Goal: Task Accomplishment & Management: Complete application form

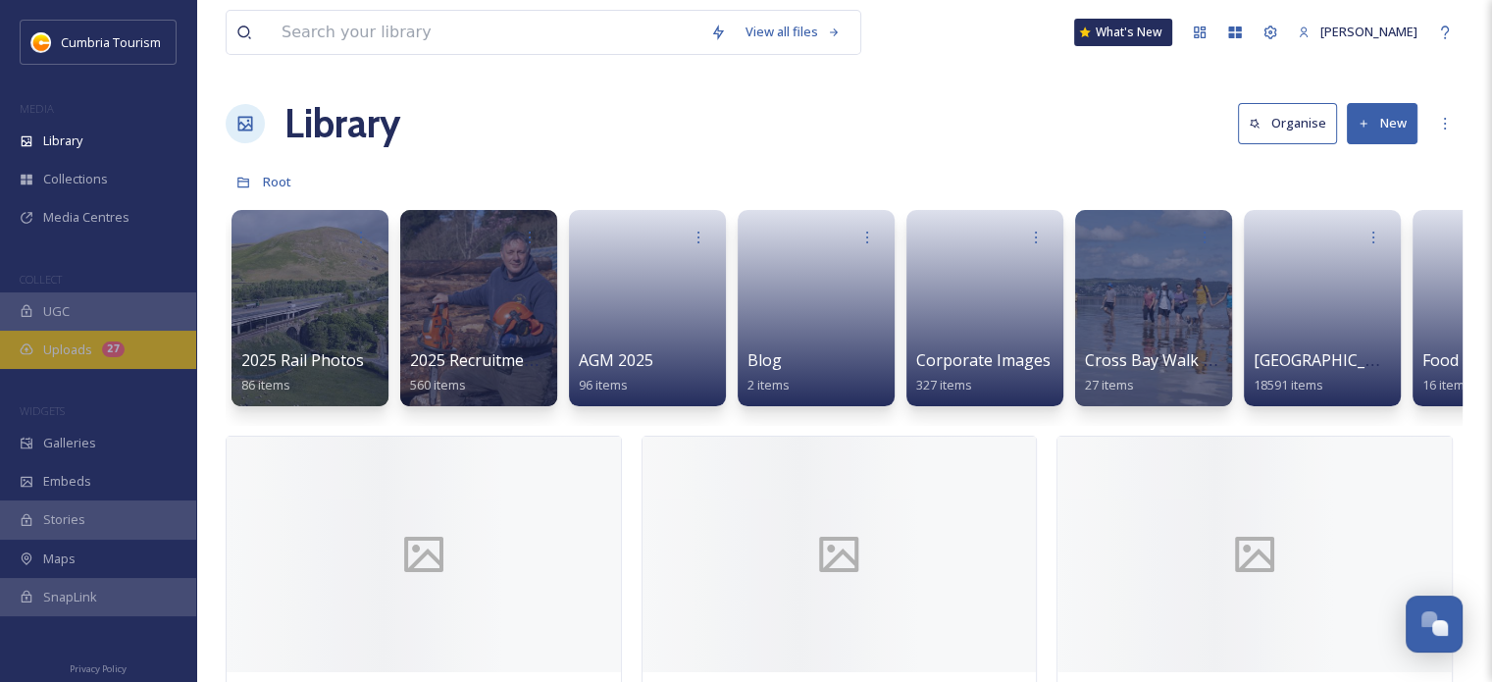
click at [64, 352] on span "Uploads" at bounding box center [67, 349] width 49 height 19
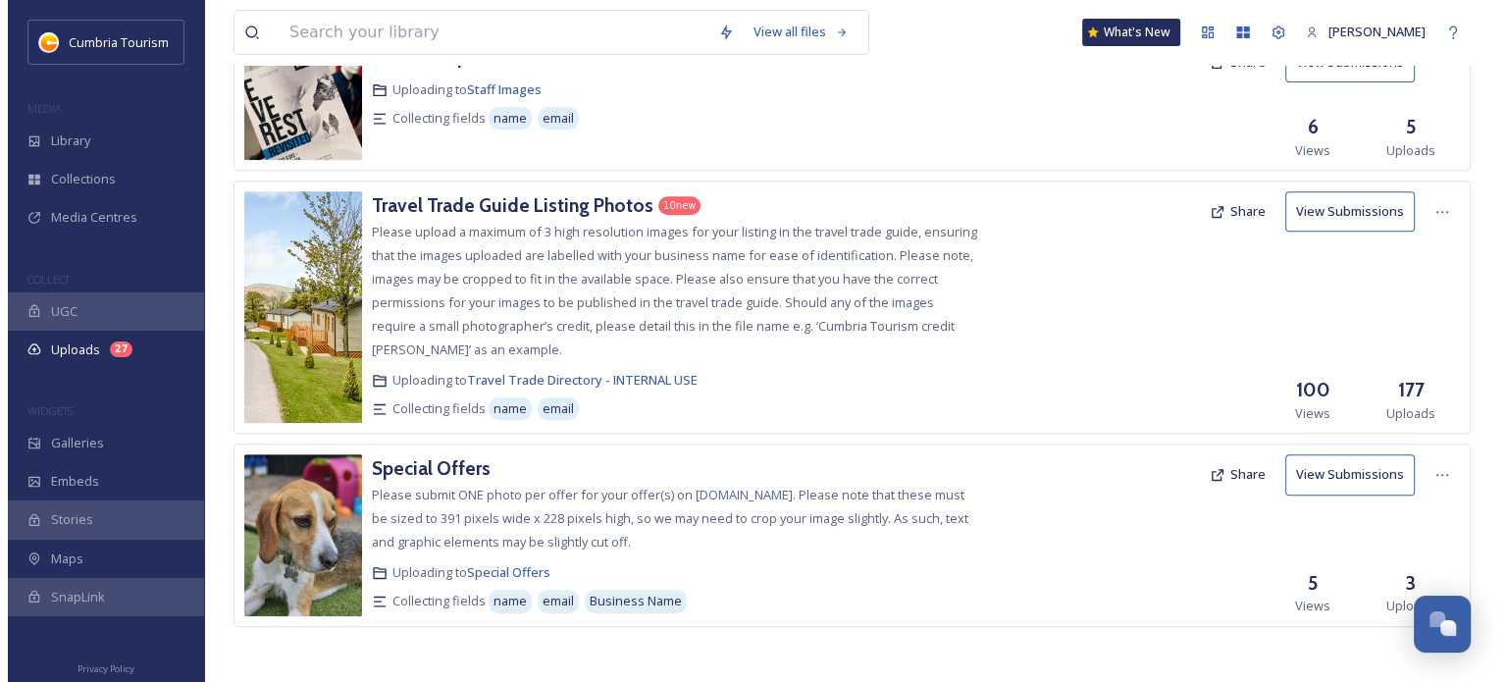
scroll to position [9255, 0]
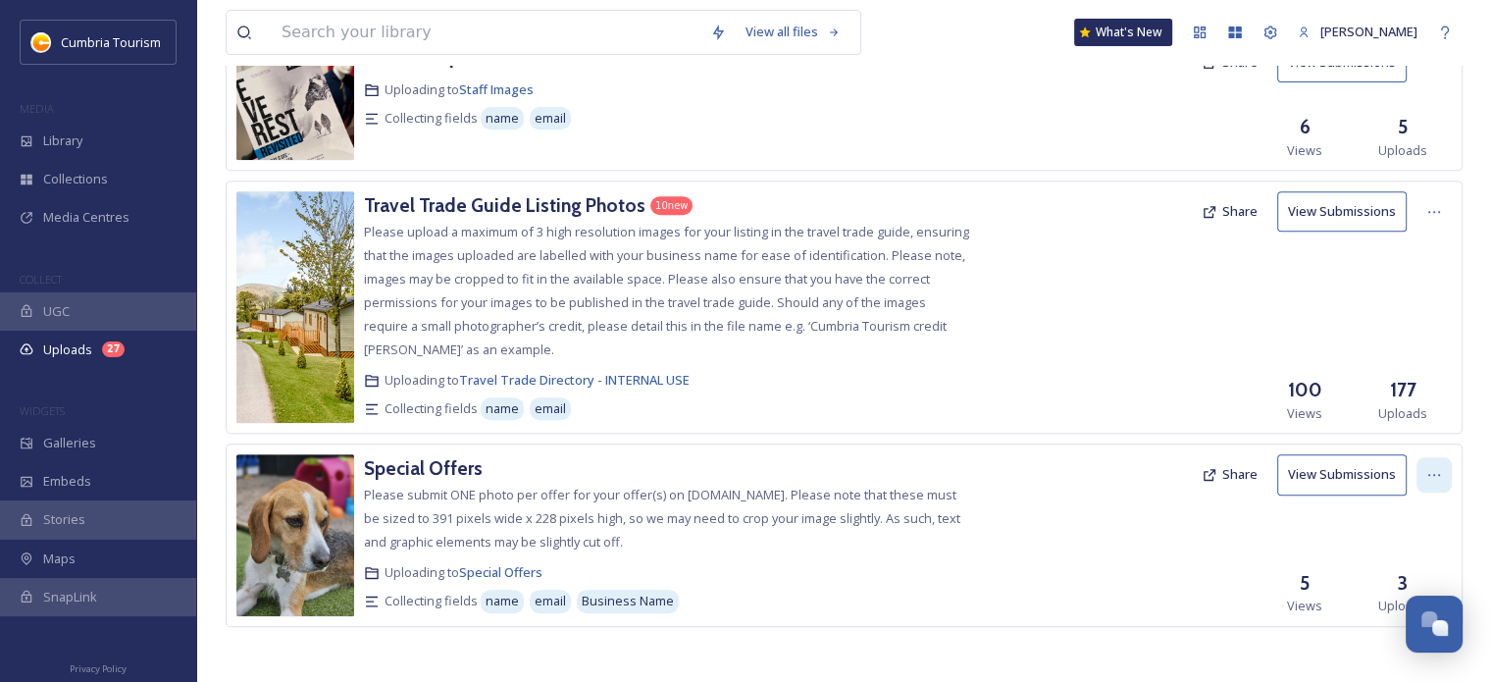
click at [1429, 473] on icon at bounding box center [1435, 475] width 16 height 16
click at [1222, 478] on button "Share" at bounding box center [1230, 474] width 76 height 38
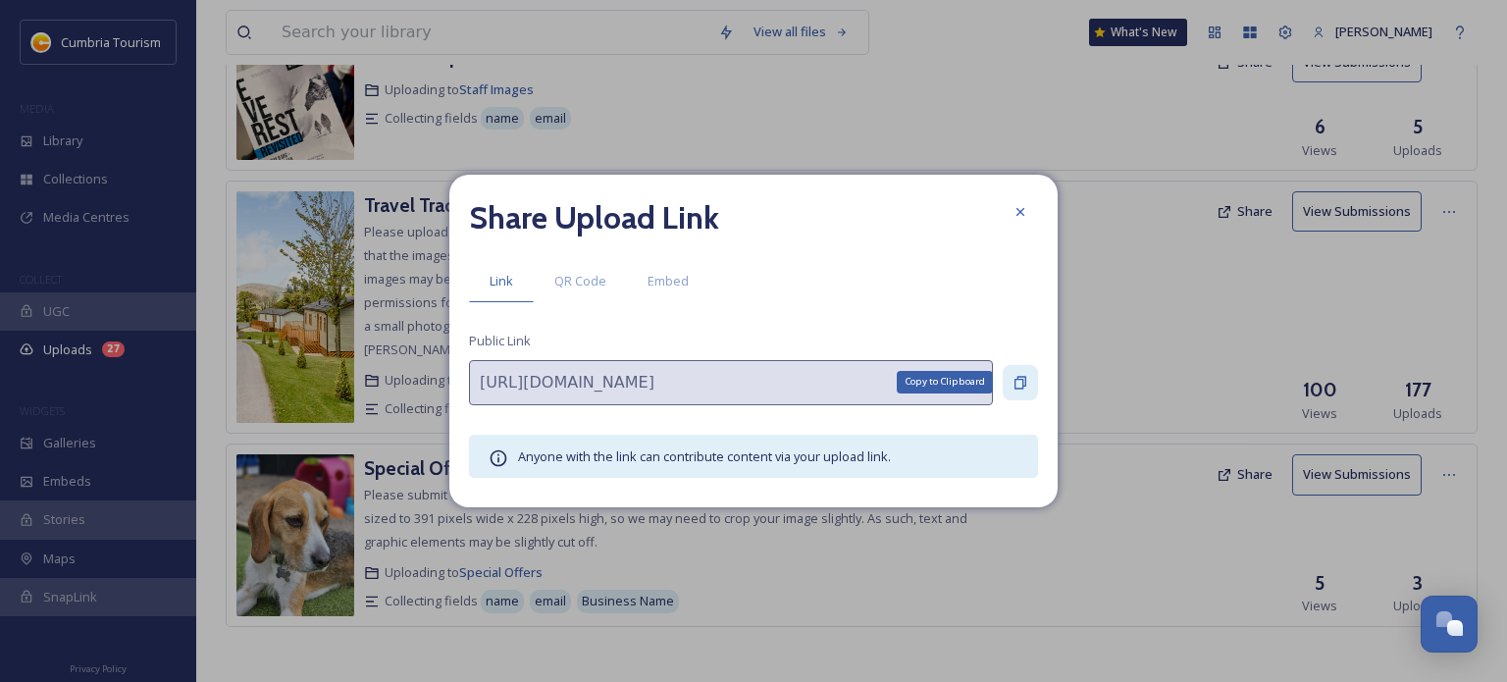
click at [1014, 391] on div "Copy to Clipboard" at bounding box center [1020, 382] width 35 height 35
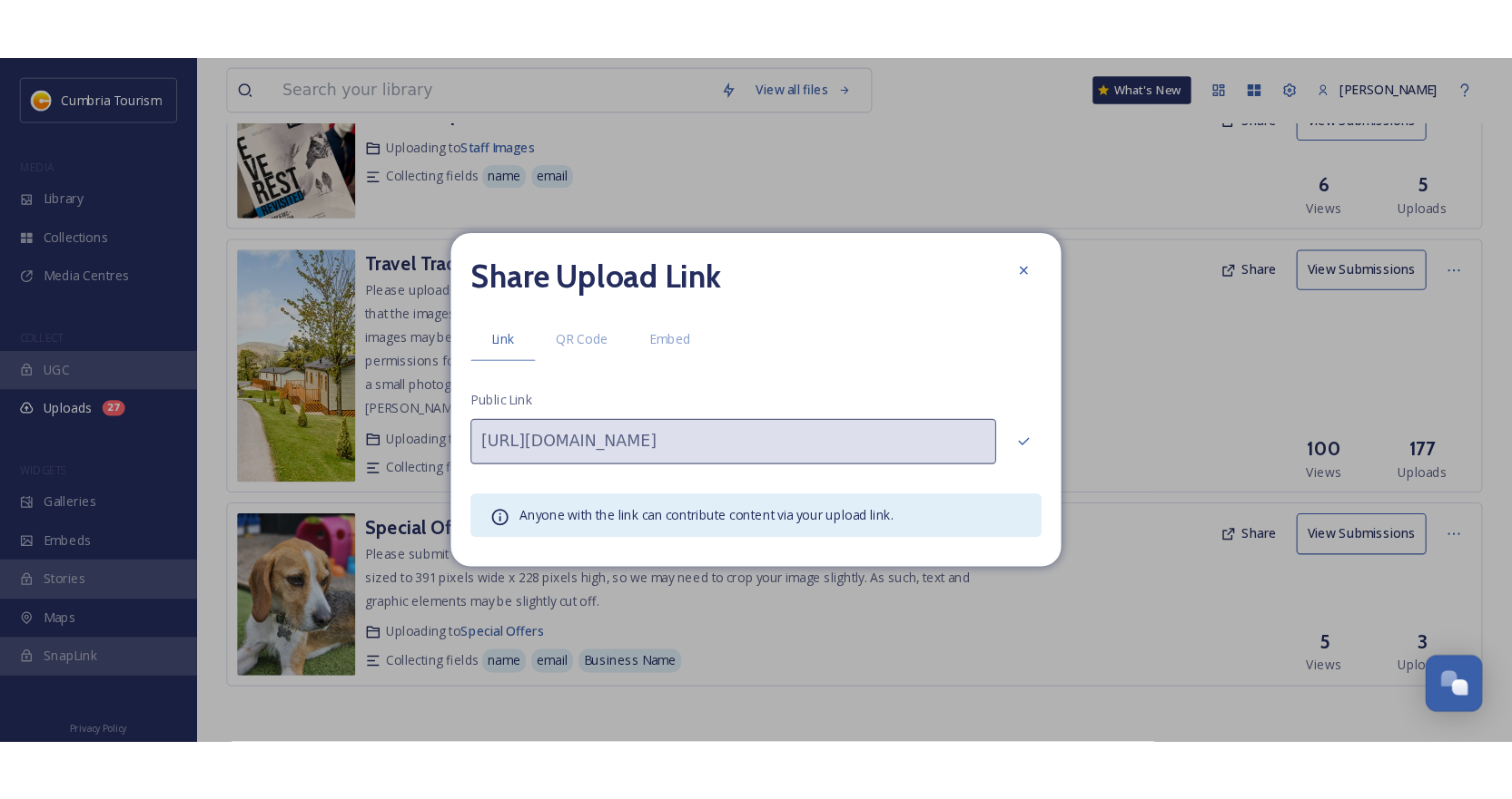
scroll to position [8452, 0]
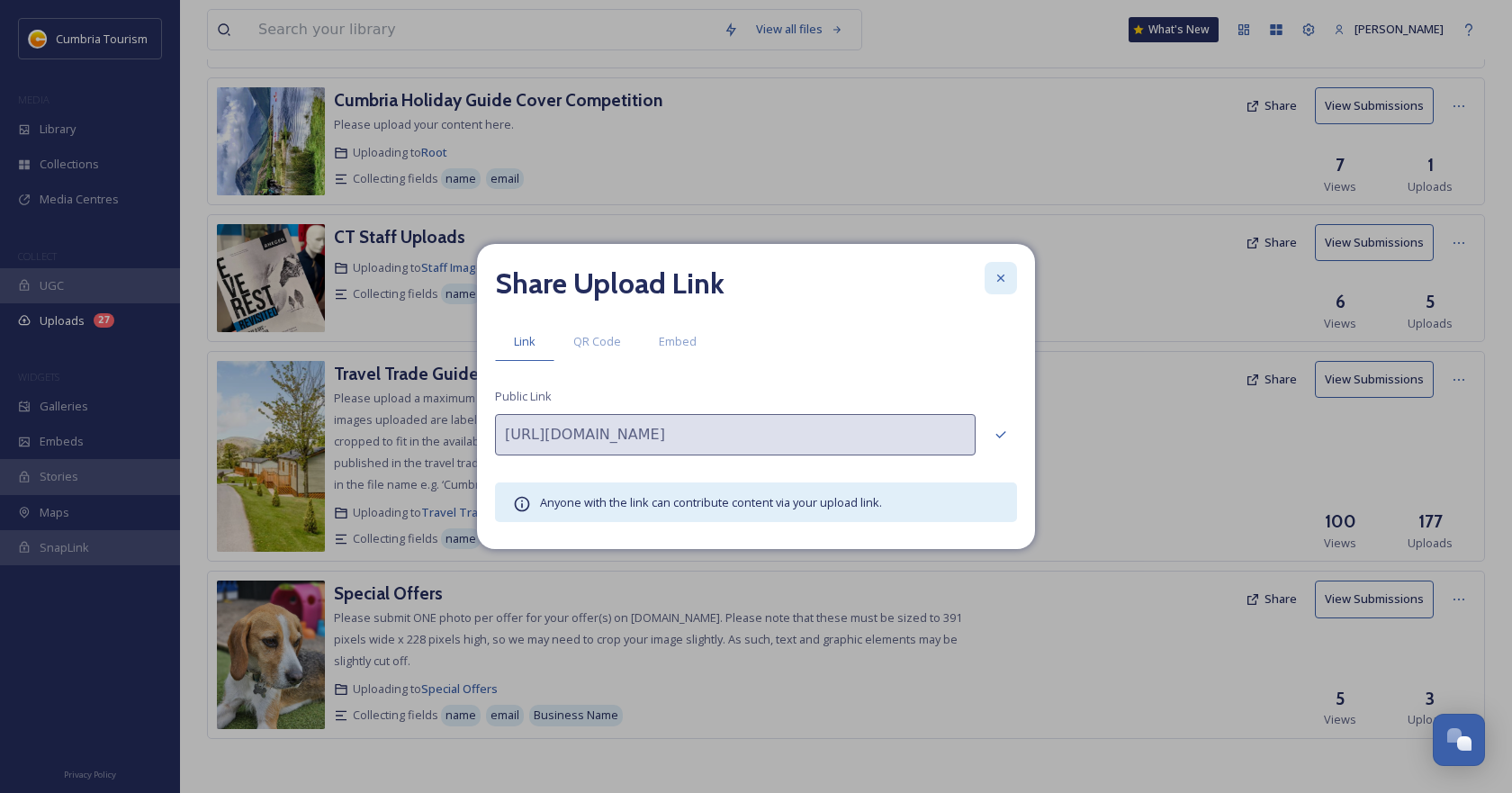
click at [997, 281] on icon at bounding box center [1001, 278] width 15 height 15
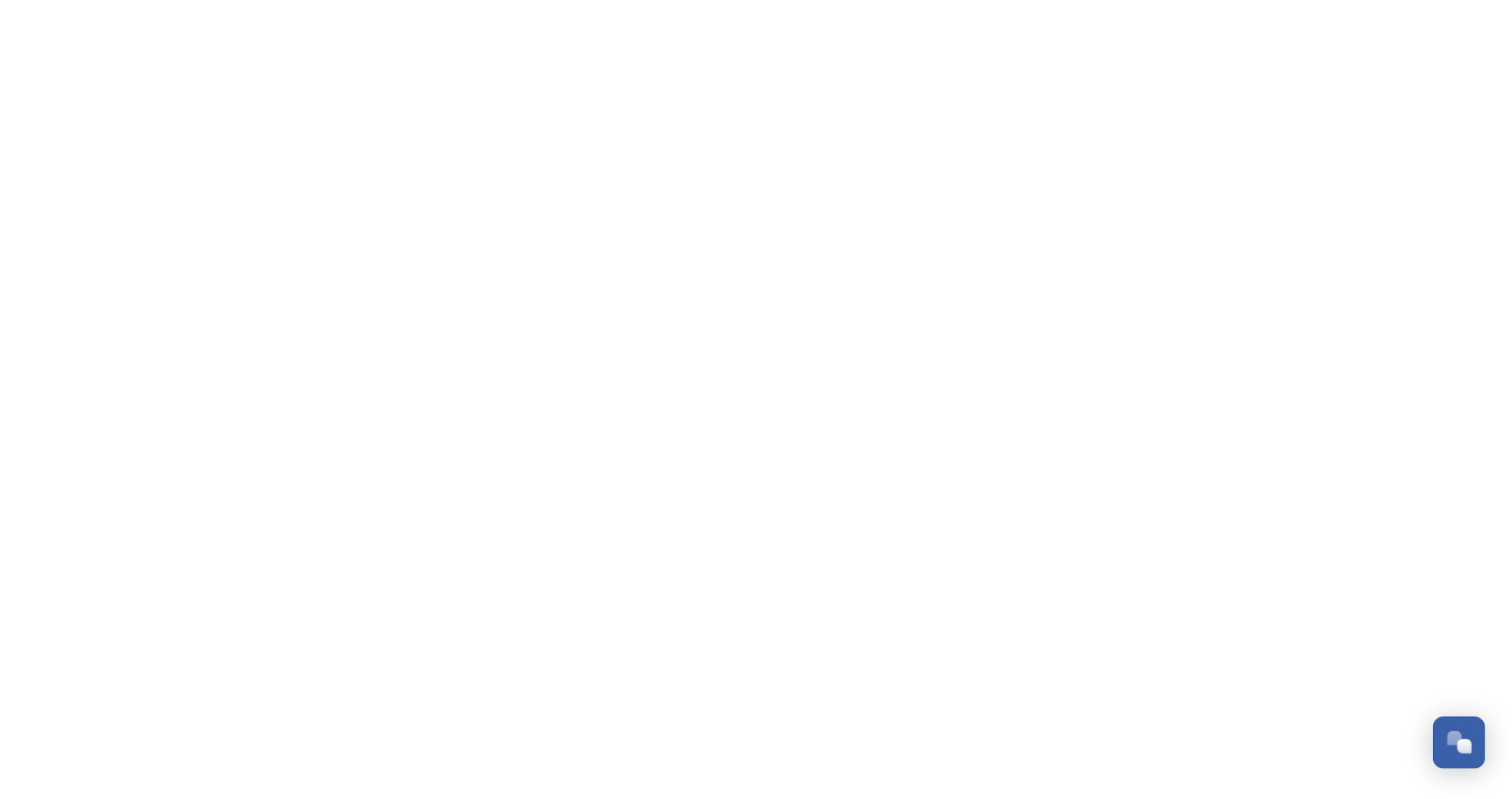
scroll to position [8452, 0]
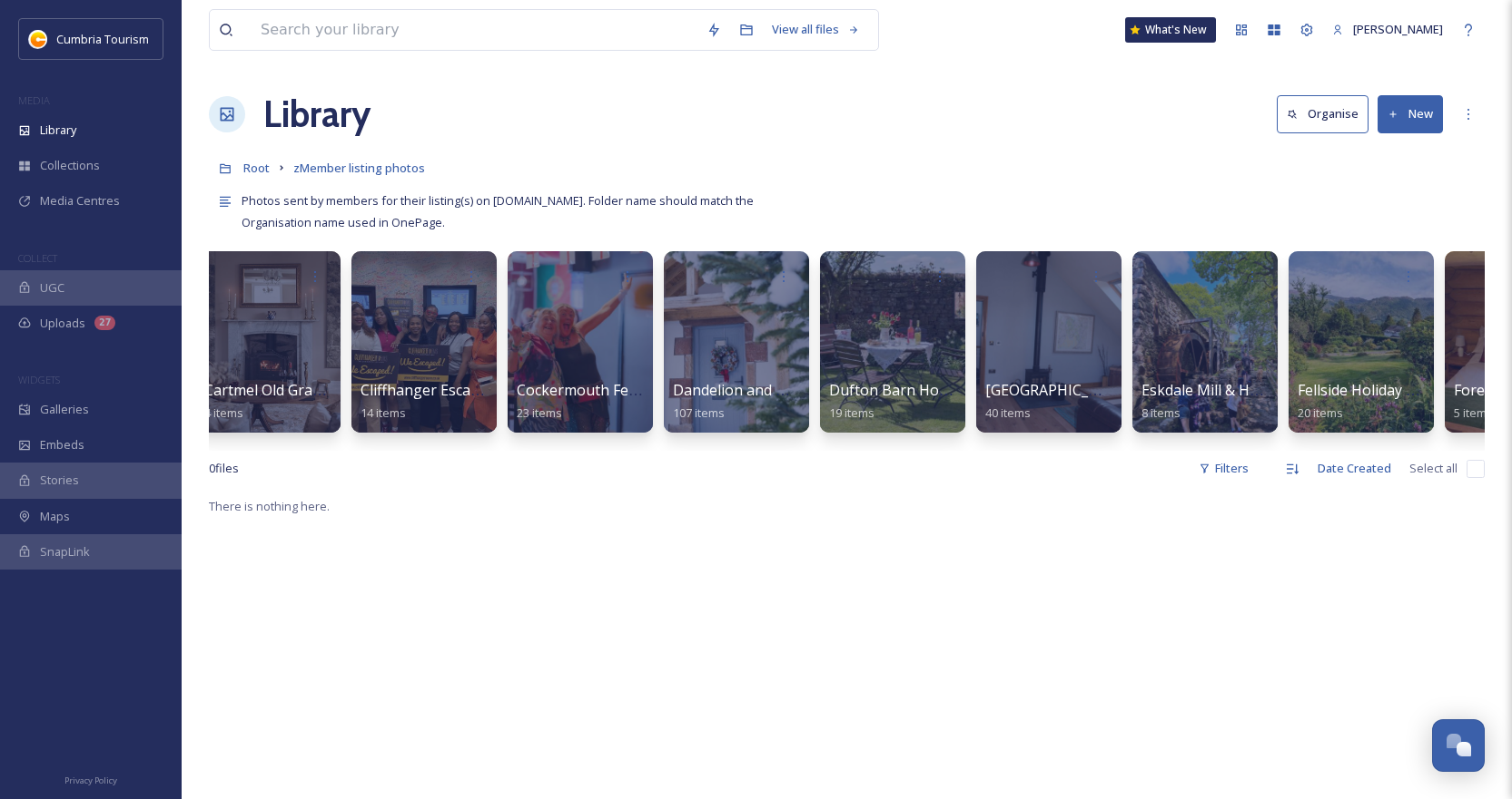
scroll to position [0, 617]
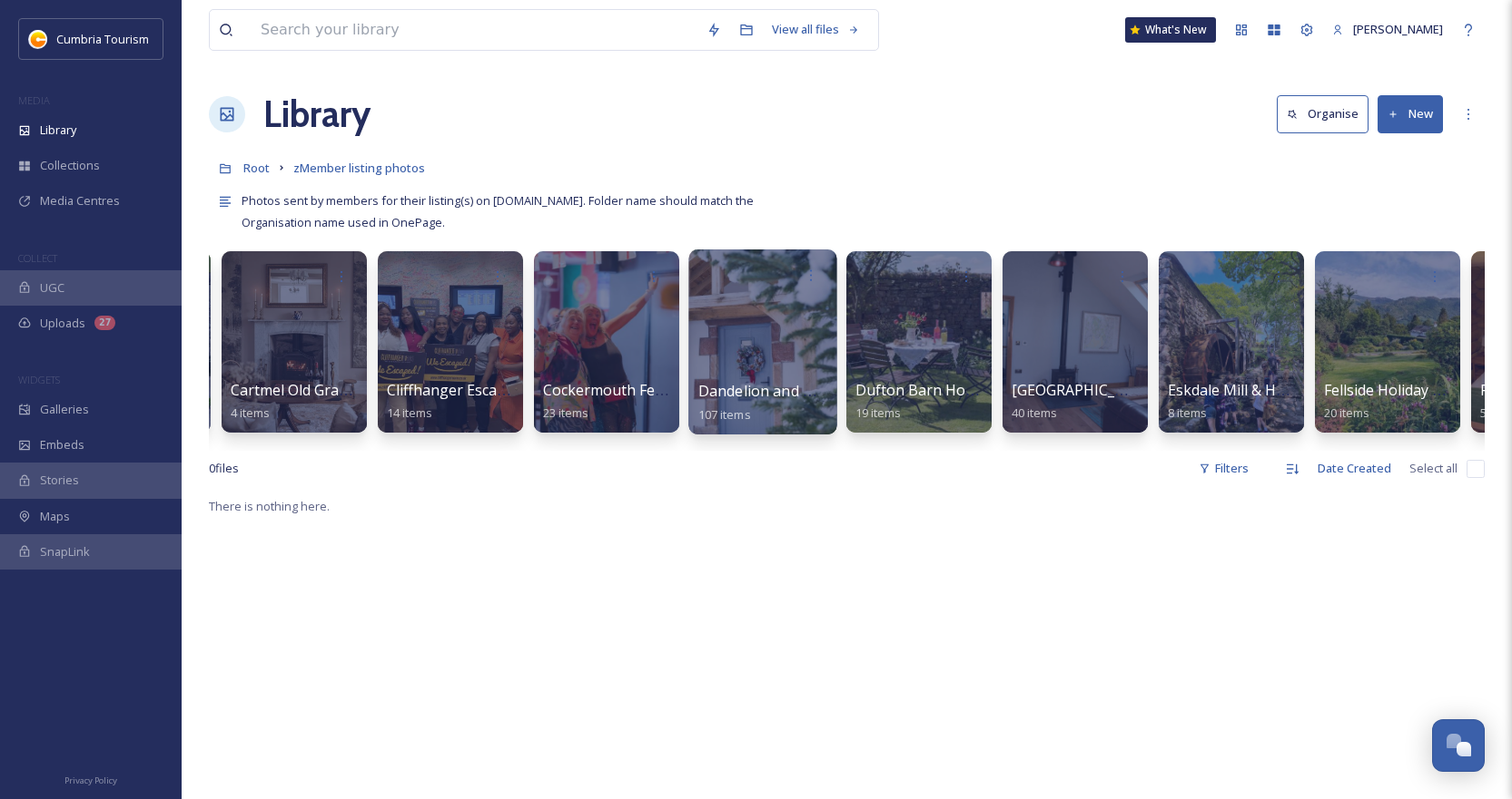
click at [748, 347] on div at bounding box center [762, 342] width 148 height 185
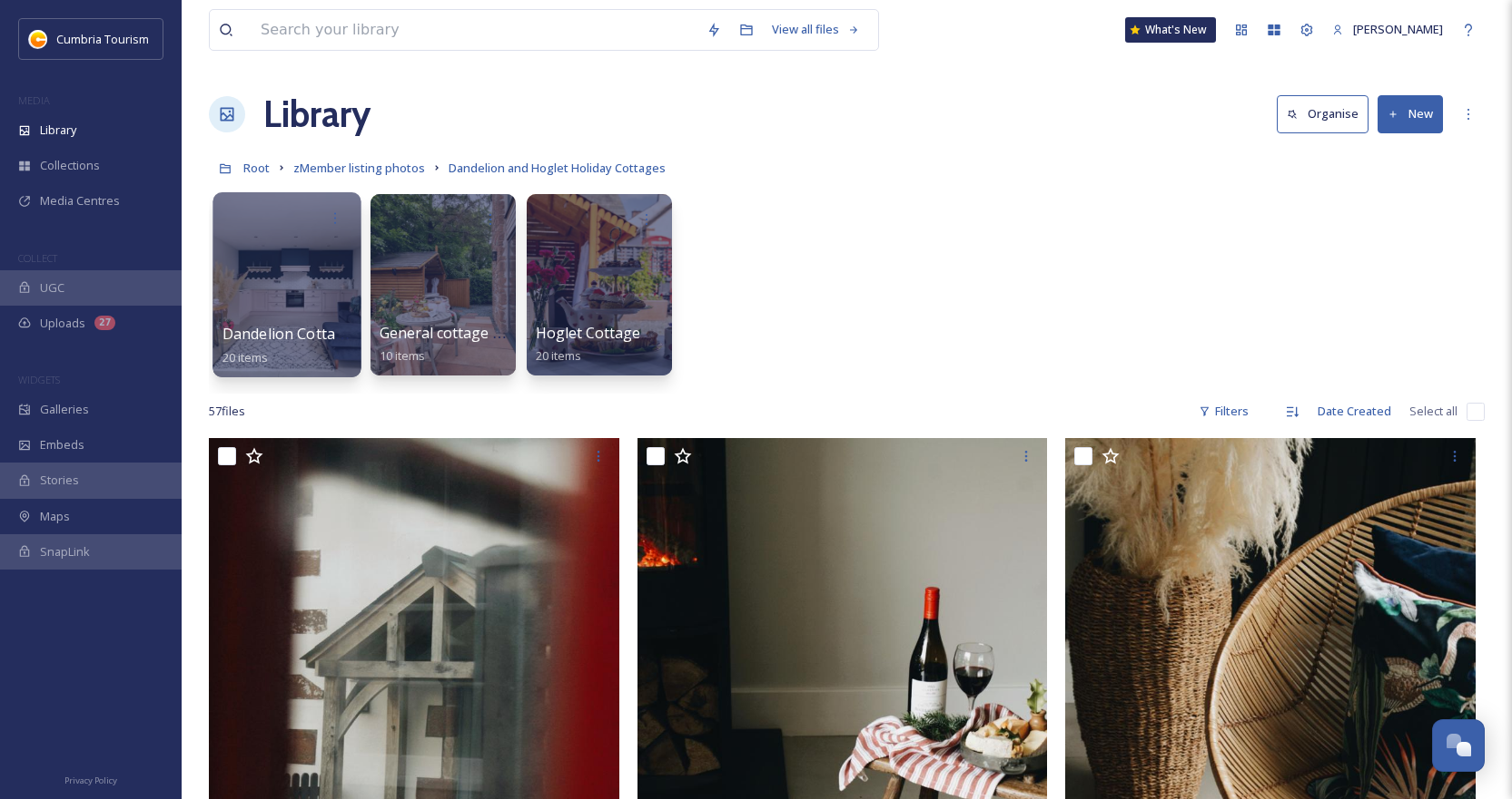
click at [275, 289] on div at bounding box center [287, 285] width 148 height 185
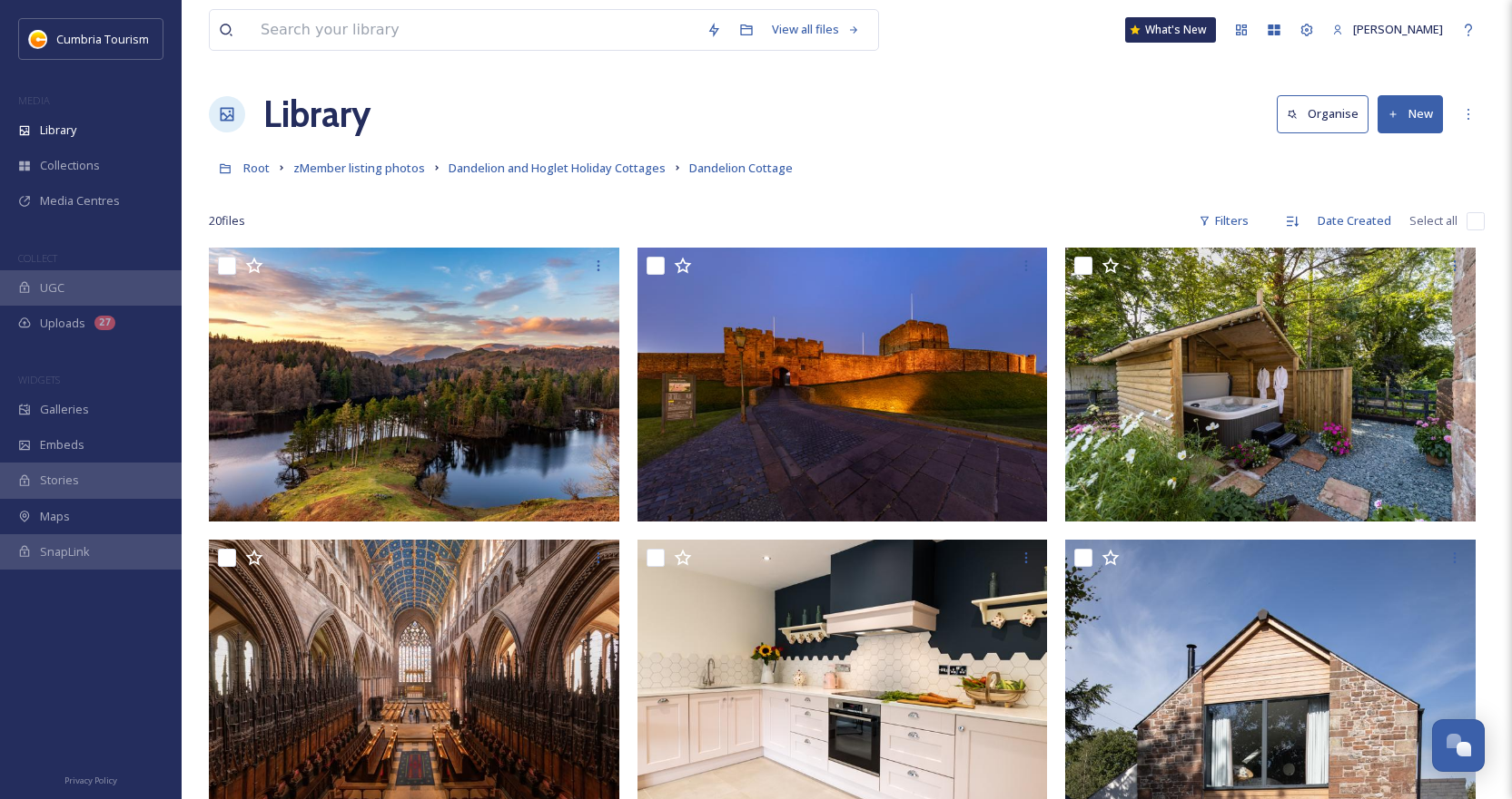
click at [1471, 220] on input "checkbox" at bounding box center [1476, 222] width 19 height 18
checkbox input "true"
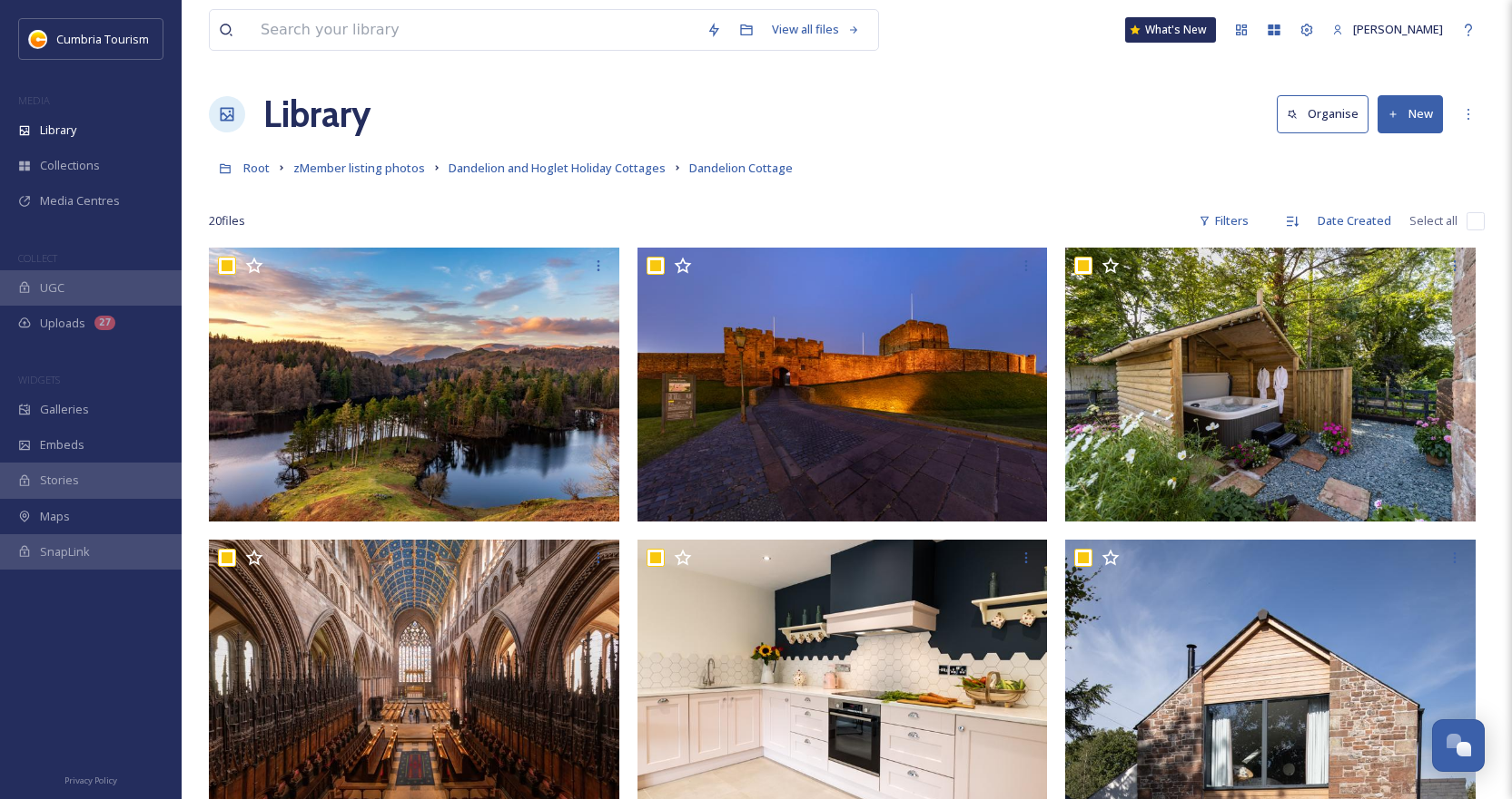
checkbox input "true"
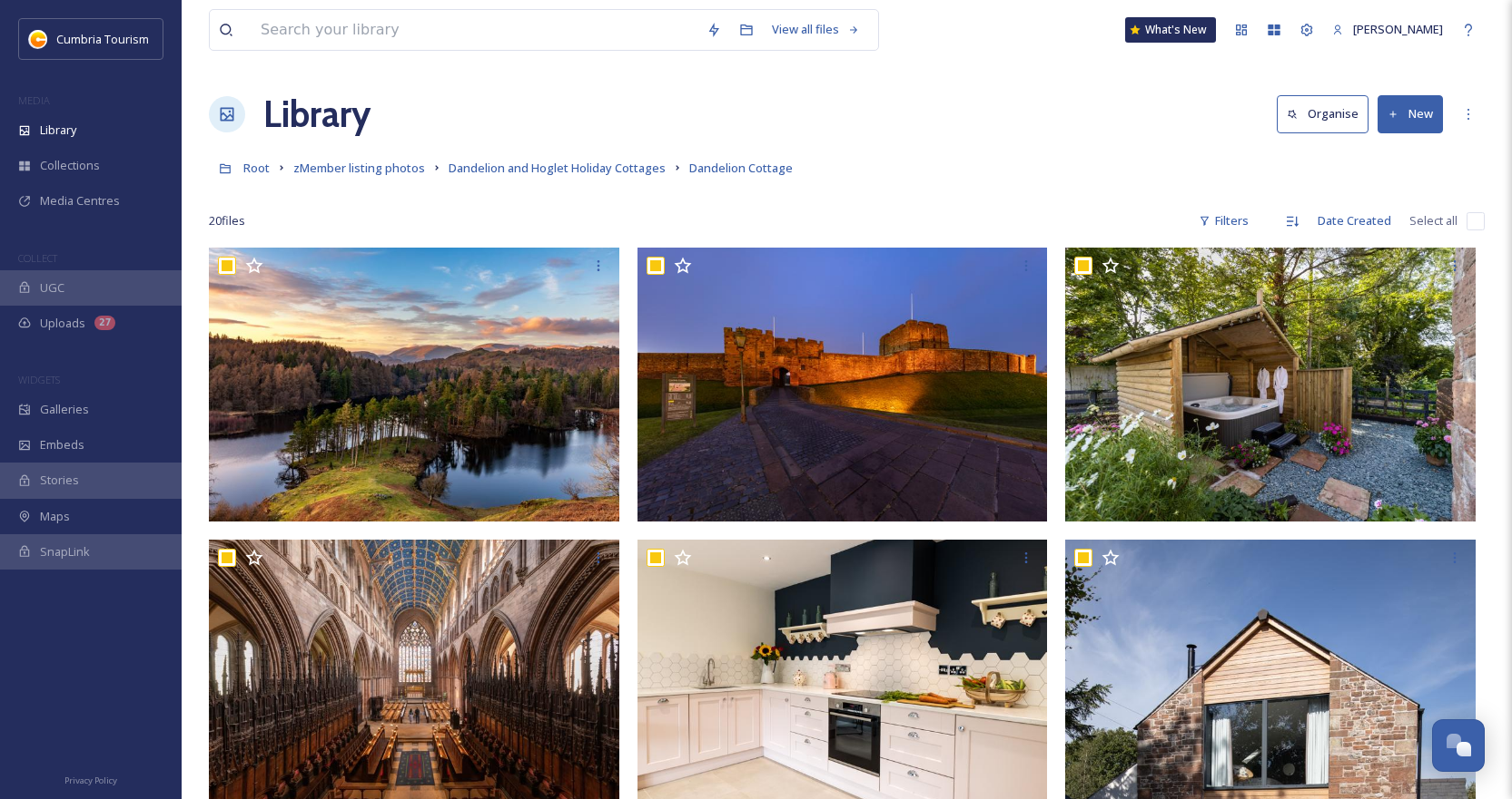
checkbox input "true"
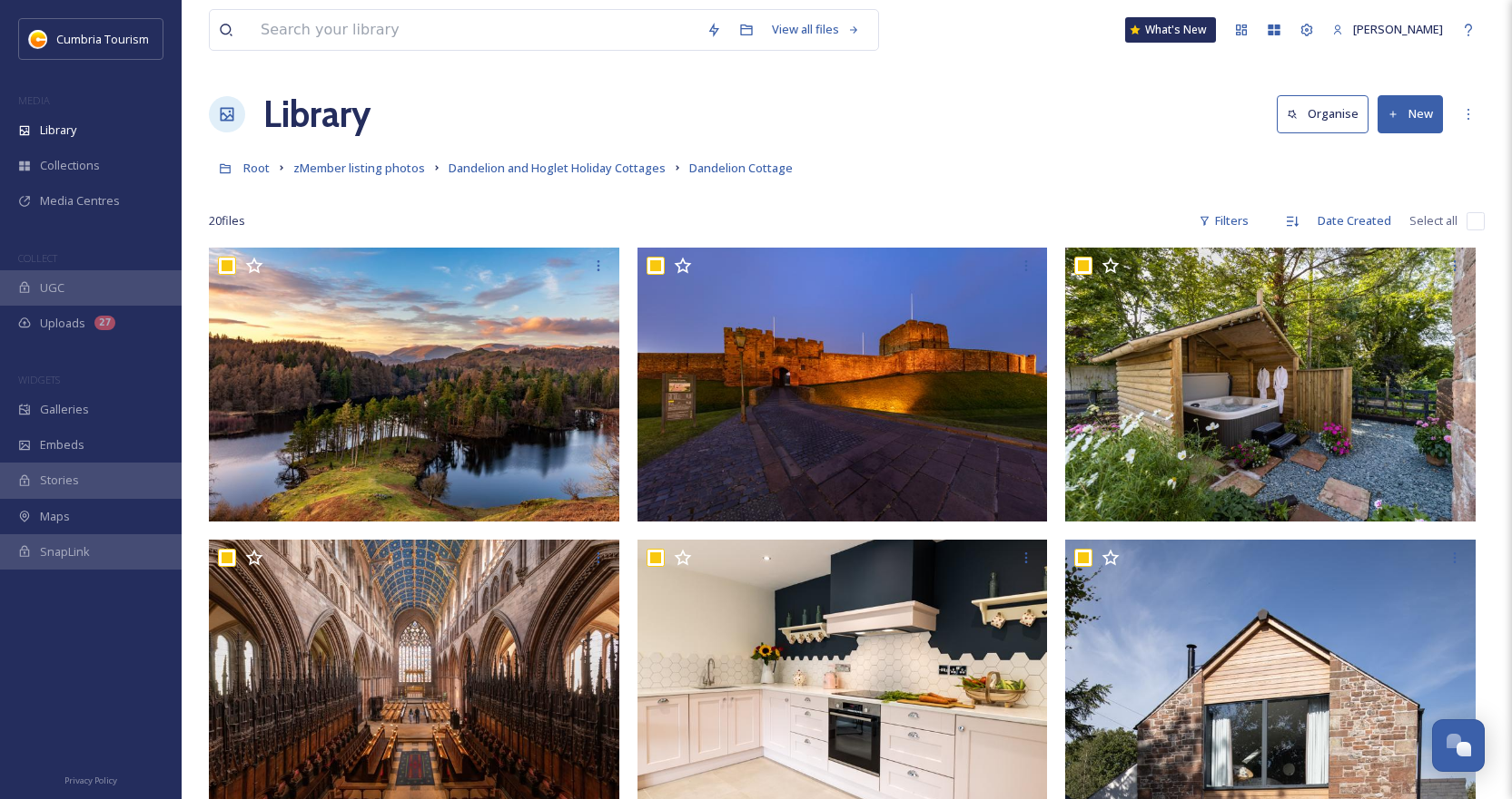
checkbox input "true"
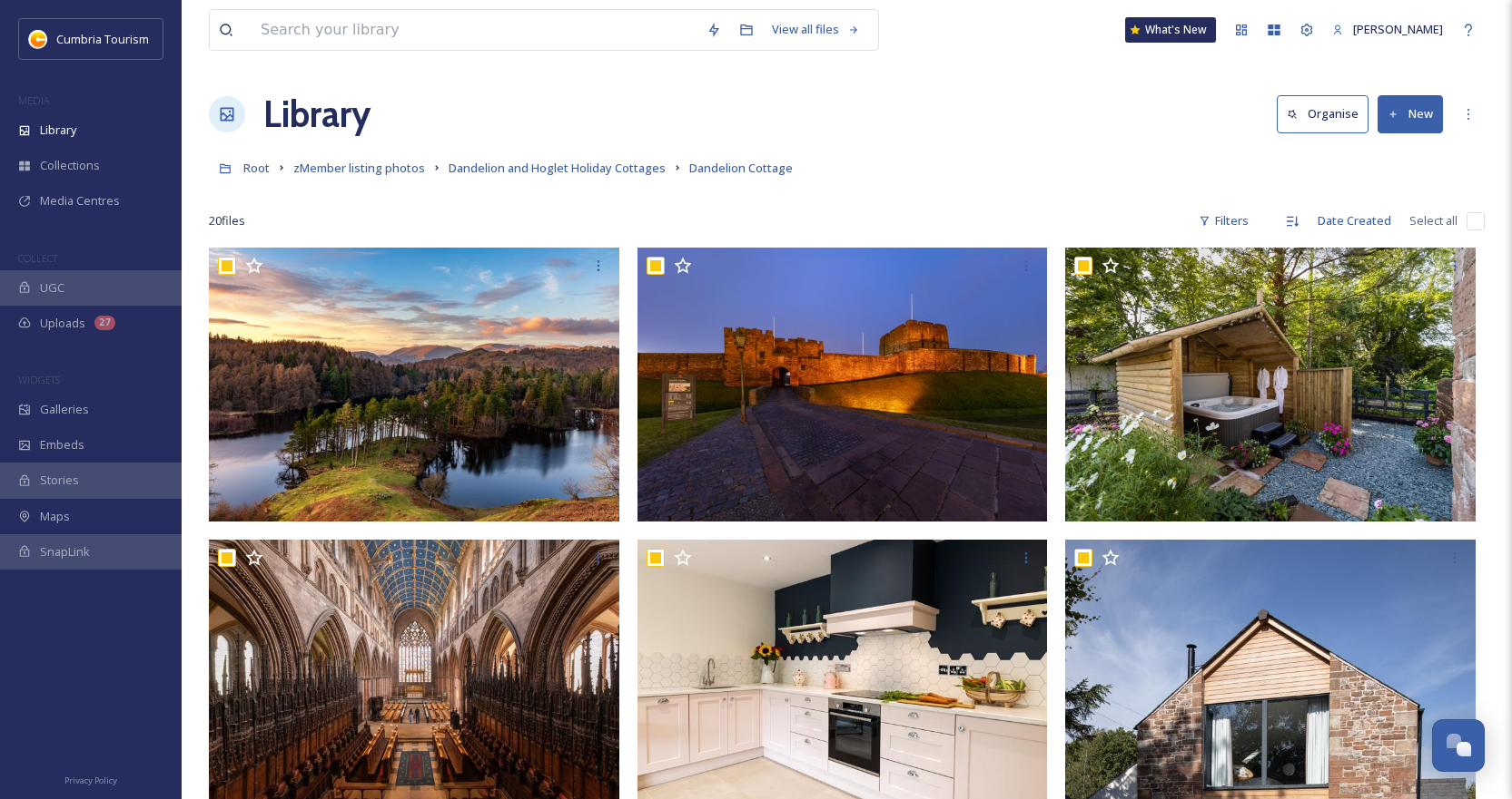
checkbox input "true"
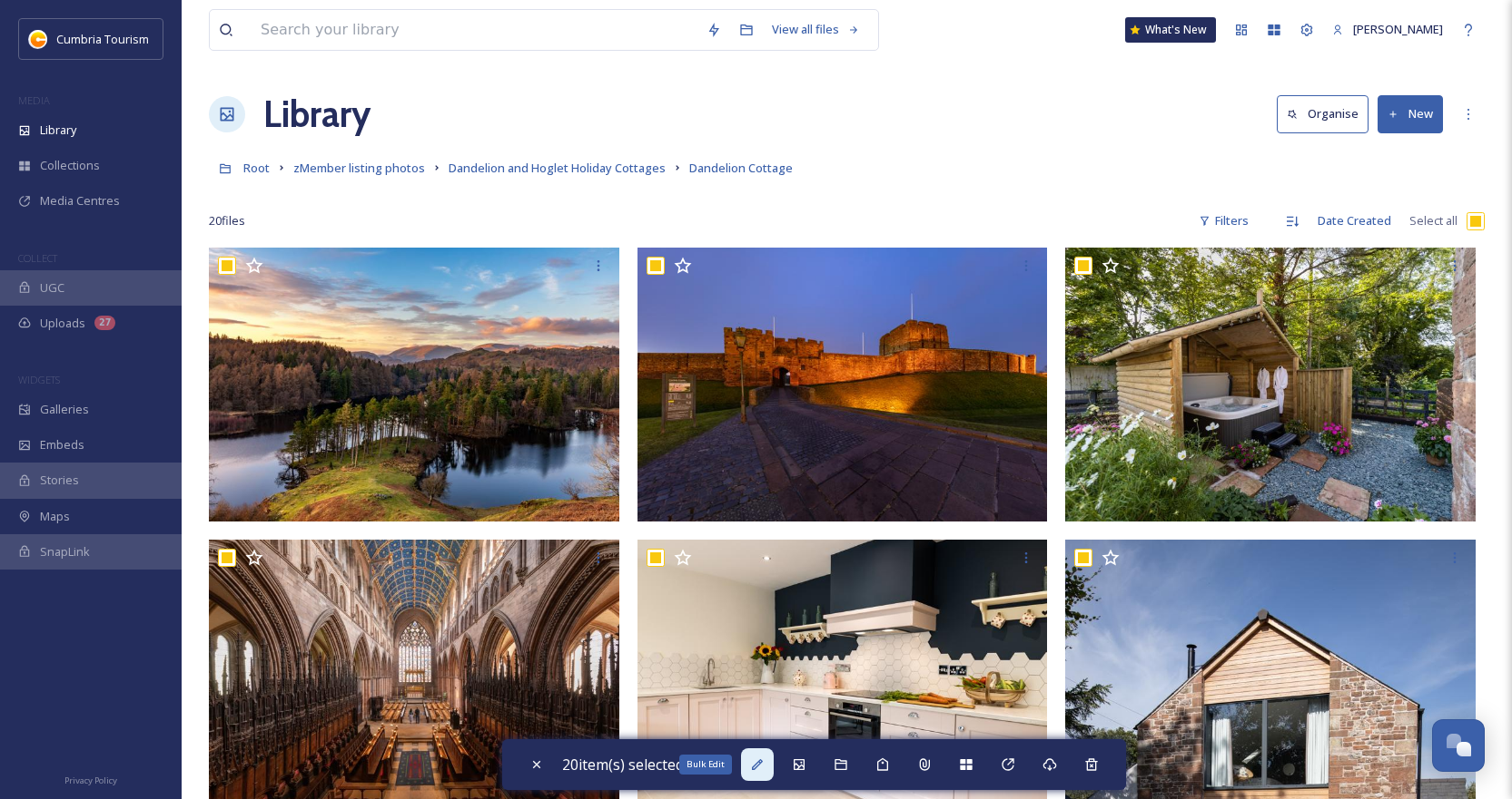
click at [754, 774] on div "Bulk Edit" at bounding box center [757, 764] width 32 height 32
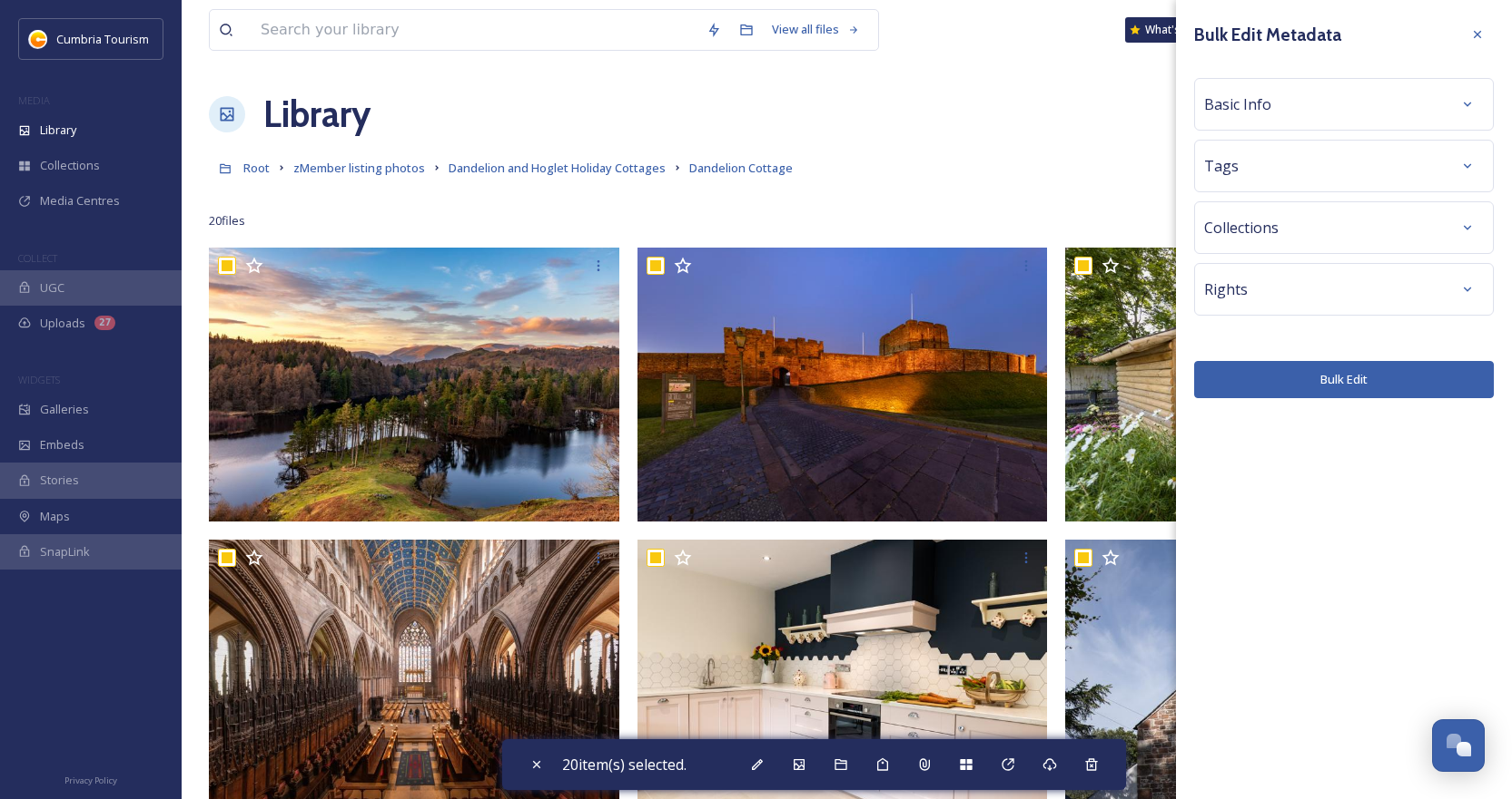
click at [1419, 101] on div "Basic Info" at bounding box center [1344, 104] width 279 height 32
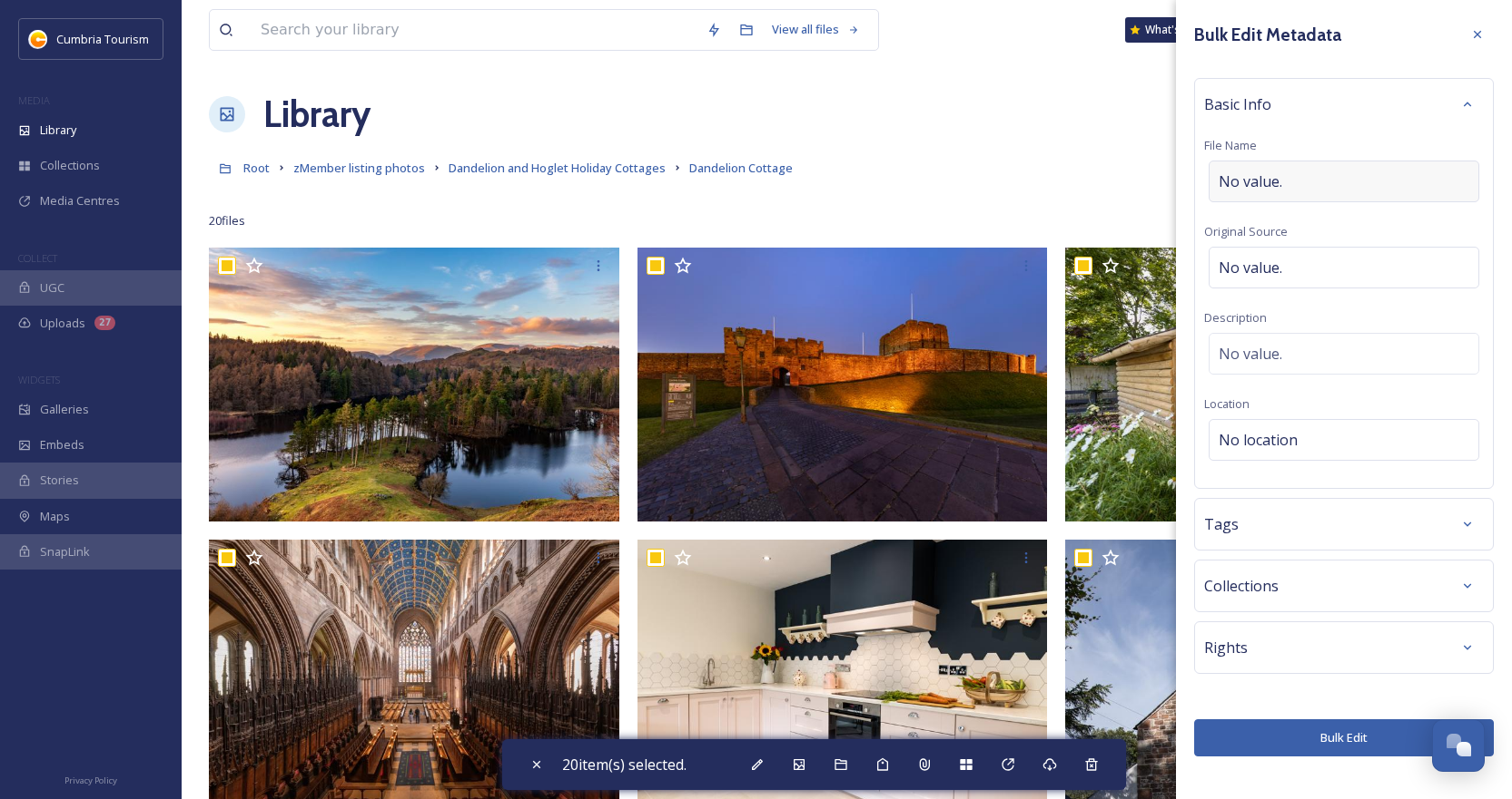
click at [1326, 179] on div "No value." at bounding box center [1344, 181] width 270 height 42
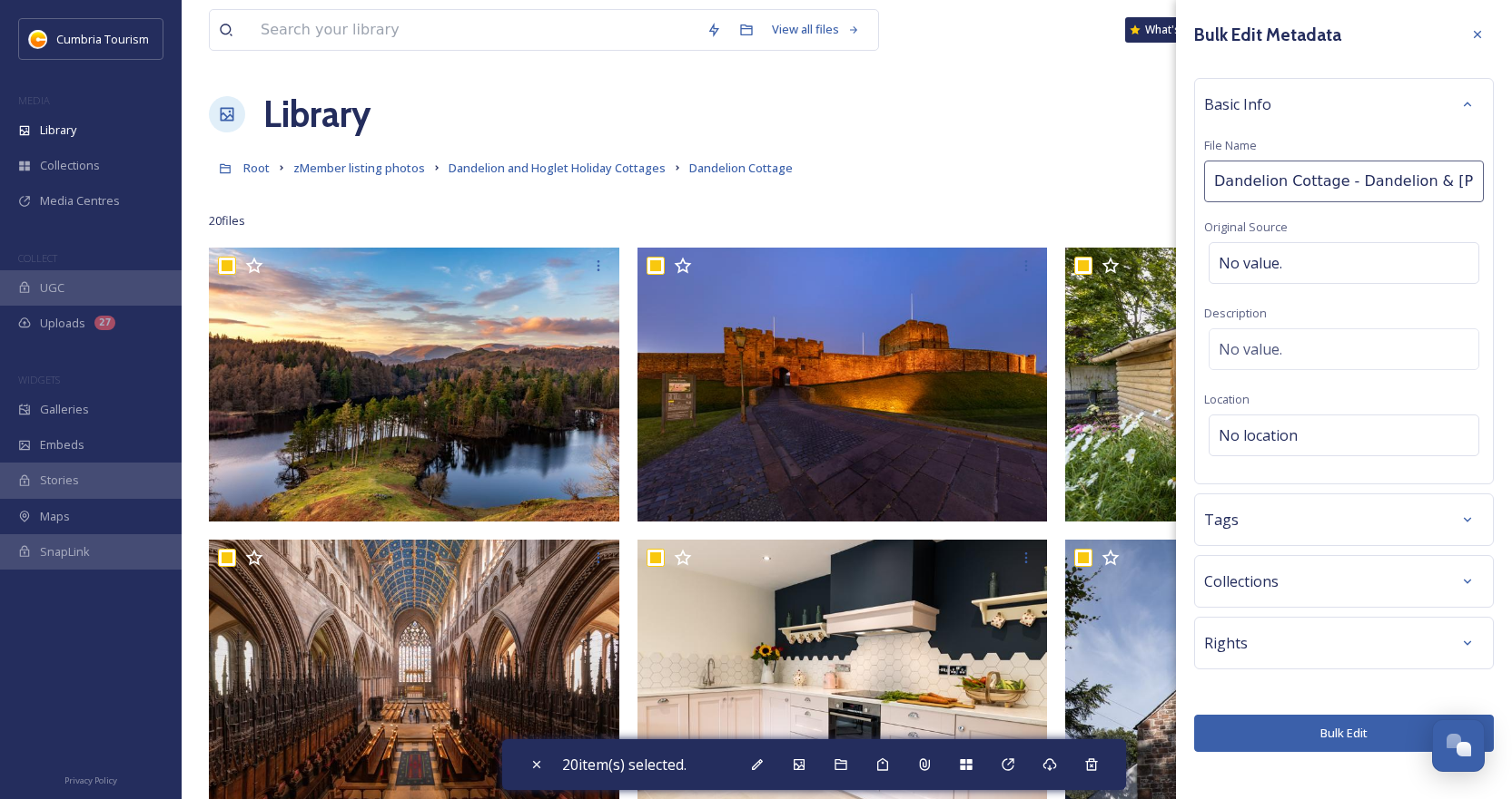
type input "Dandelion Cottage - Dandelion & Hoglet"
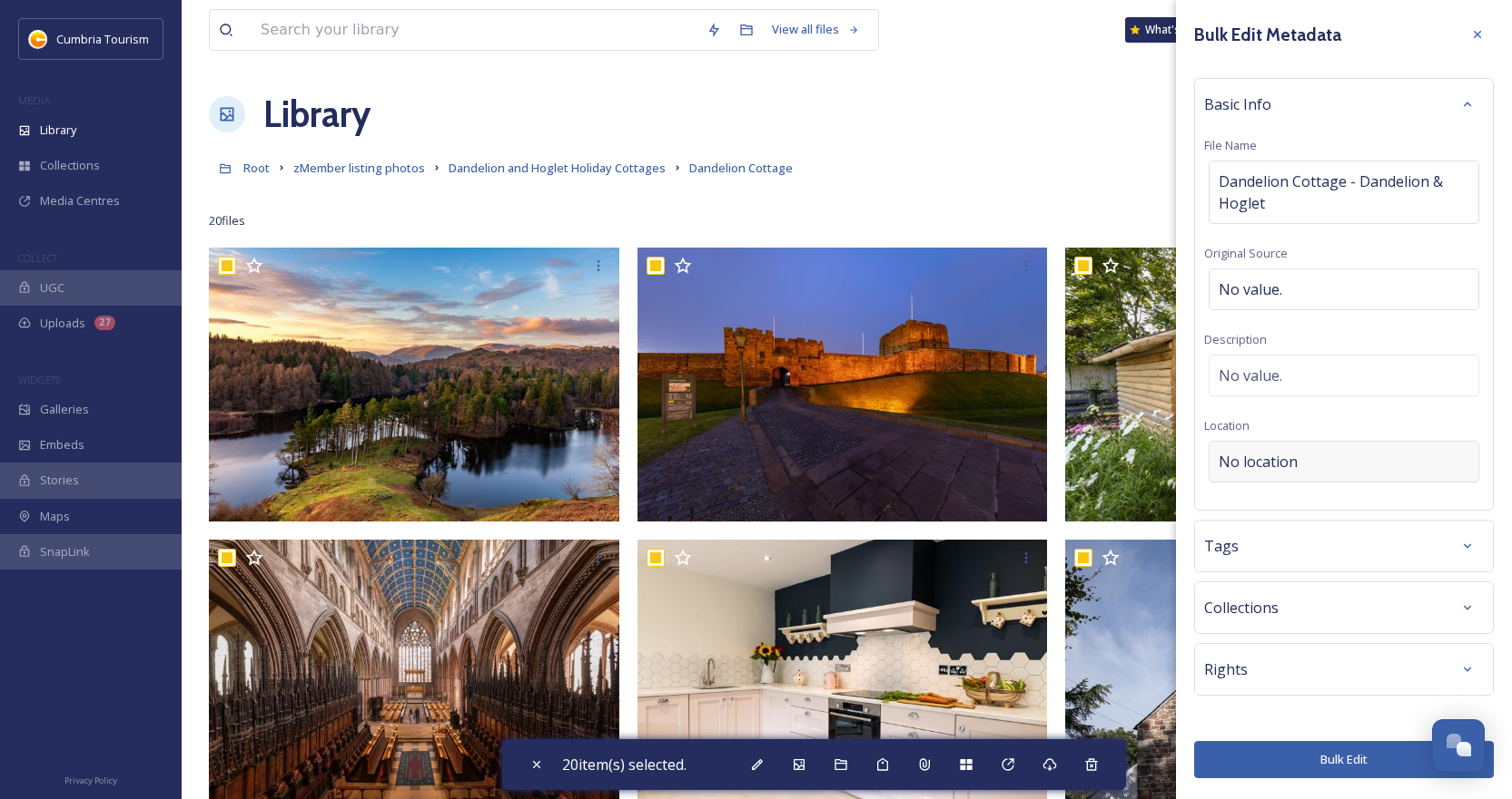
click at [1280, 460] on span "No location" at bounding box center [1258, 462] width 79 height 22
click at [1280, 465] on input at bounding box center [1344, 461] width 268 height 40
type input "dalston, [GEOGRAPHIC_DATA]"
click at [1289, 525] on span "[GEOGRAPHIC_DATA], [GEOGRAPHIC_DATA], [GEOGRAPHIC_DATA]" at bounding box center [1357, 528] width 277 height 18
click at [1285, 753] on button "Bulk Edit" at bounding box center [1344, 760] width 300 height 37
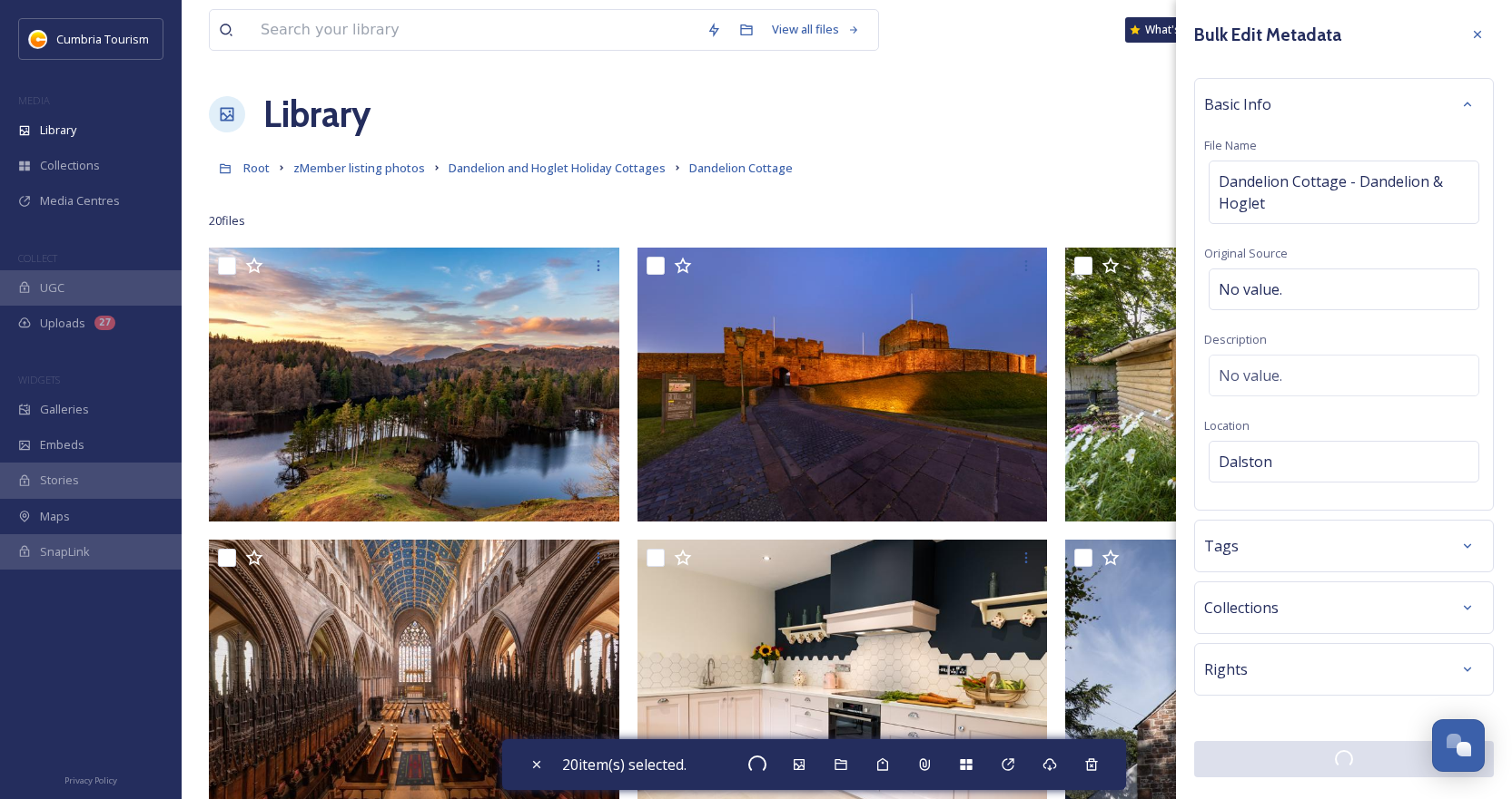
checkbox input "false"
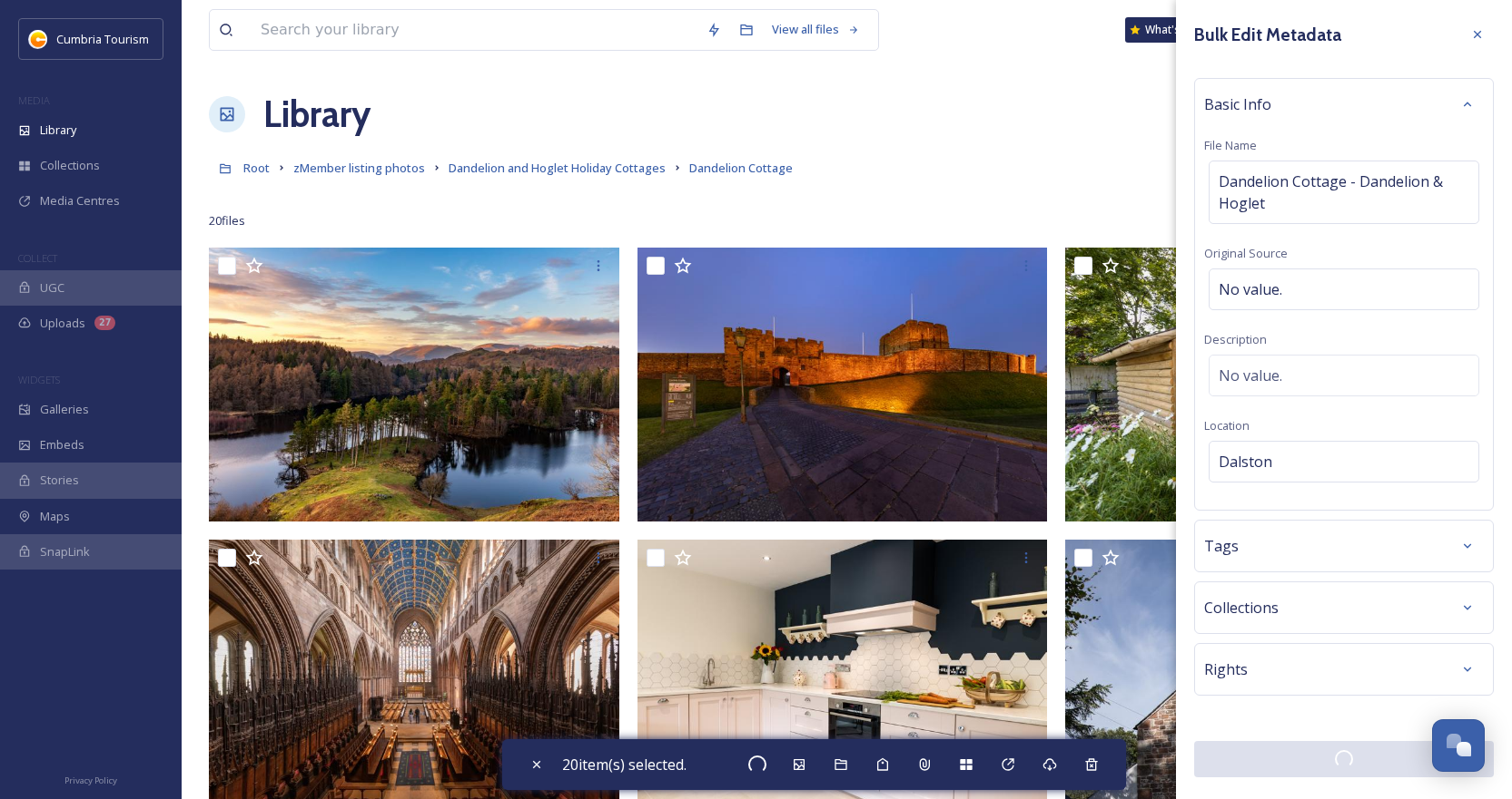
checkbox input "false"
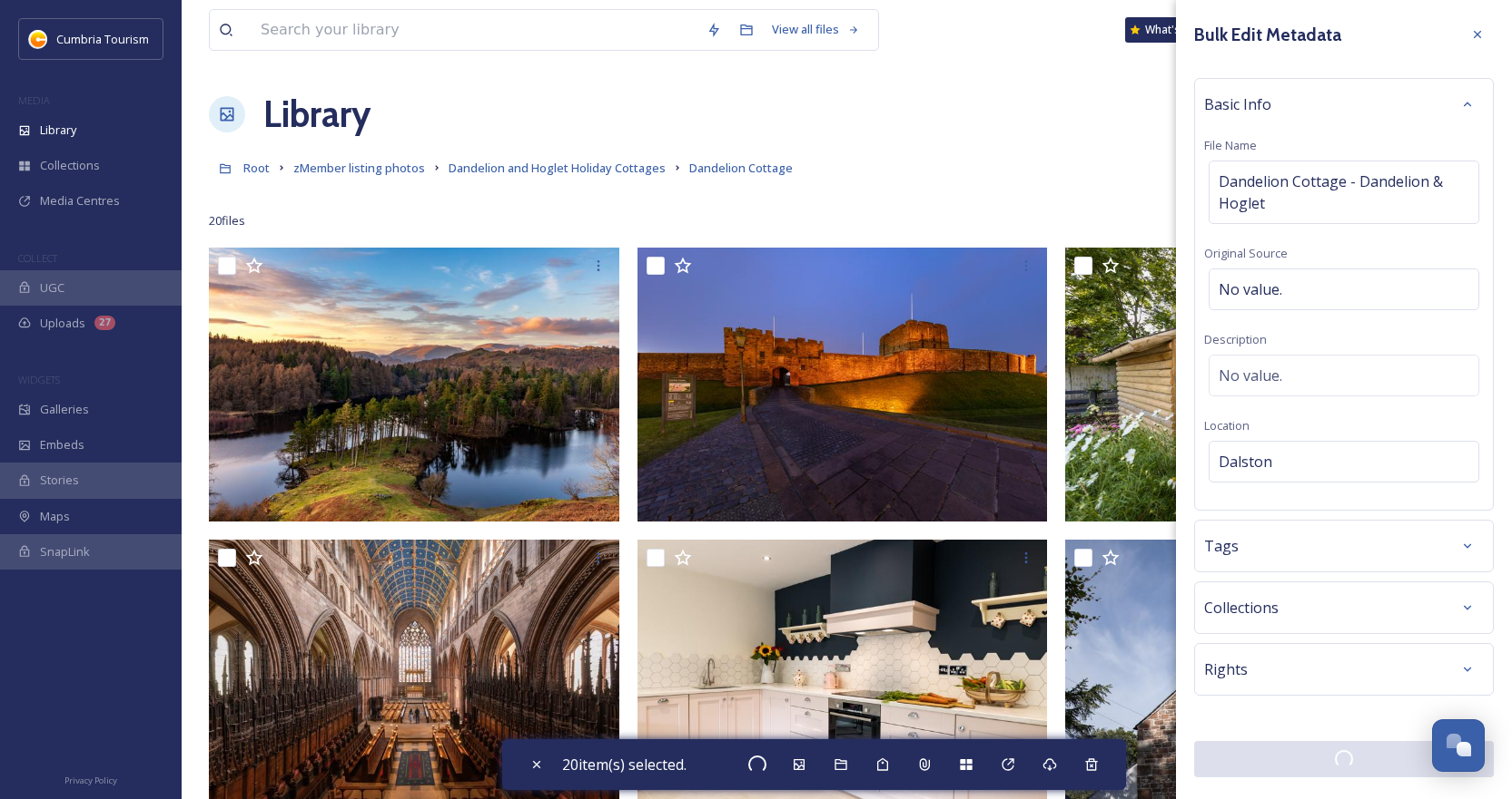
checkbox input "false"
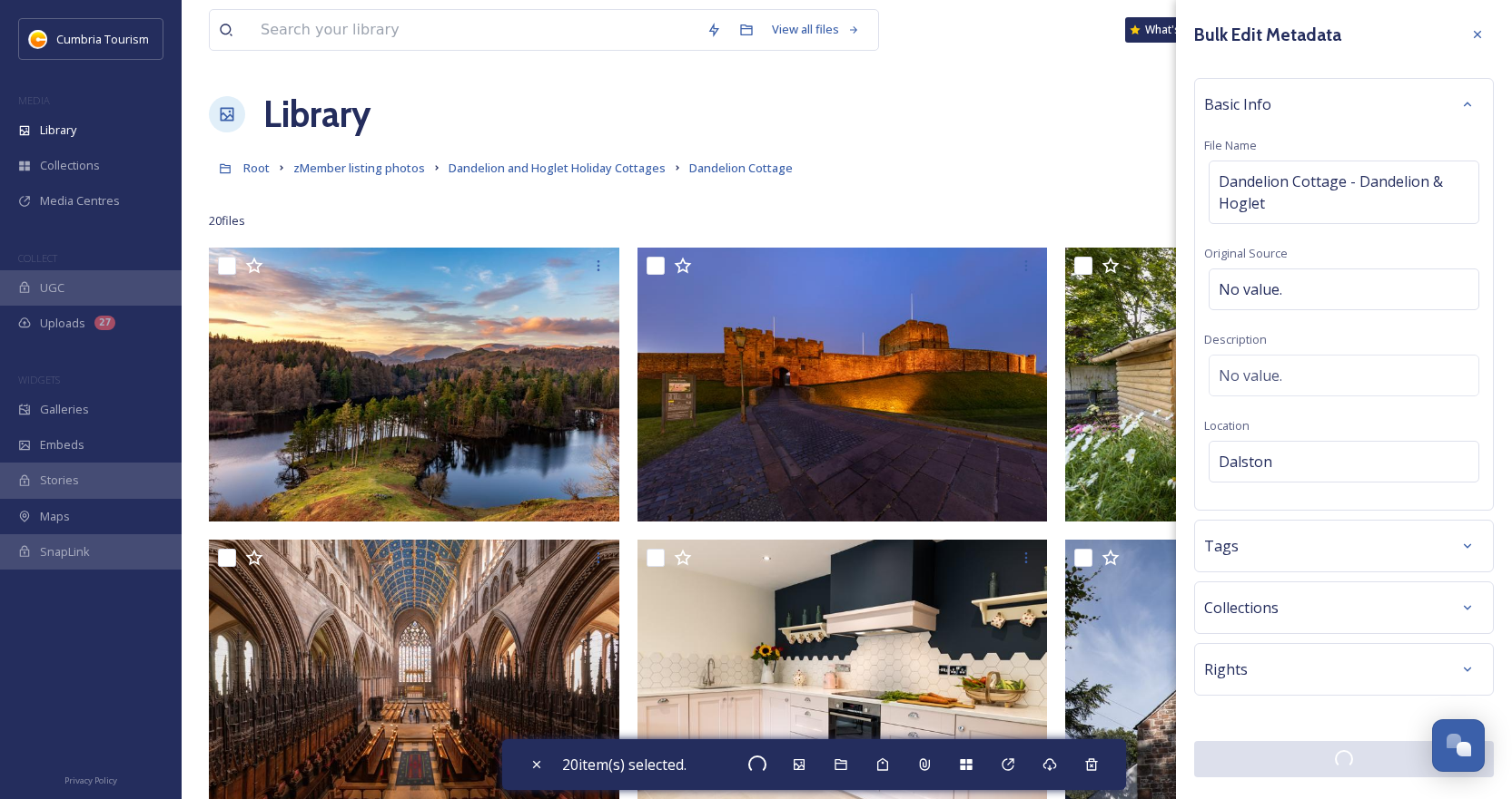
checkbox input "false"
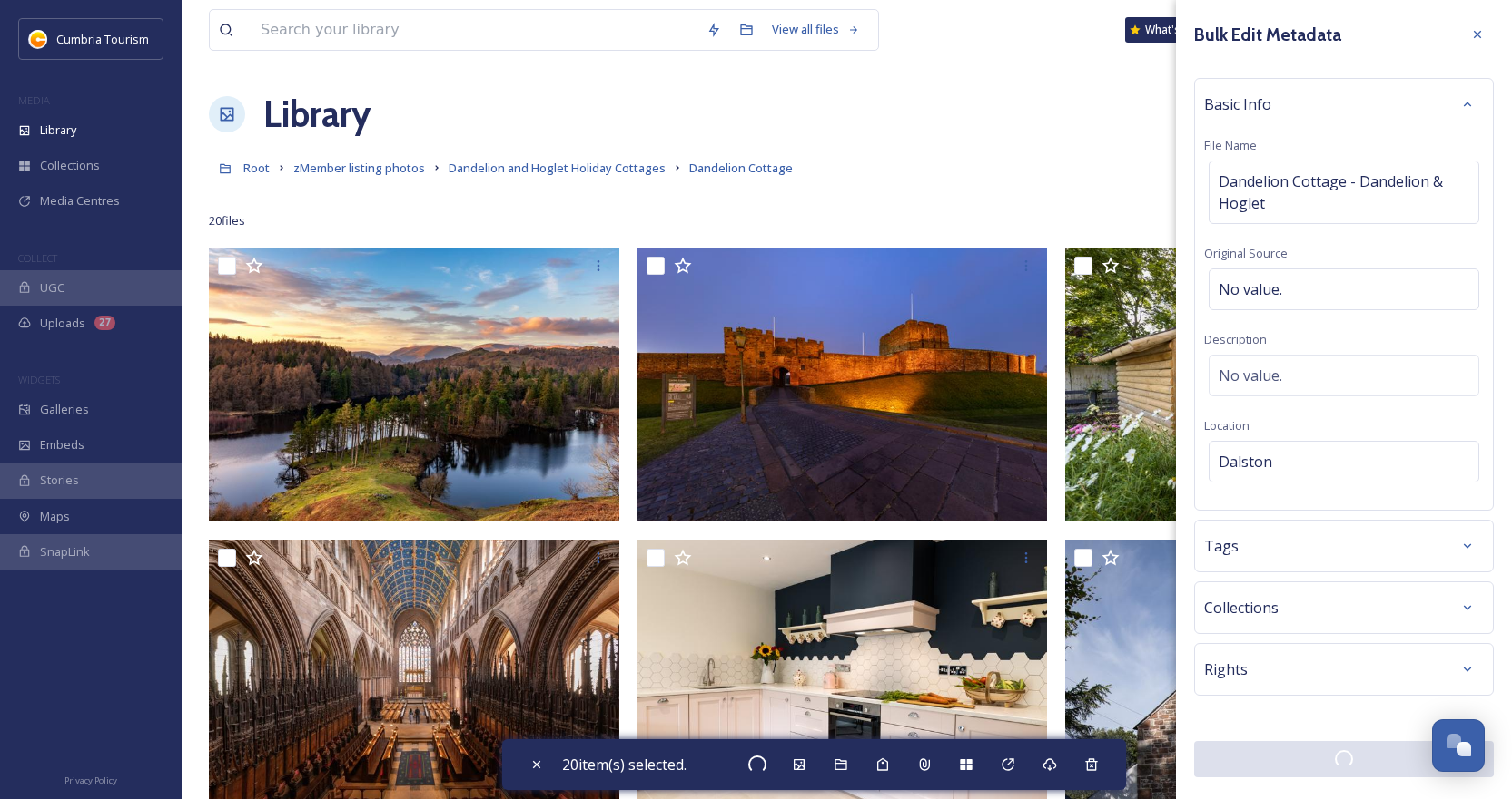
checkbox input "false"
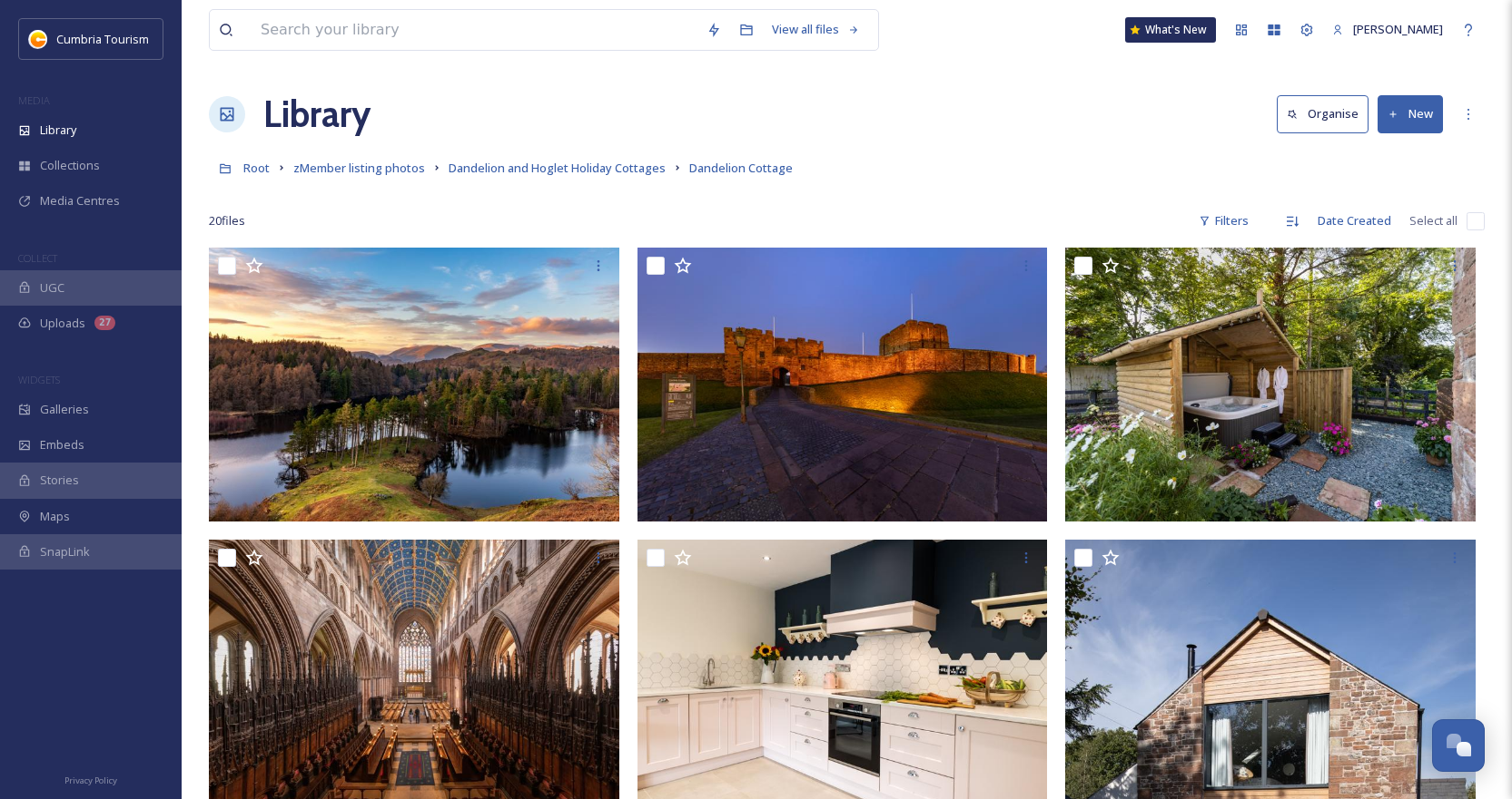
click at [1469, 222] on input "checkbox" at bounding box center [1476, 222] width 19 height 18
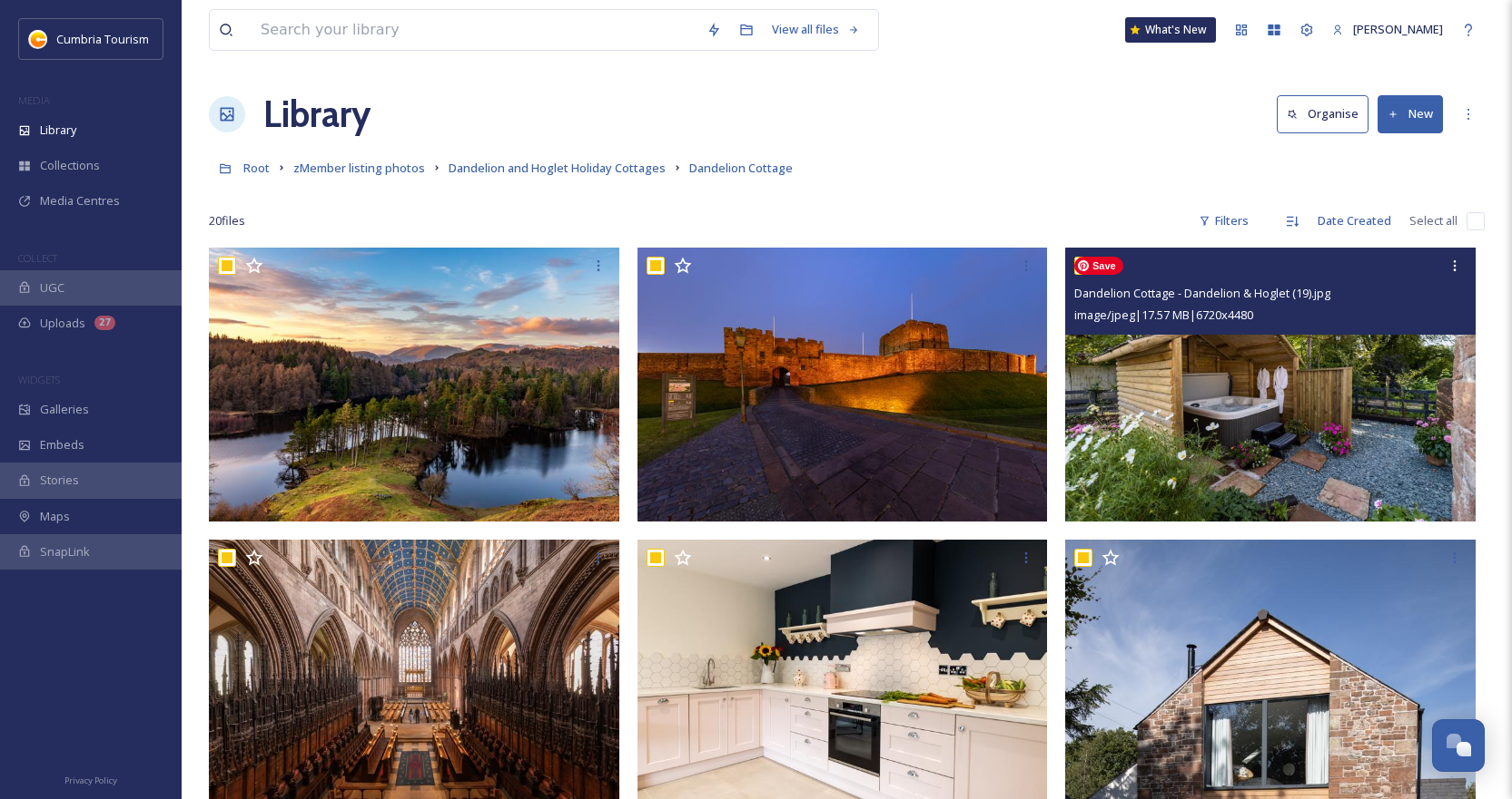
checkbox input "true"
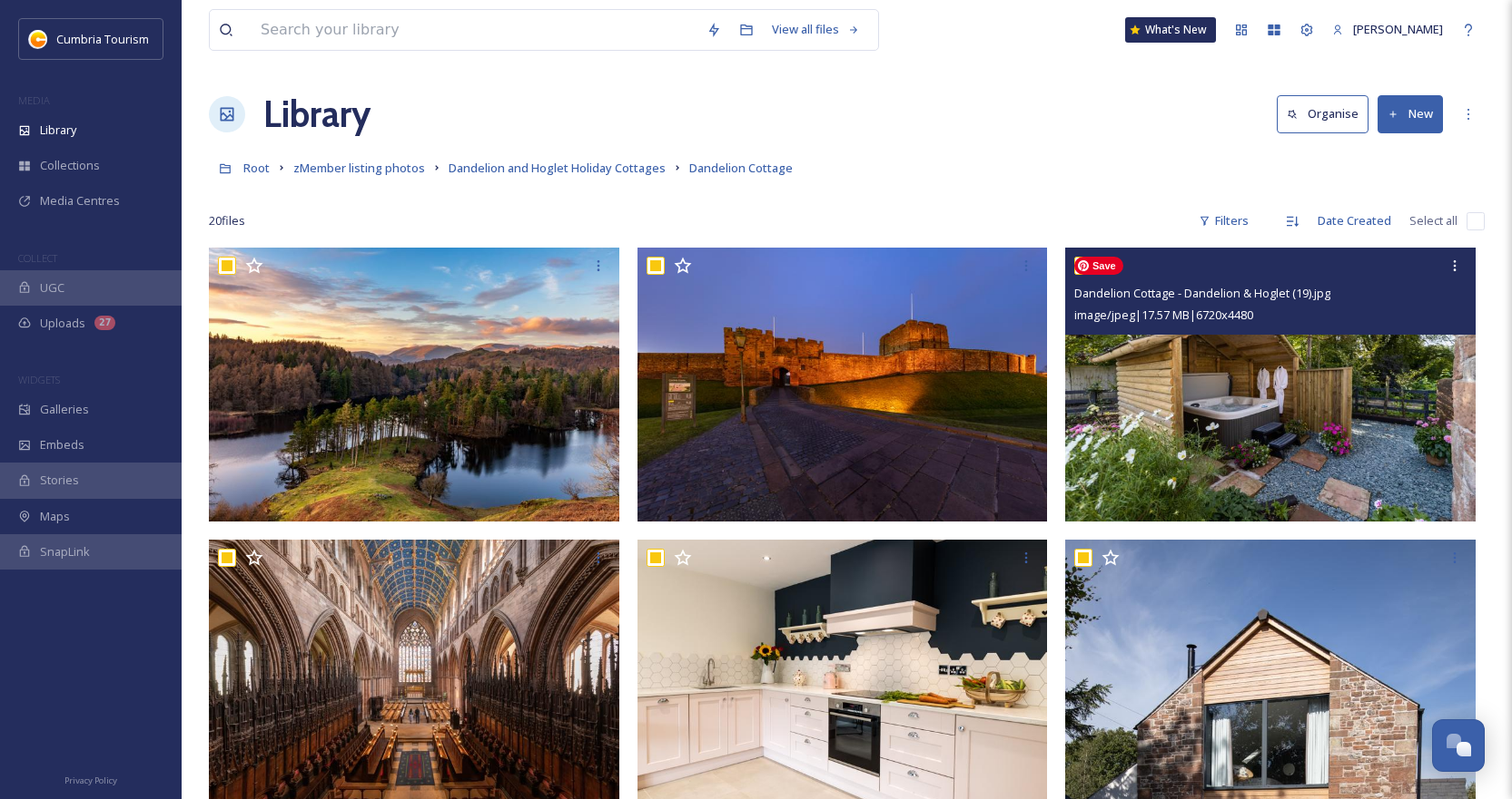
checkbox input "true"
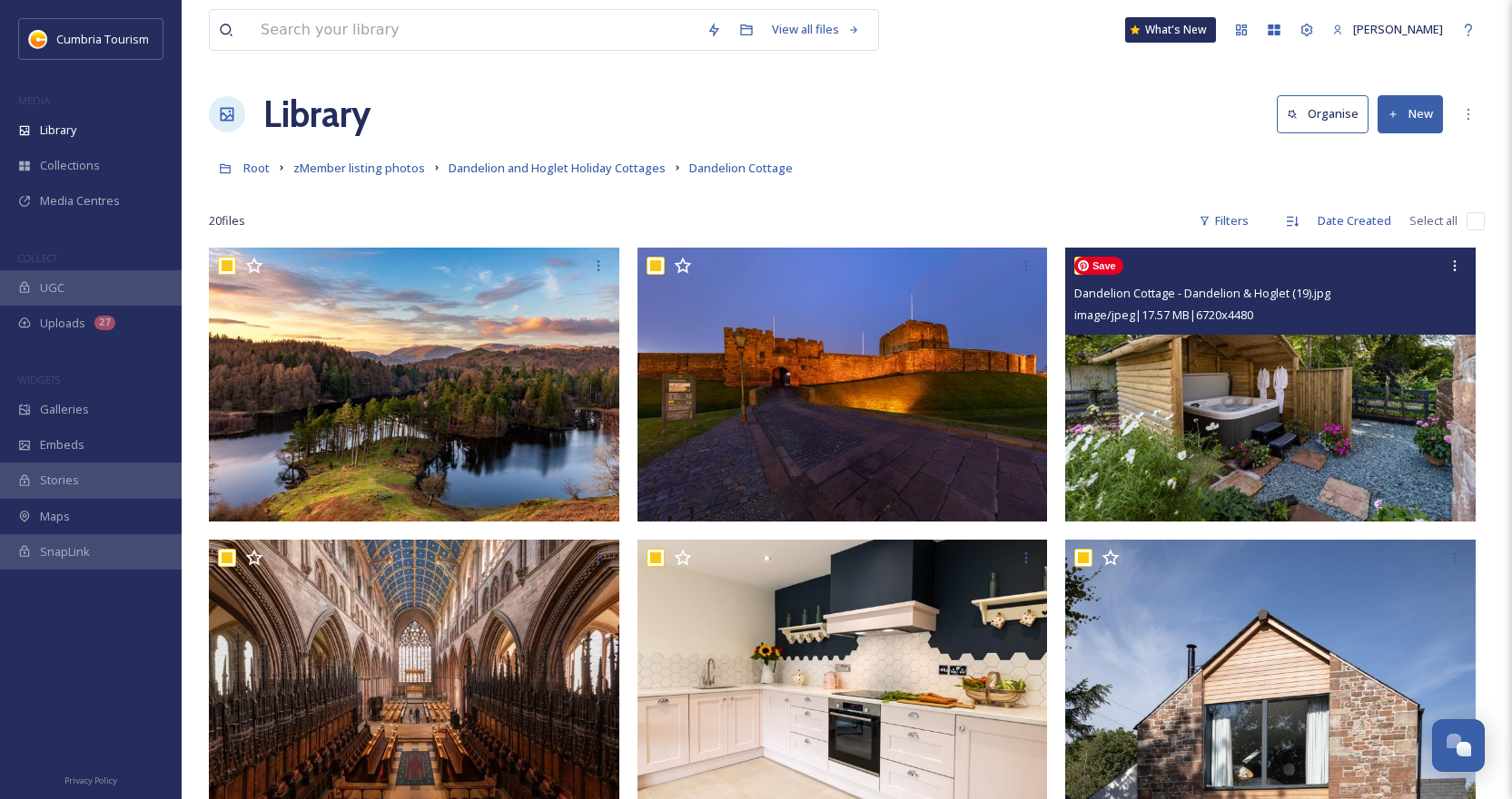
checkbox input "true"
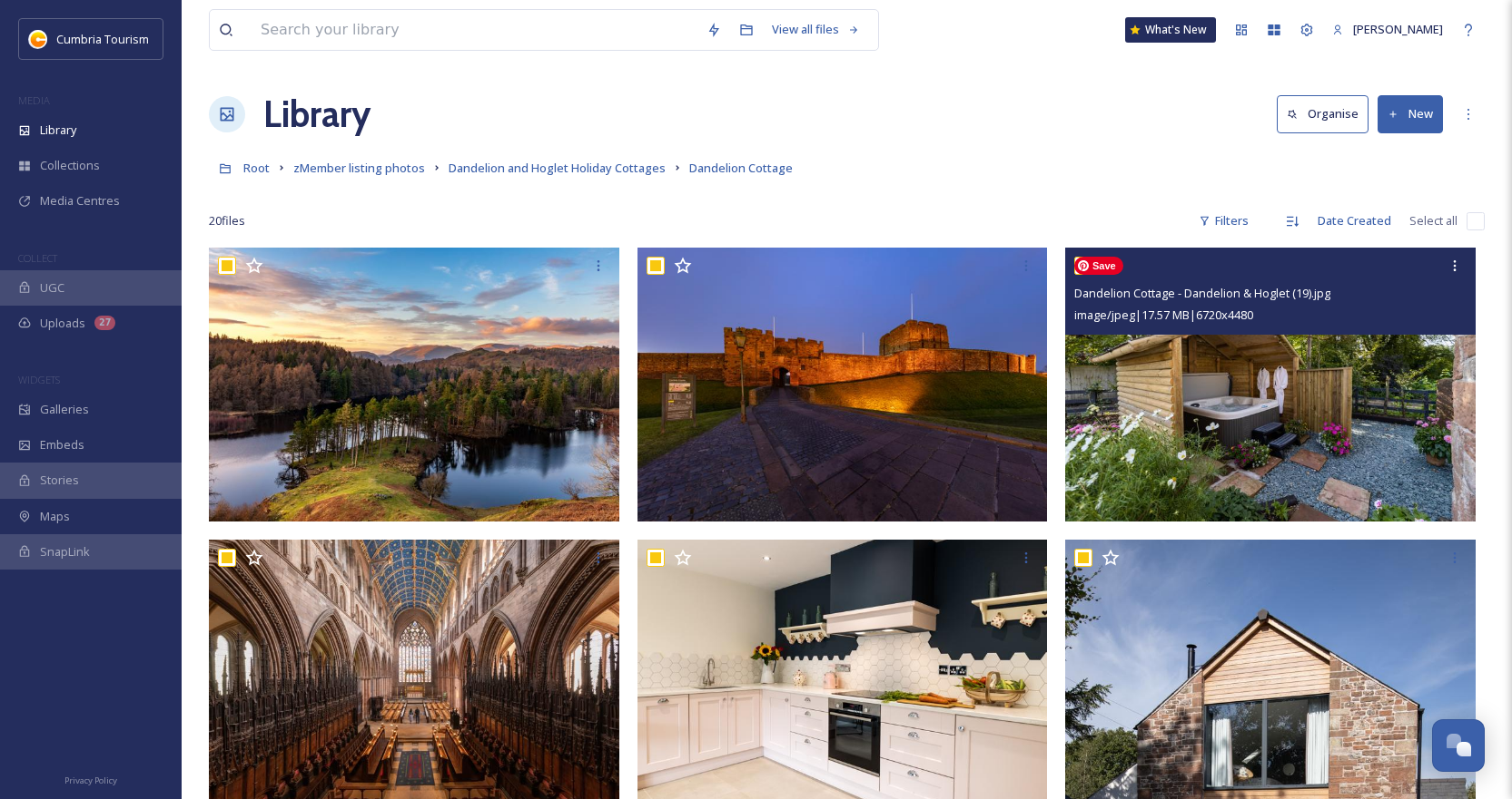
checkbox input "true"
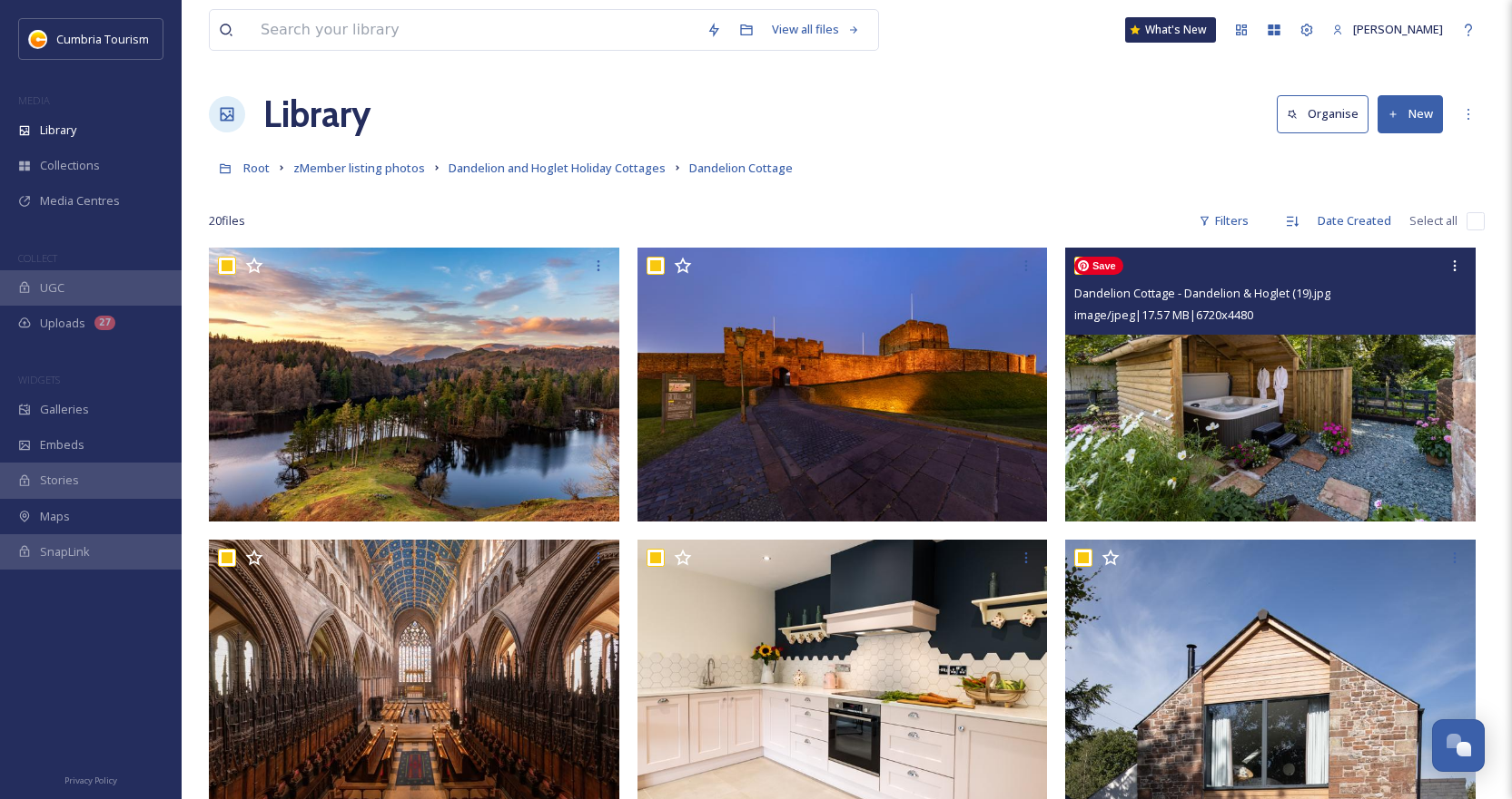
checkbox input "true"
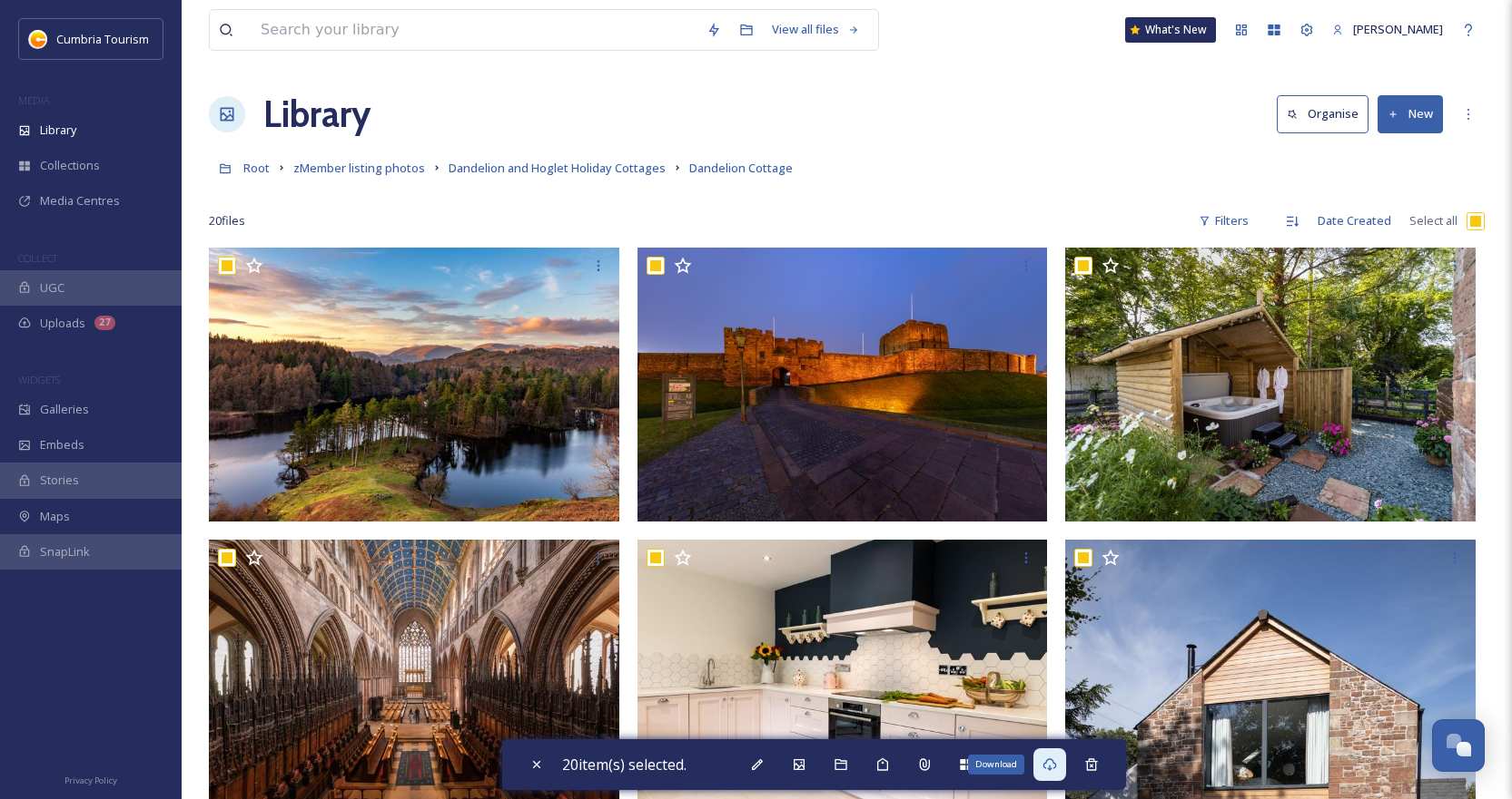
click at [1065, 769] on div "Download" at bounding box center [1049, 764] width 32 height 32
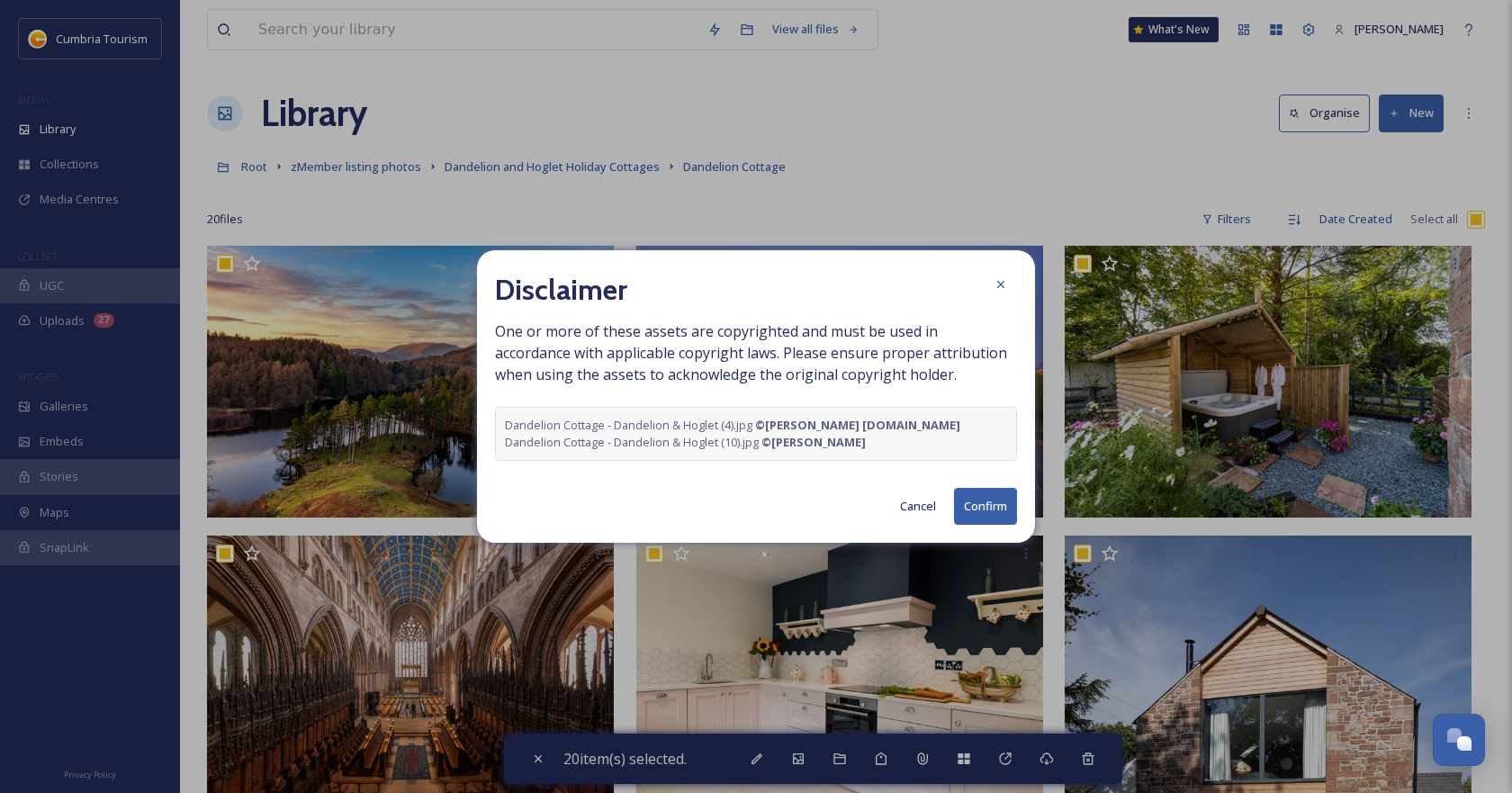
click at [996, 507] on button "Confirm" at bounding box center [985, 507] width 63 height 37
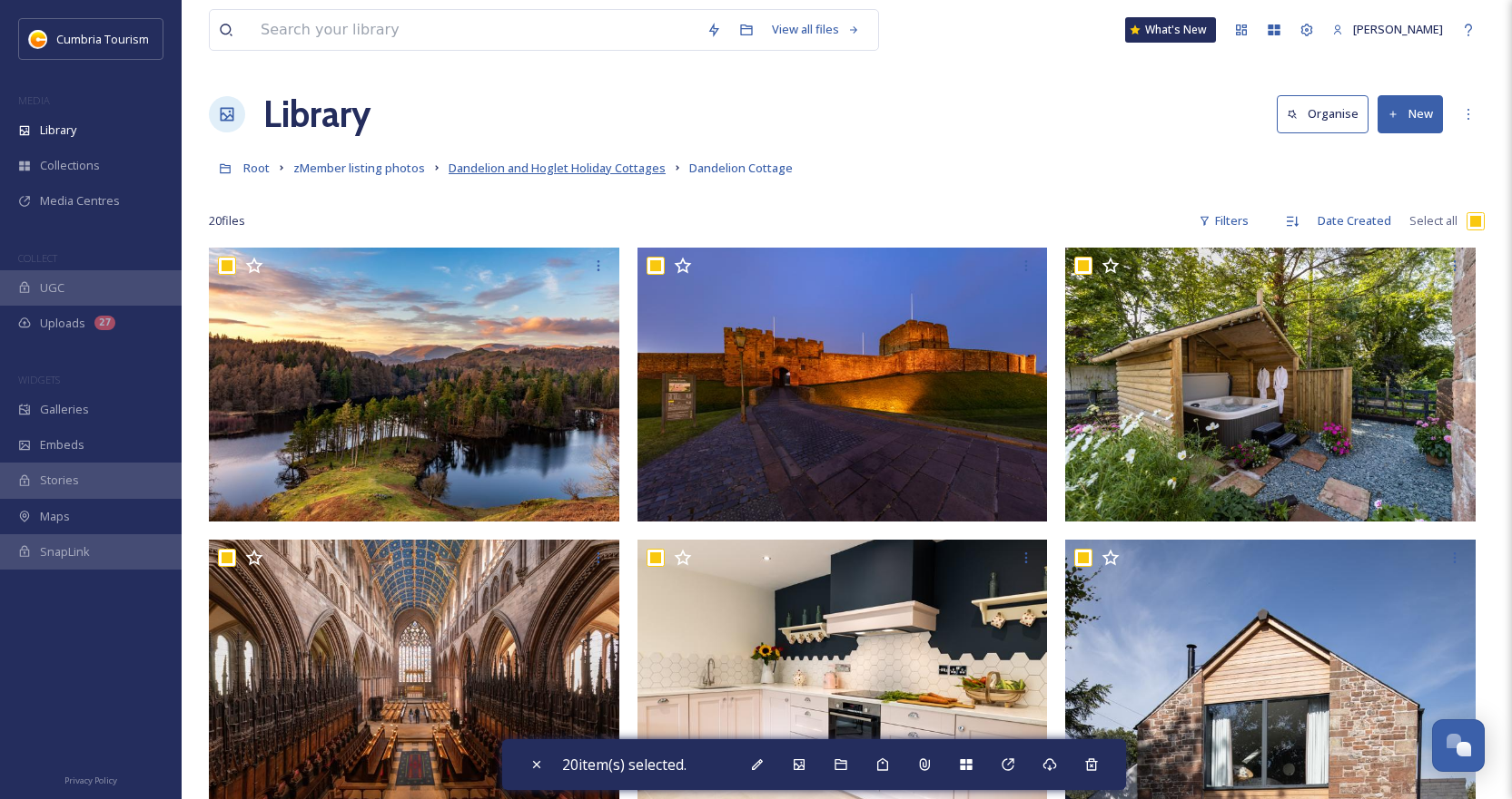
click at [638, 173] on span "Dandelion and Hoglet Holiday Cottages" at bounding box center [557, 168] width 217 height 17
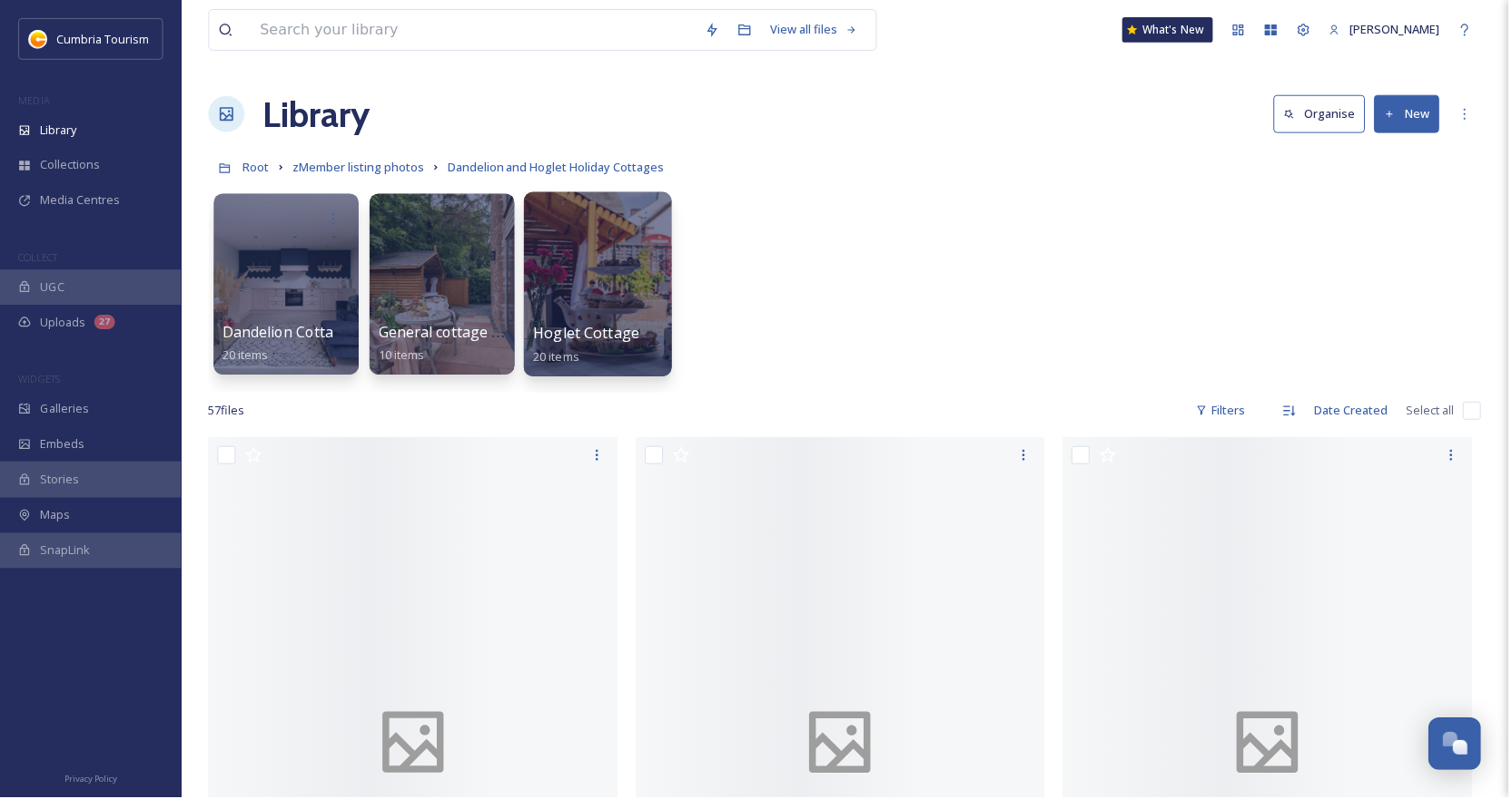
click at [610, 276] on div at bounding box center [599, 285] width 148 height 185
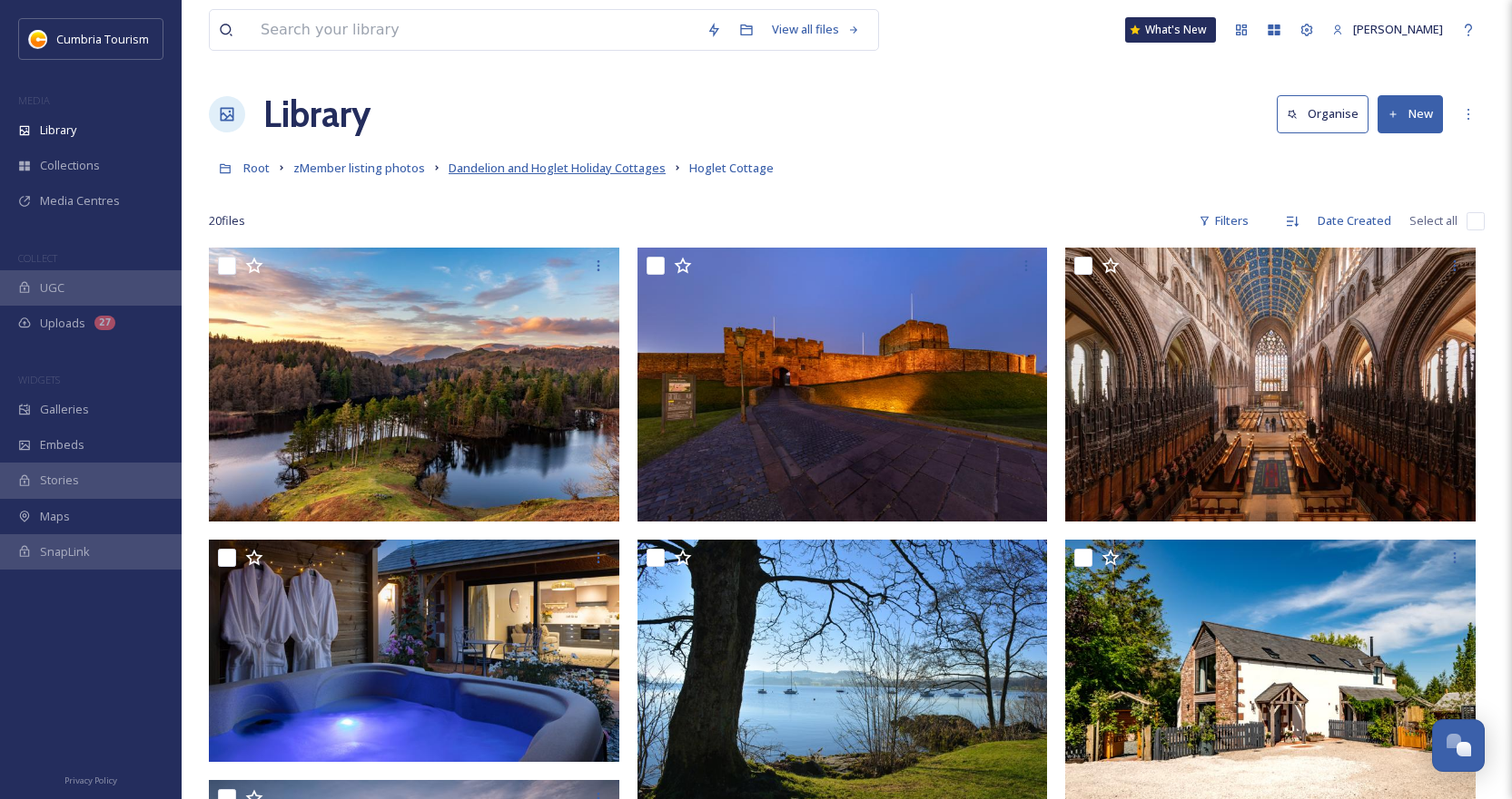
click at [499, 167] on span "Dandelion and Hoglet Holiday Cottages" at bounding box center [557, 168] width 217 height 17
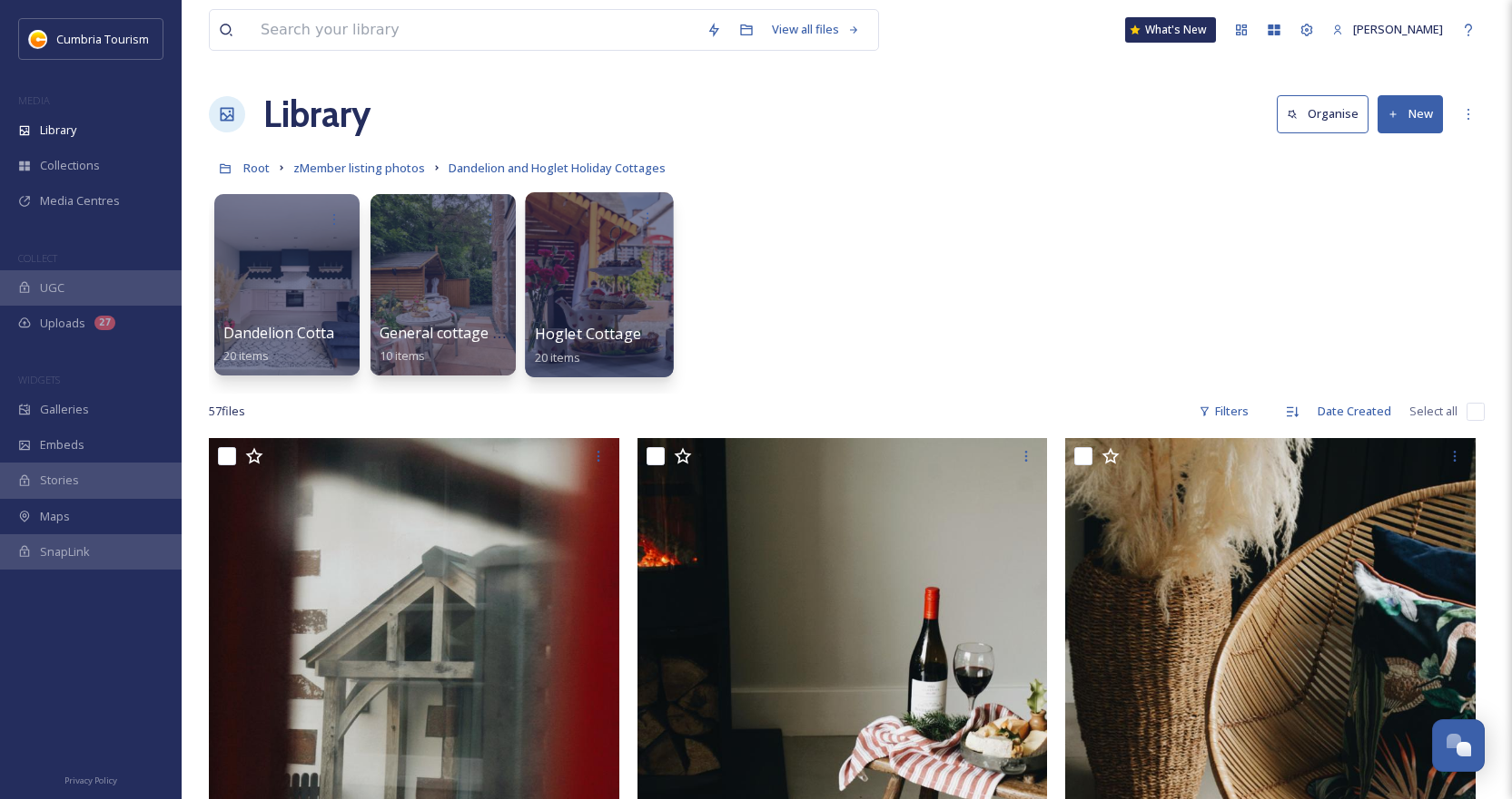
click at [617, 325] on div "Hoglet Cottage 20 items" at bounding box center [600, 345] width 130 height 45
click at [629, 311] on div at bounding box center [599, 285] width 148 height 185
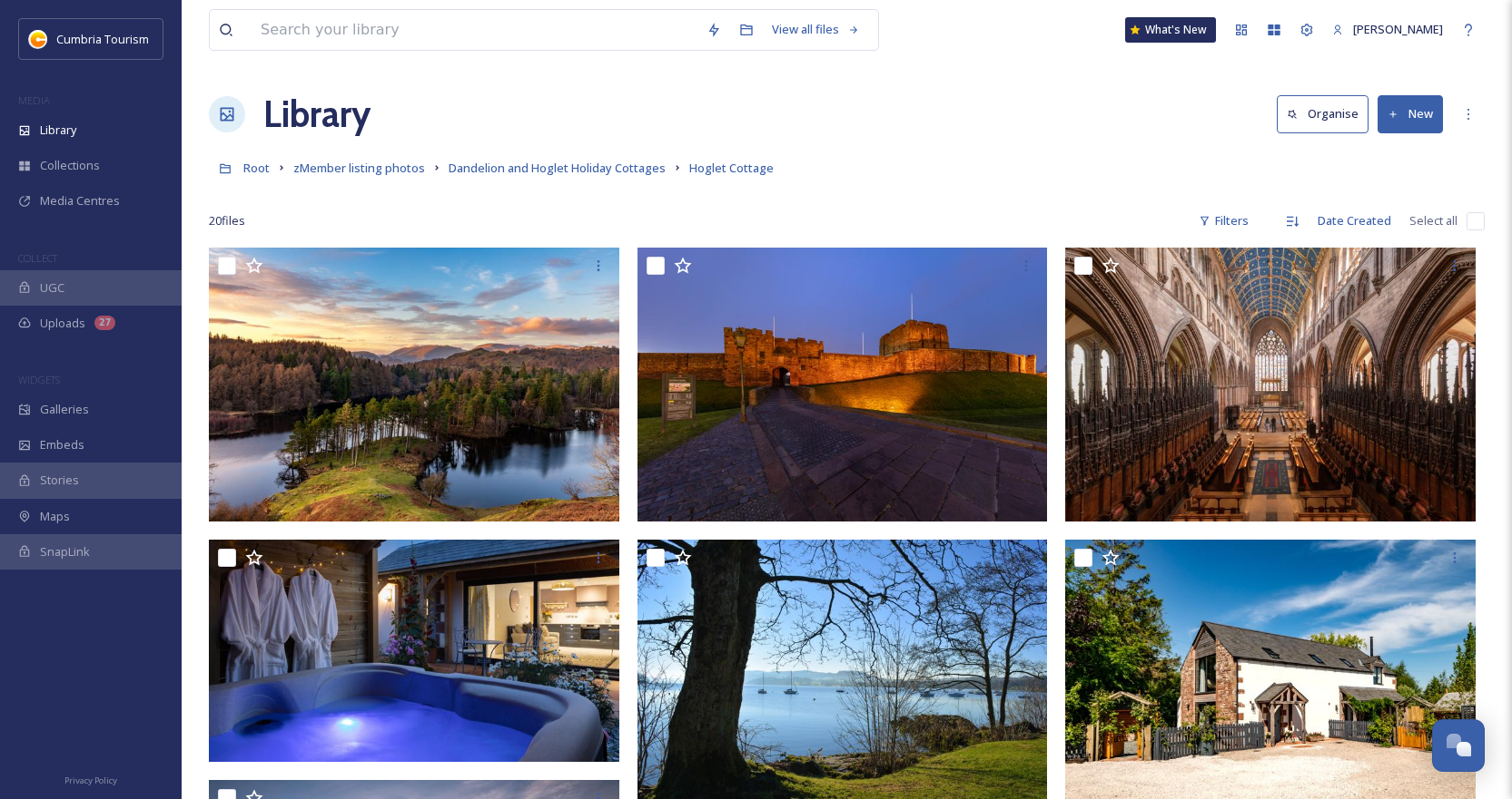
click at [1475, 224] on input "checkbox" at bounding box center [1476, 222] width 19 height 18
checkbox input "true"
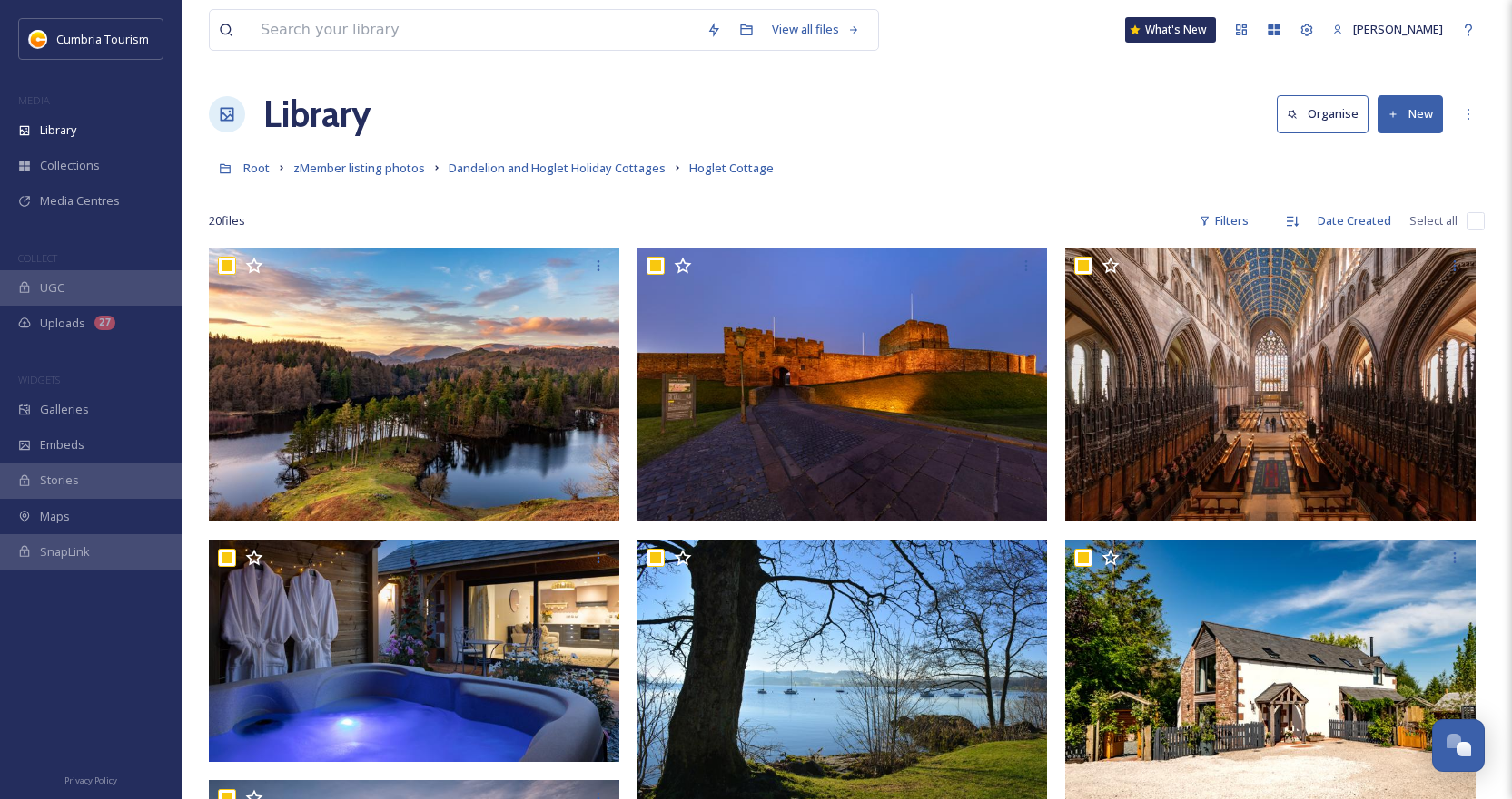
checkbox input "true"
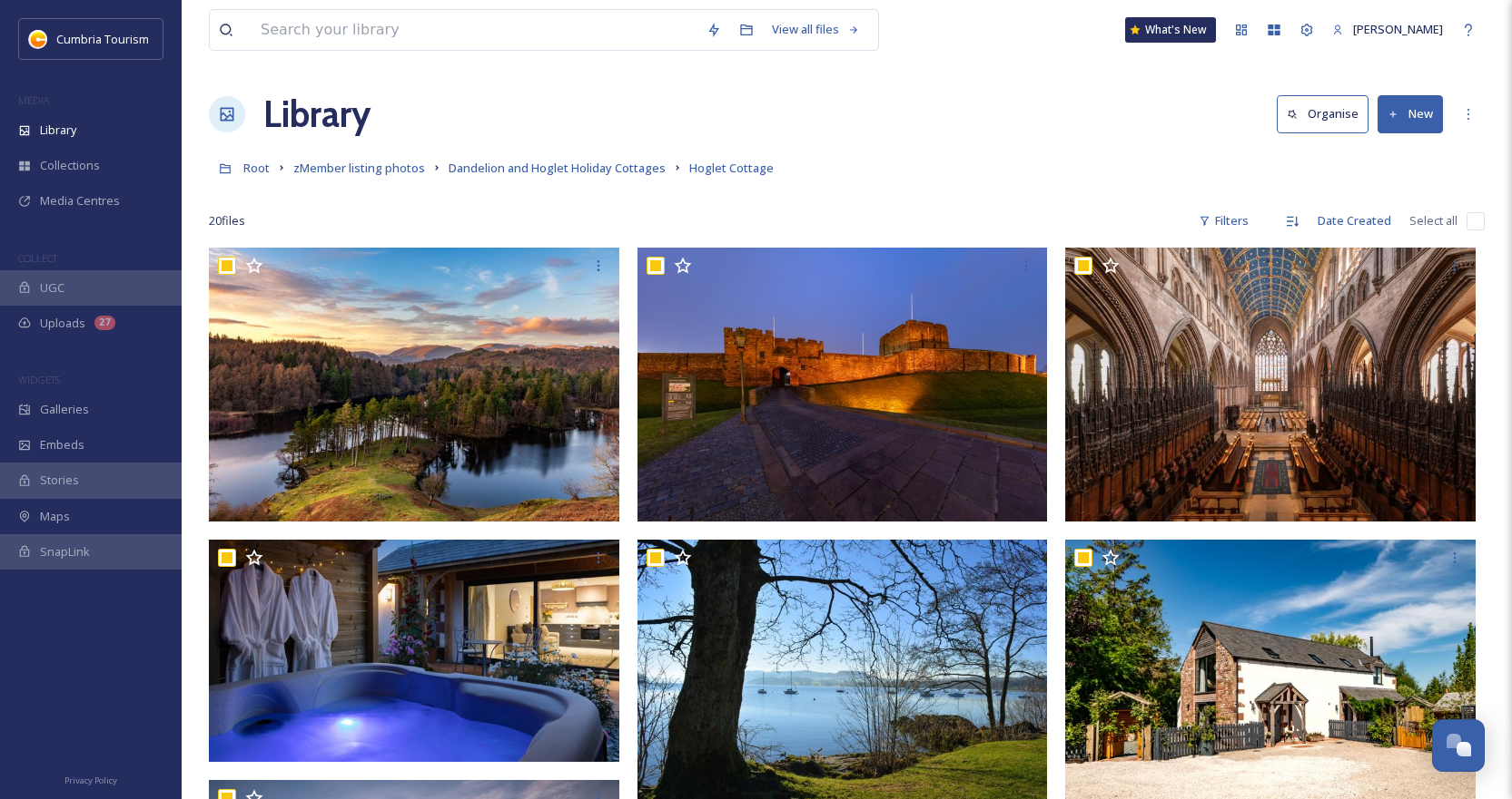
checkbox input "true"
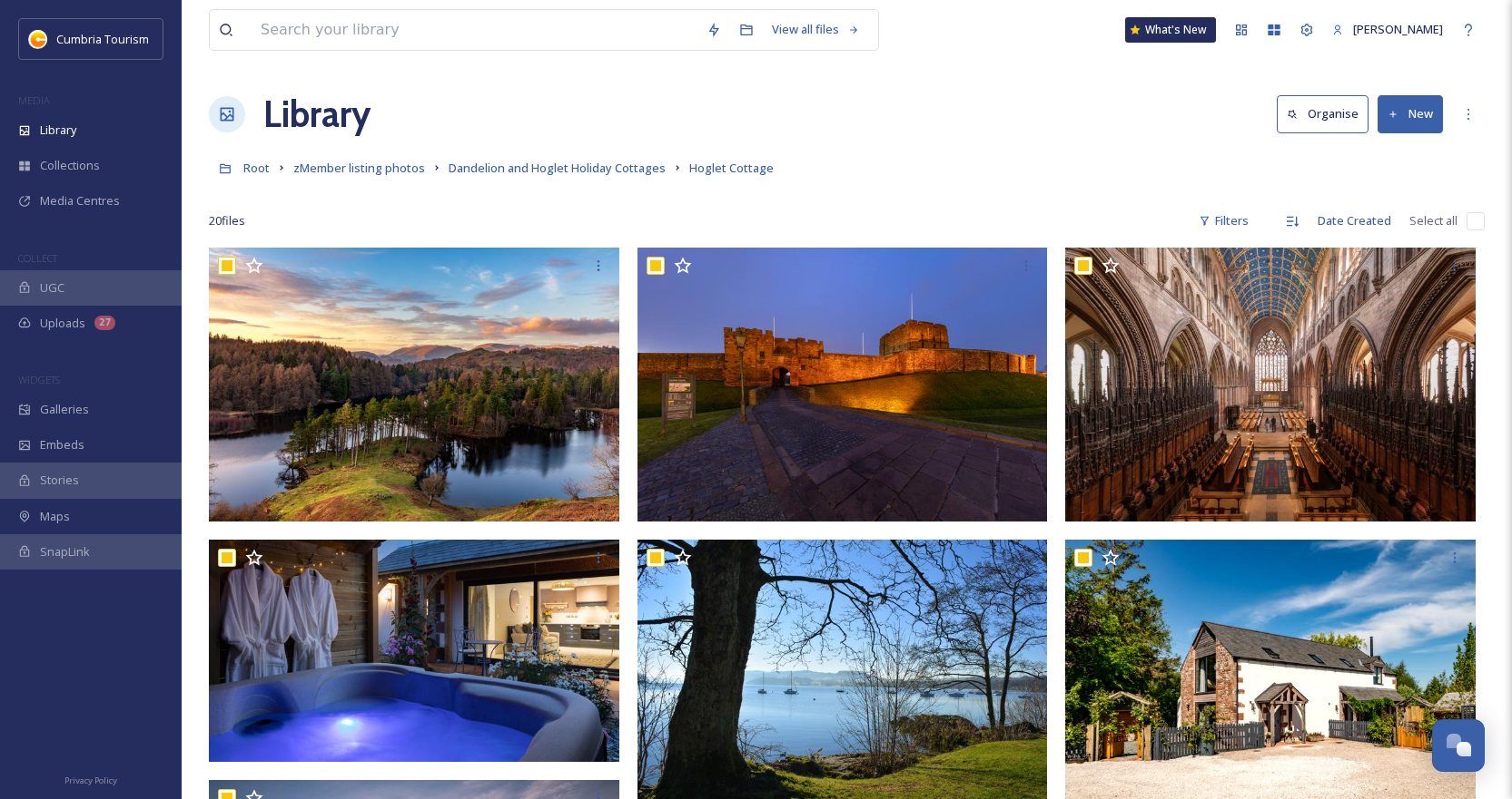
checkbox input "true"
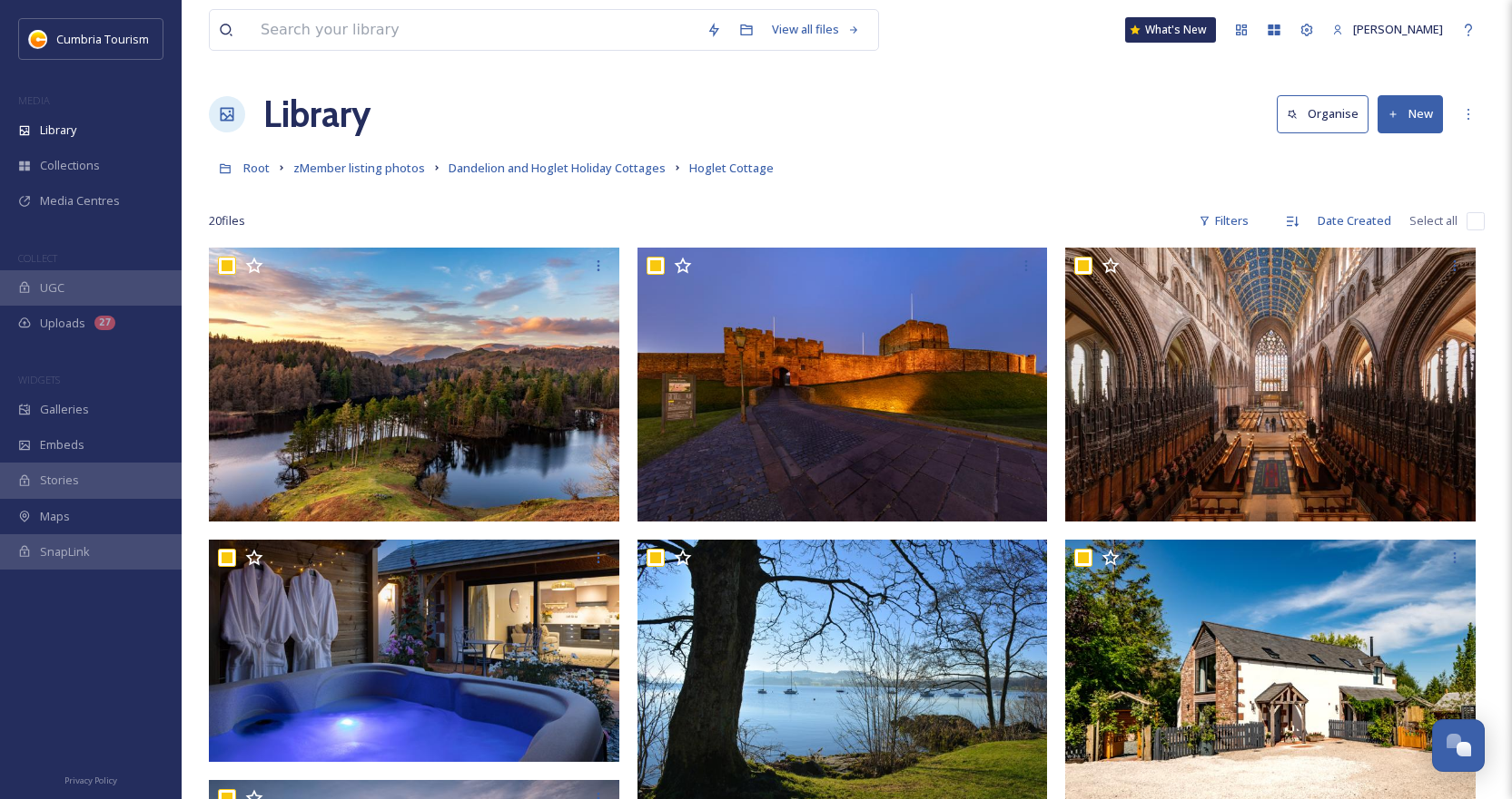
checkbox input "true"
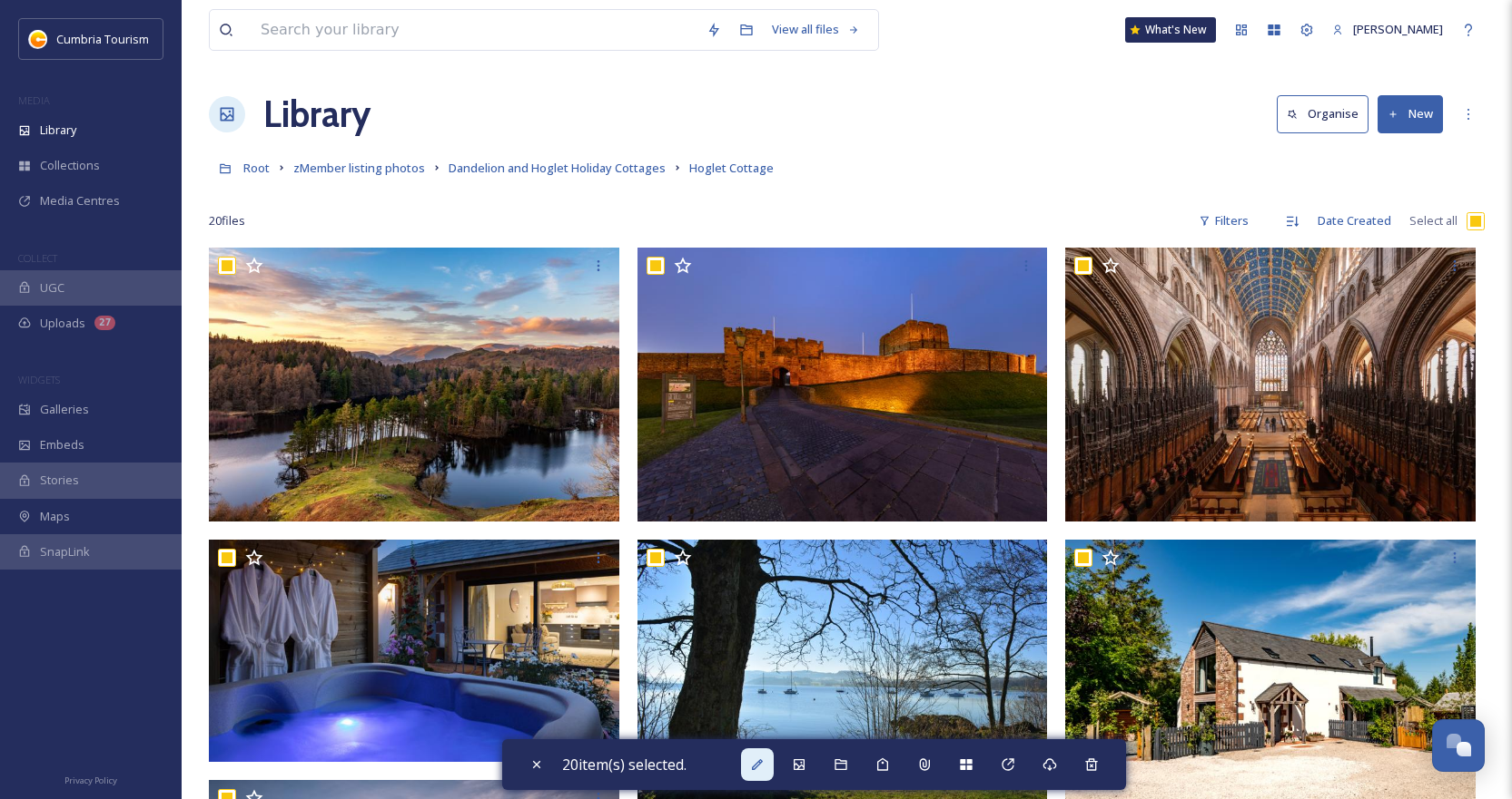
click at [759, 777] on div at bounding box center [757, 764] width 32 height 32
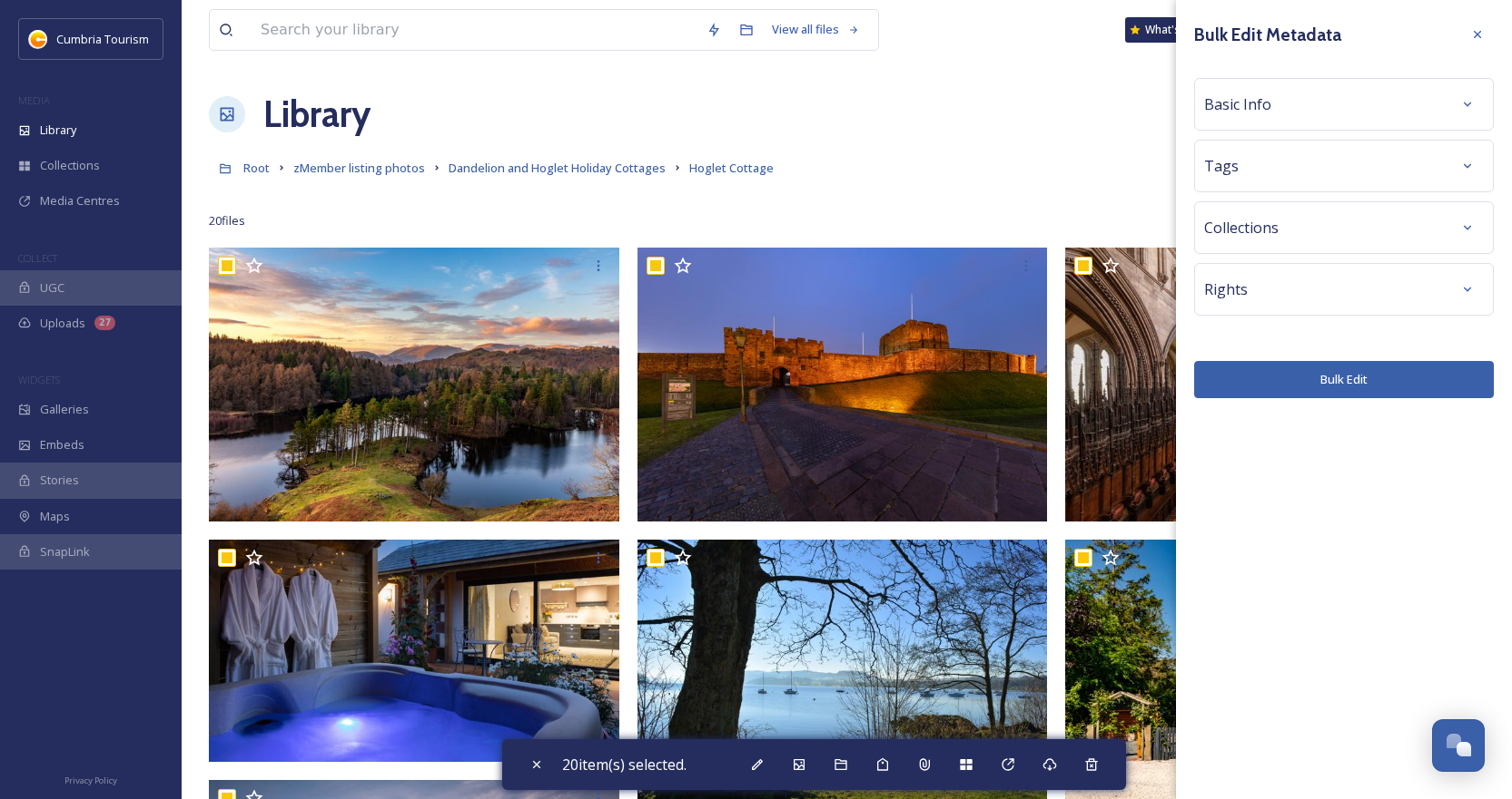
click at [1378, 119] on div "Basic Info" at bounding box center [1344, 104] width 279 height 32
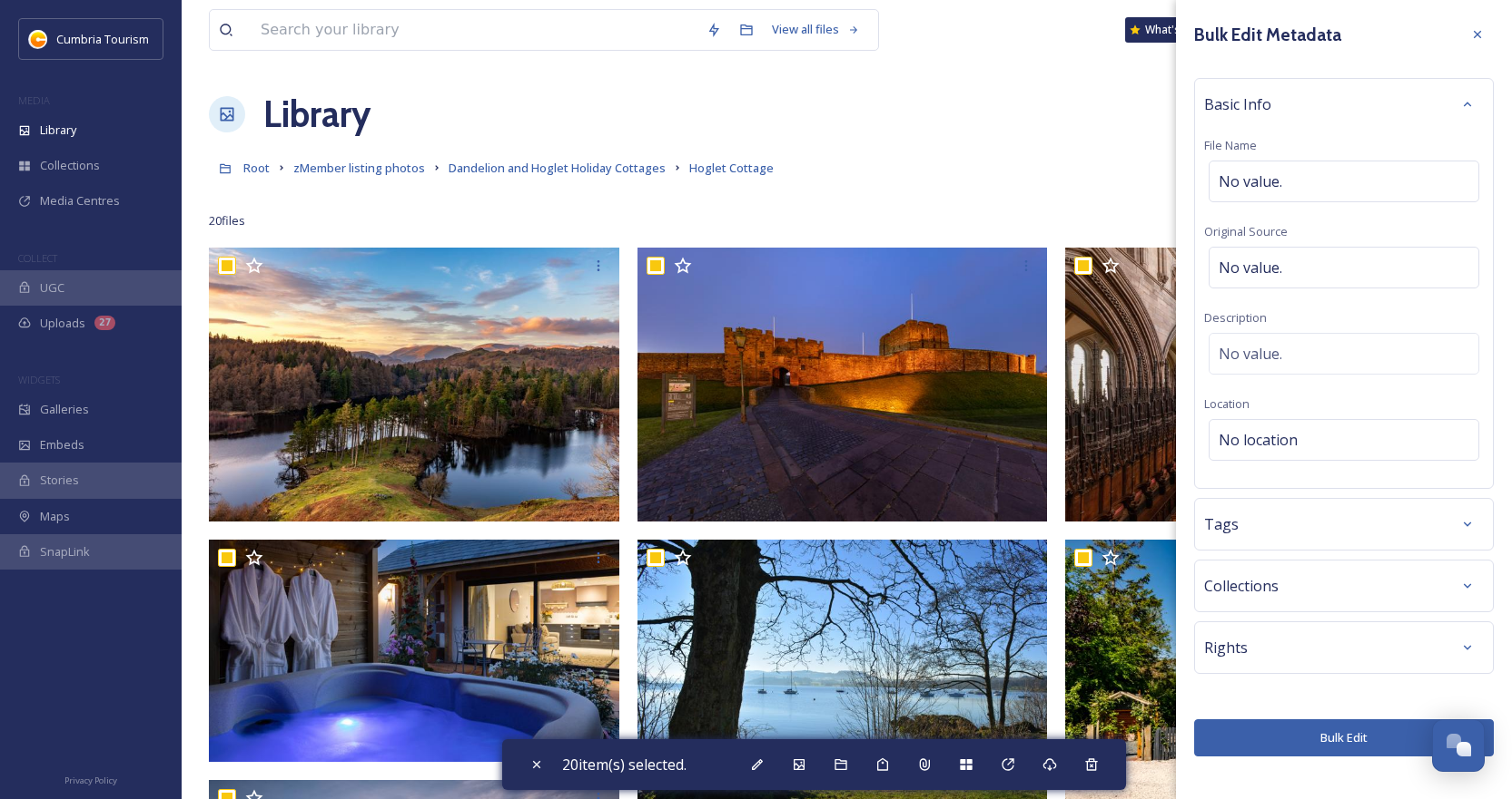
drag, startPoint x: 1332, startPoint y: 175, endPoint x: 1230, endPoint y: 145, distance: 106.3
click at [1280, 162] on div "No value." at bounding box center [1344, 181] width 270 height 42
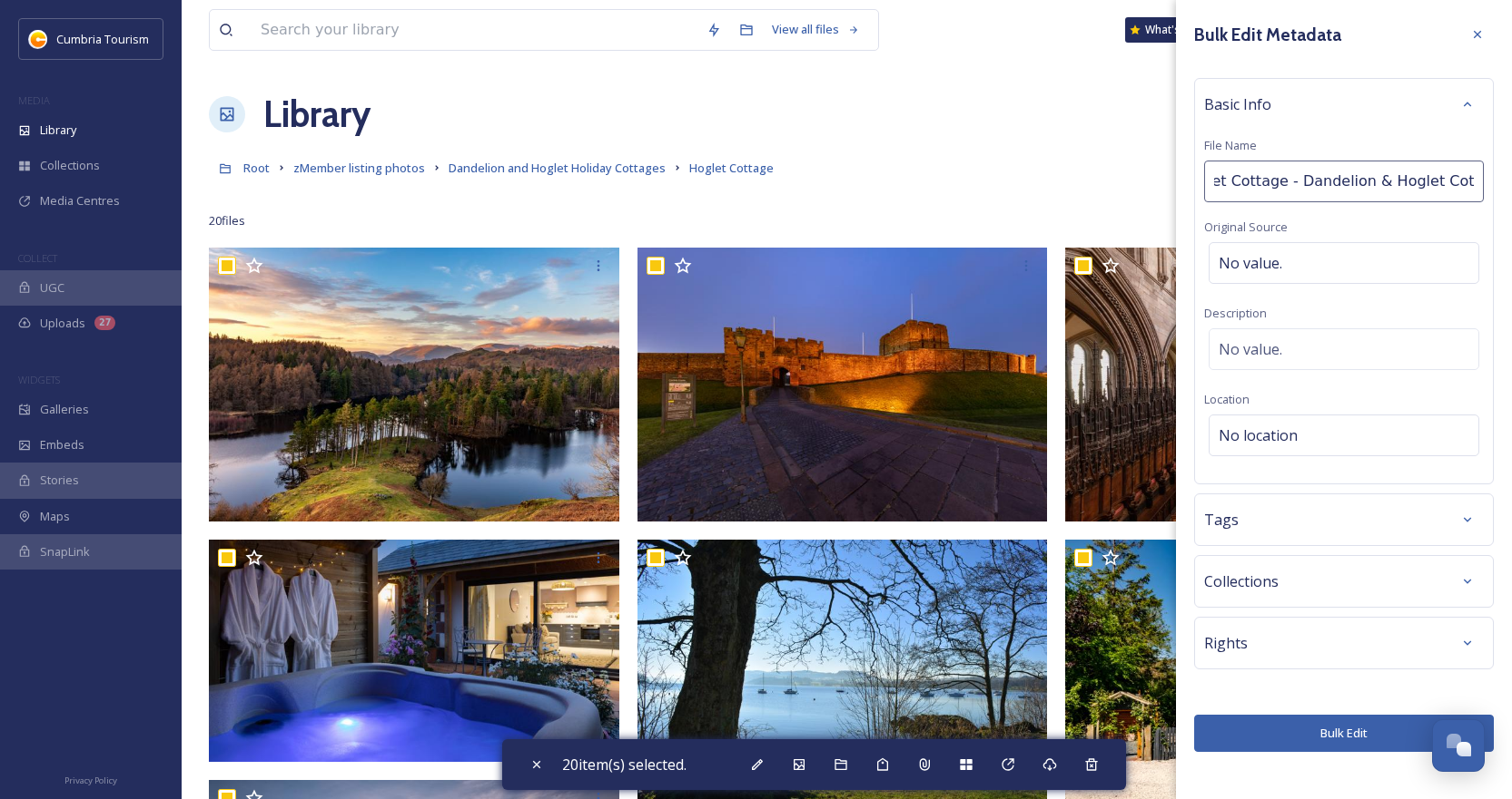
type input "Hoglet Cottage - Dandelion & Hoglet Cottages"
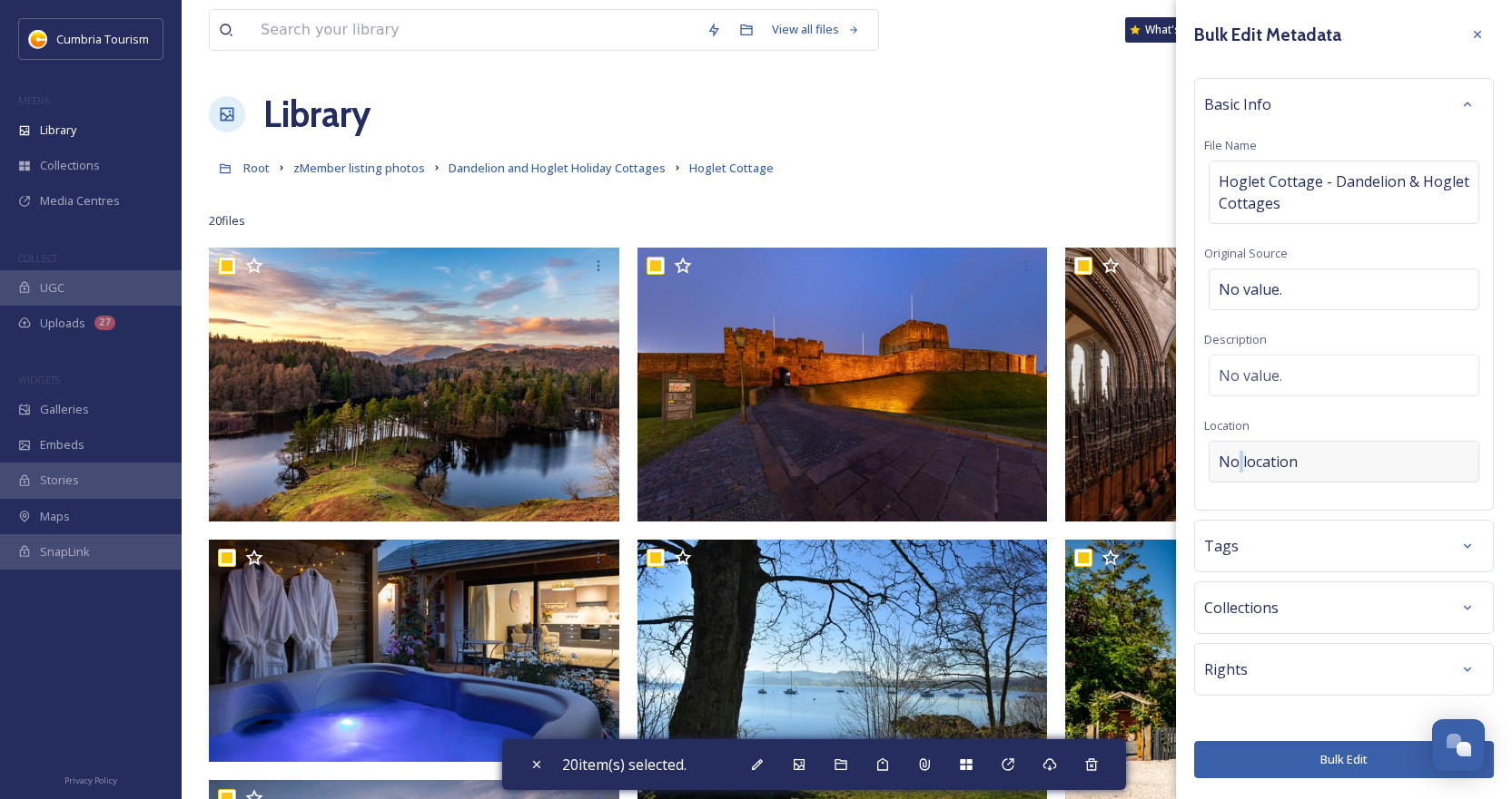
click at [1240, 450] on div "No location" at bounding box center [1344, 461] width 270 height 42
click at [1247, 449] on input at bounding box center [1344, 461] width 268 height 40
type input "dalston cumbria"
click at [1294, 512] on div "[PERSON_NAME], [GEOGRAPHIC_DATA], [GEOGRAPHIC_DATA]" at bounding box center [1344, 518] width 249 height 43
click at [1246, 747] on button "Bulk Edit" at bounding box center [1344, 760] width 300 height 37
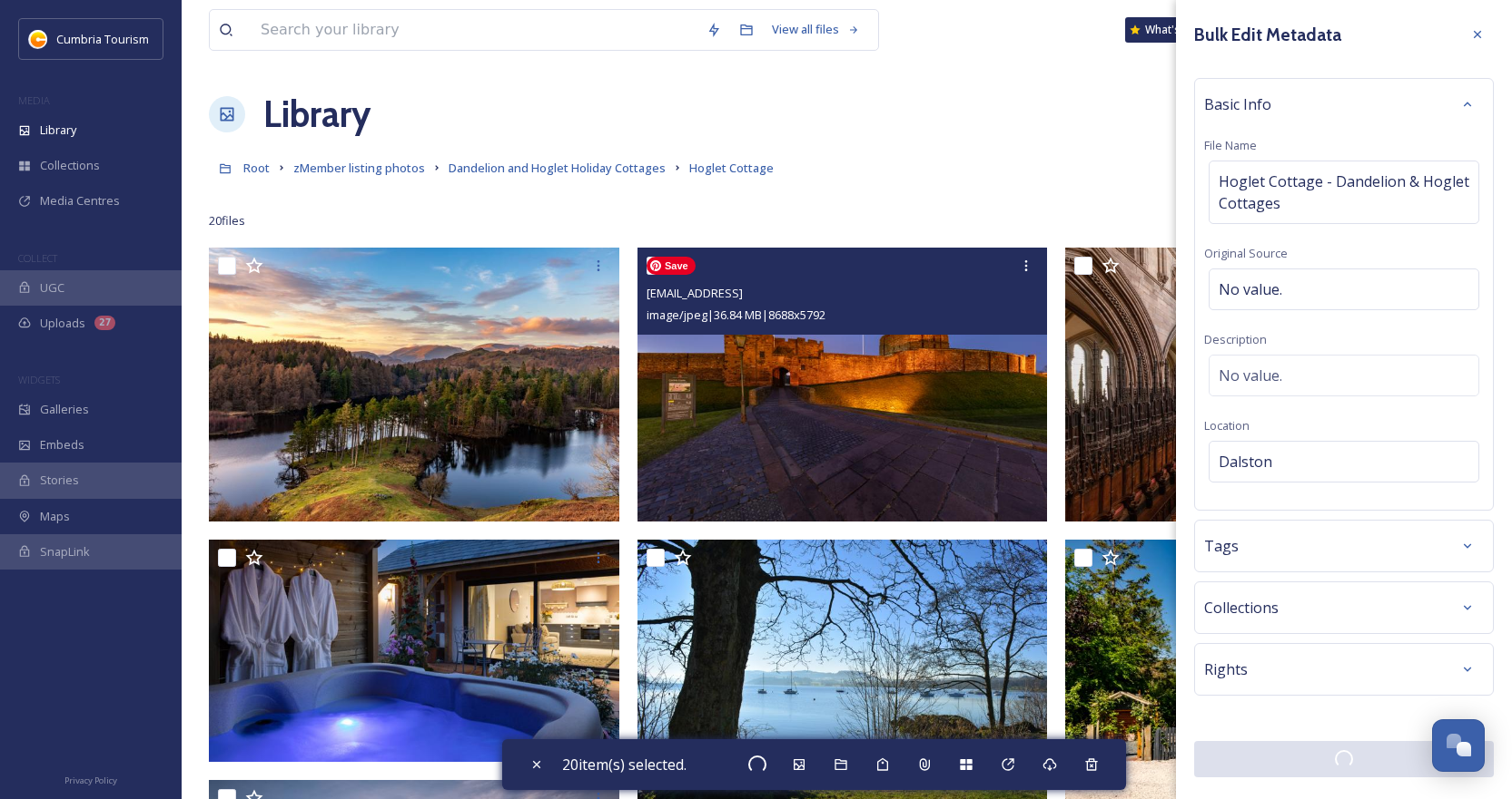
checkbox input "false"
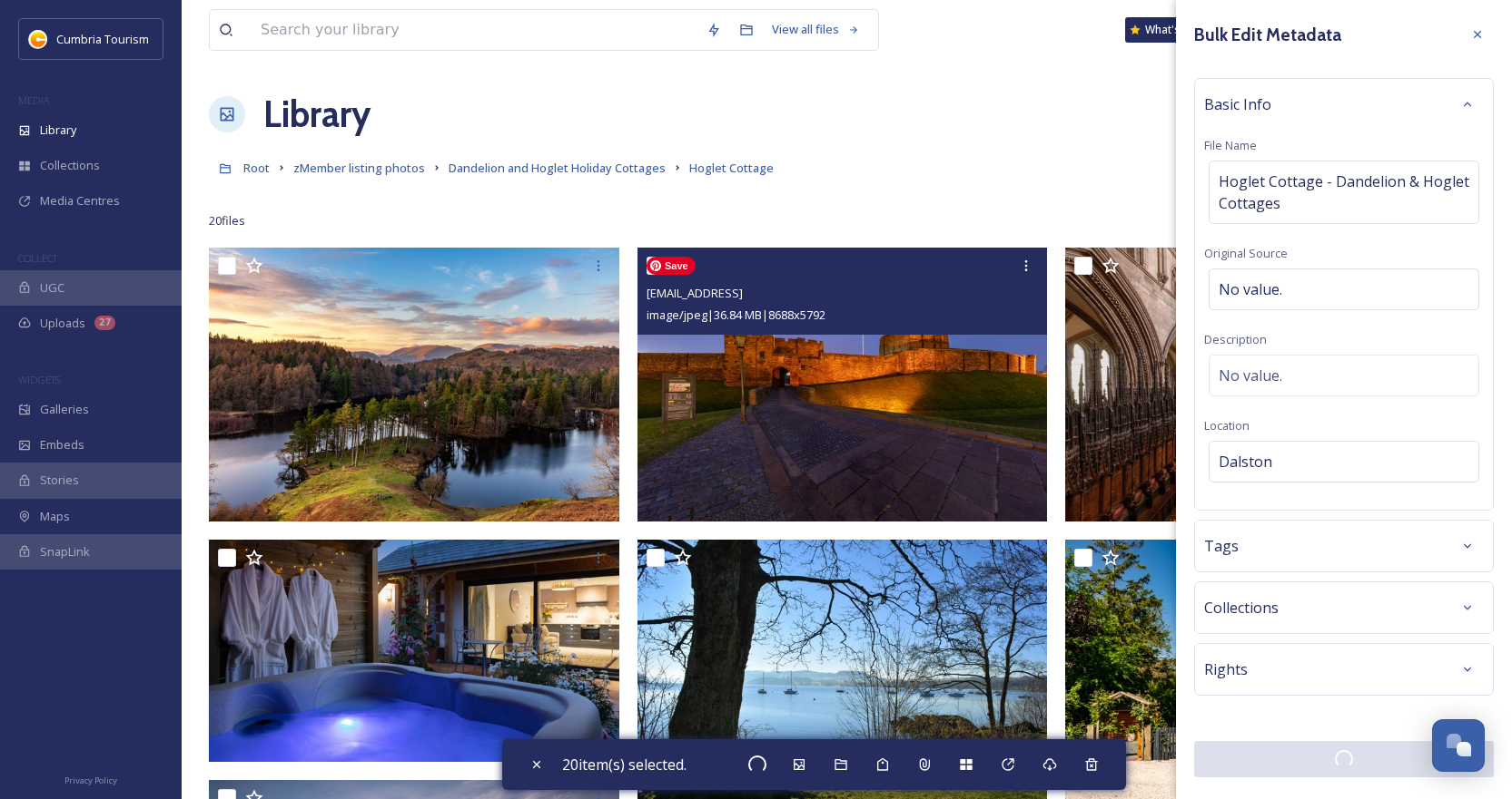
checkbox input "false"
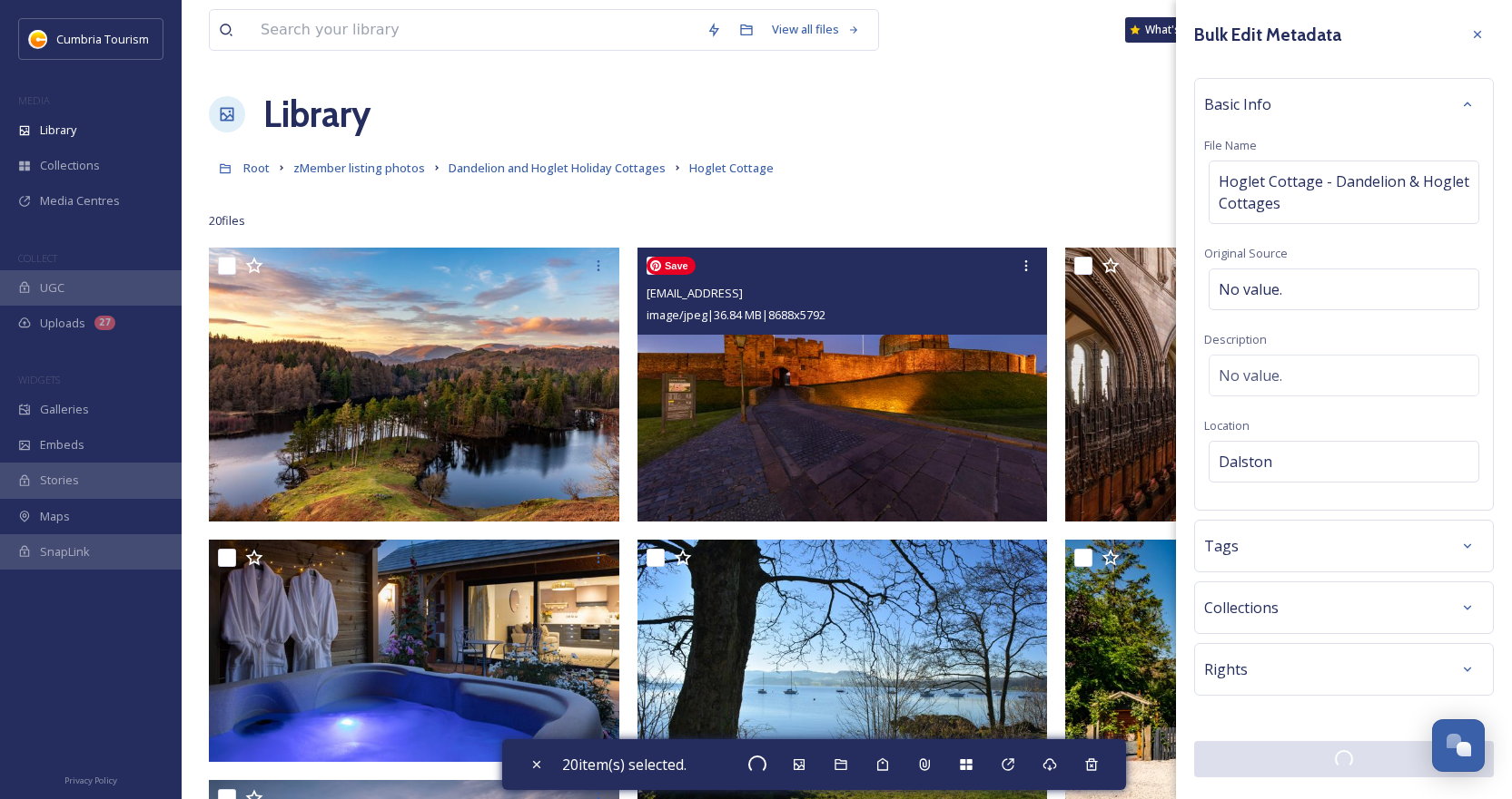
checkbox input "false"
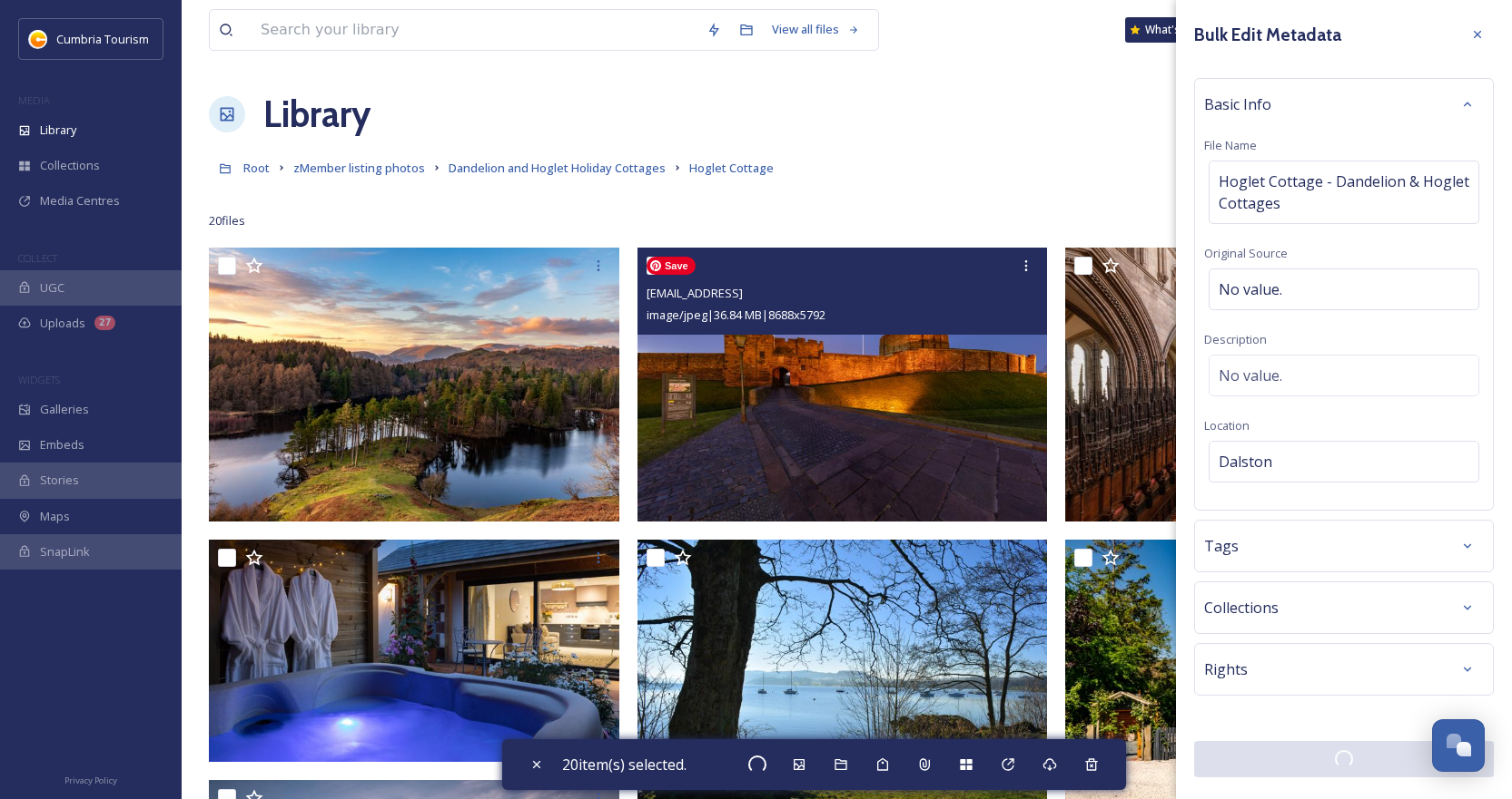
checkbox input "false"
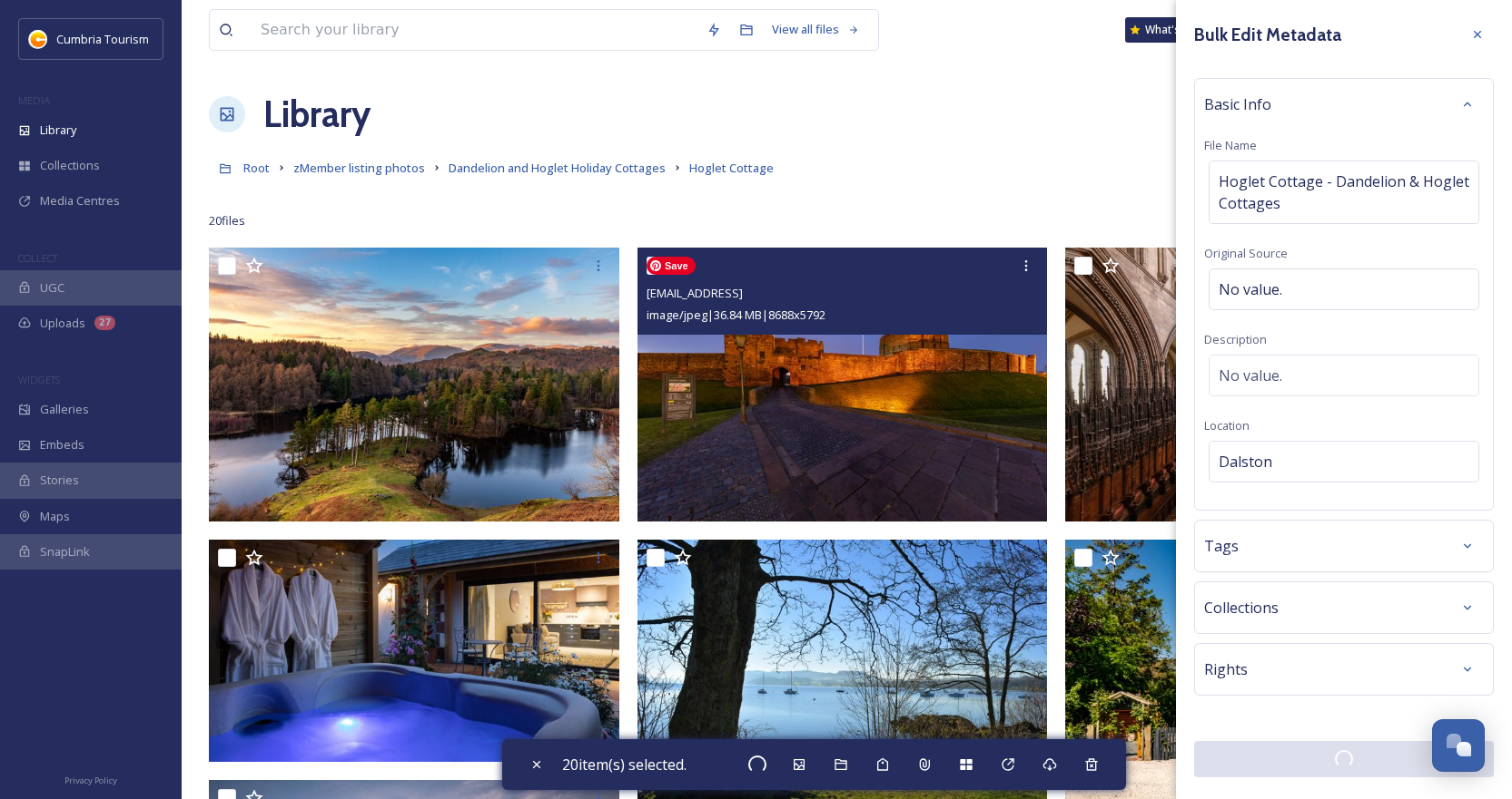
checkbox input "false"
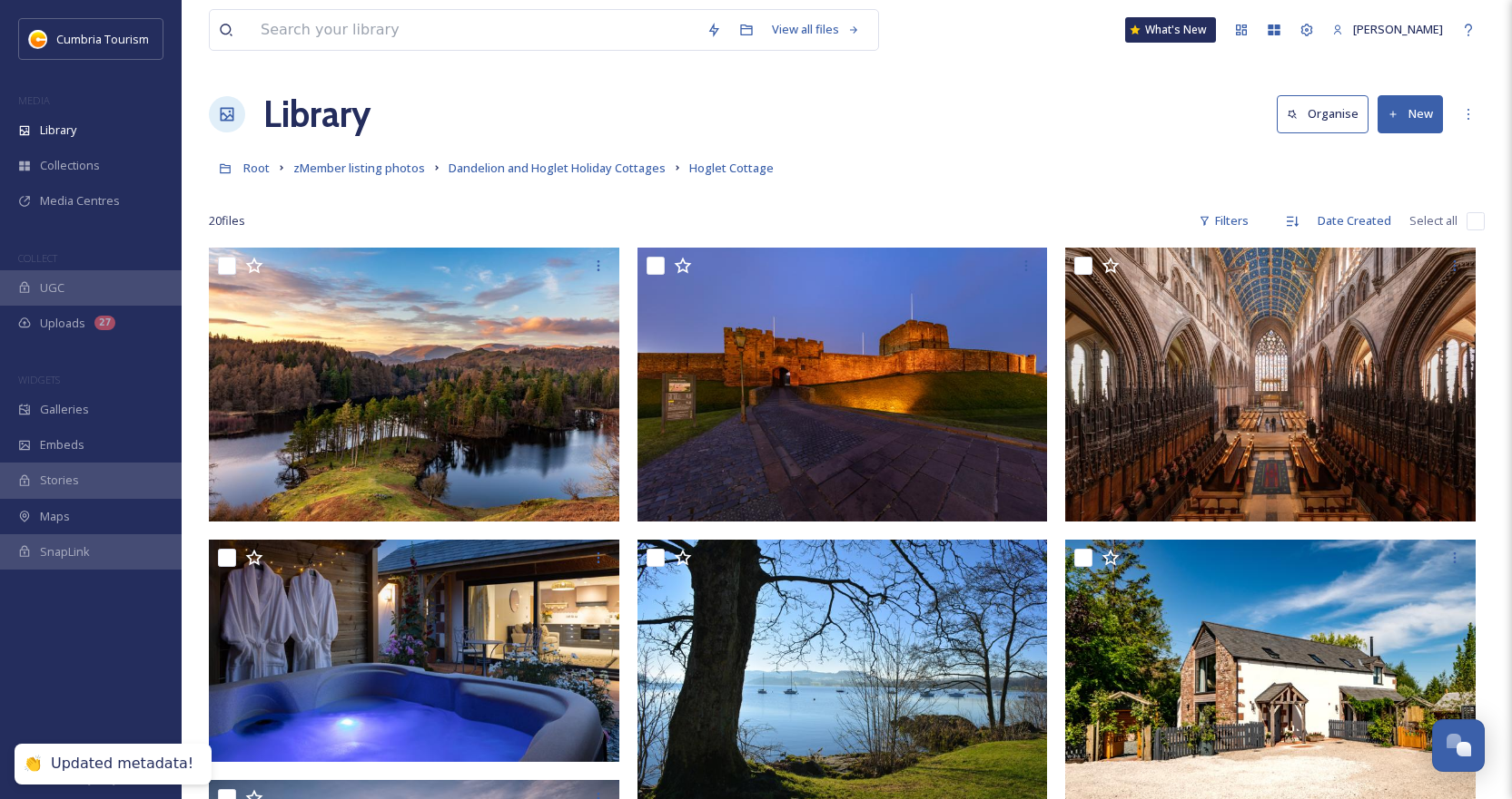
click at [1475, 219] on input "checkbox" at bounding box center [1476, 222] width 19 height 18
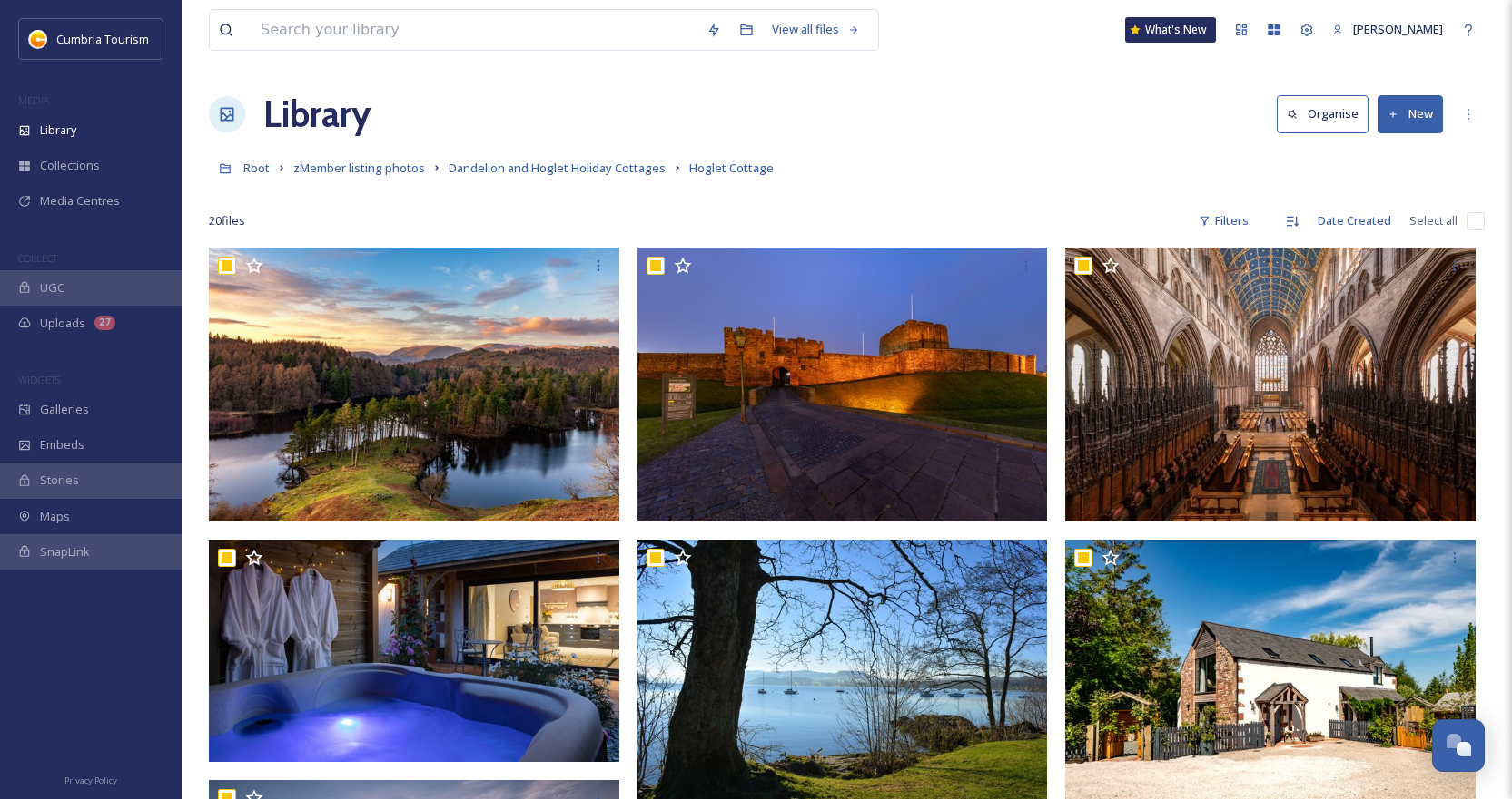
checkbox input "true"
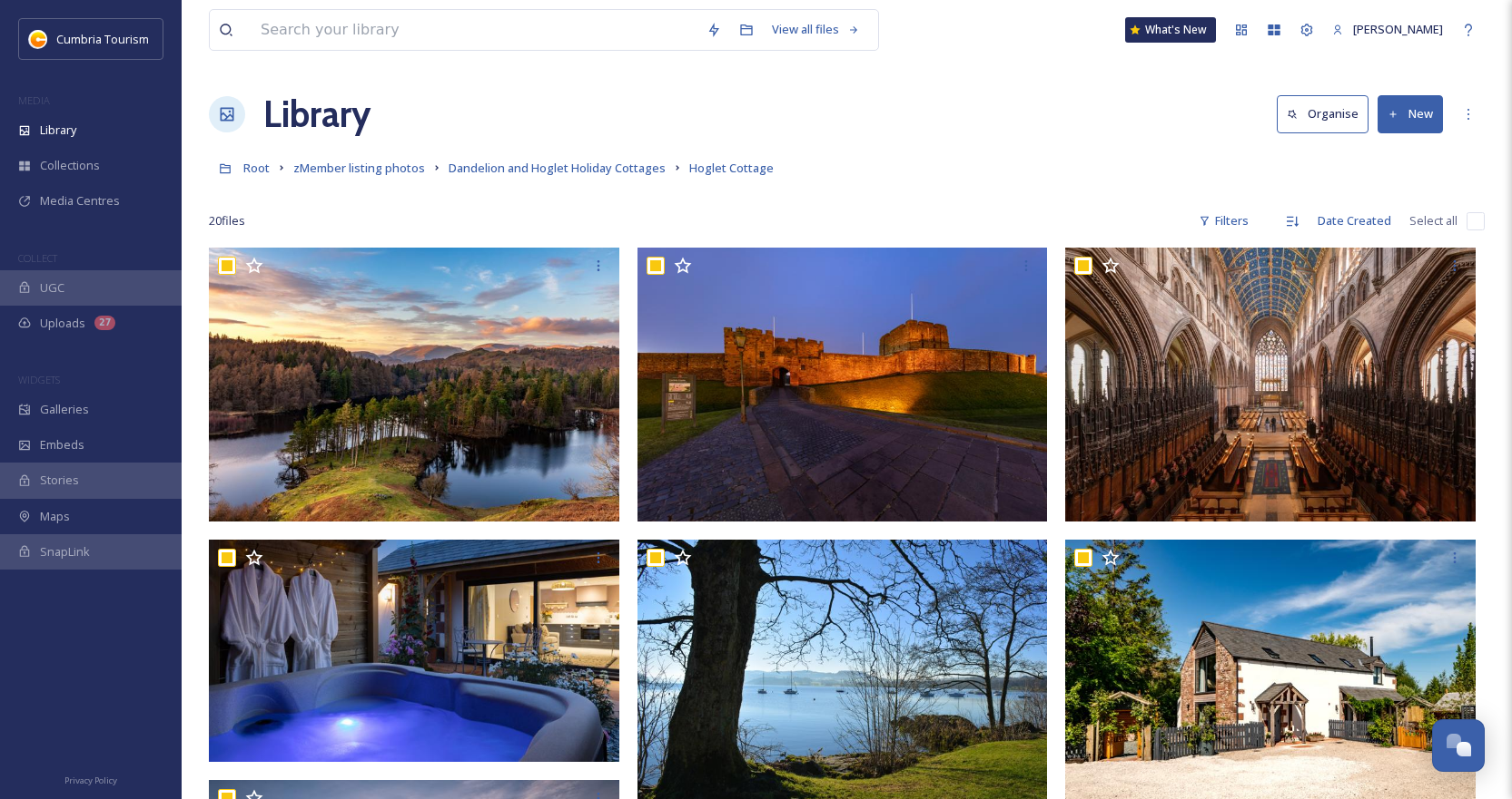
checkbox input "true"
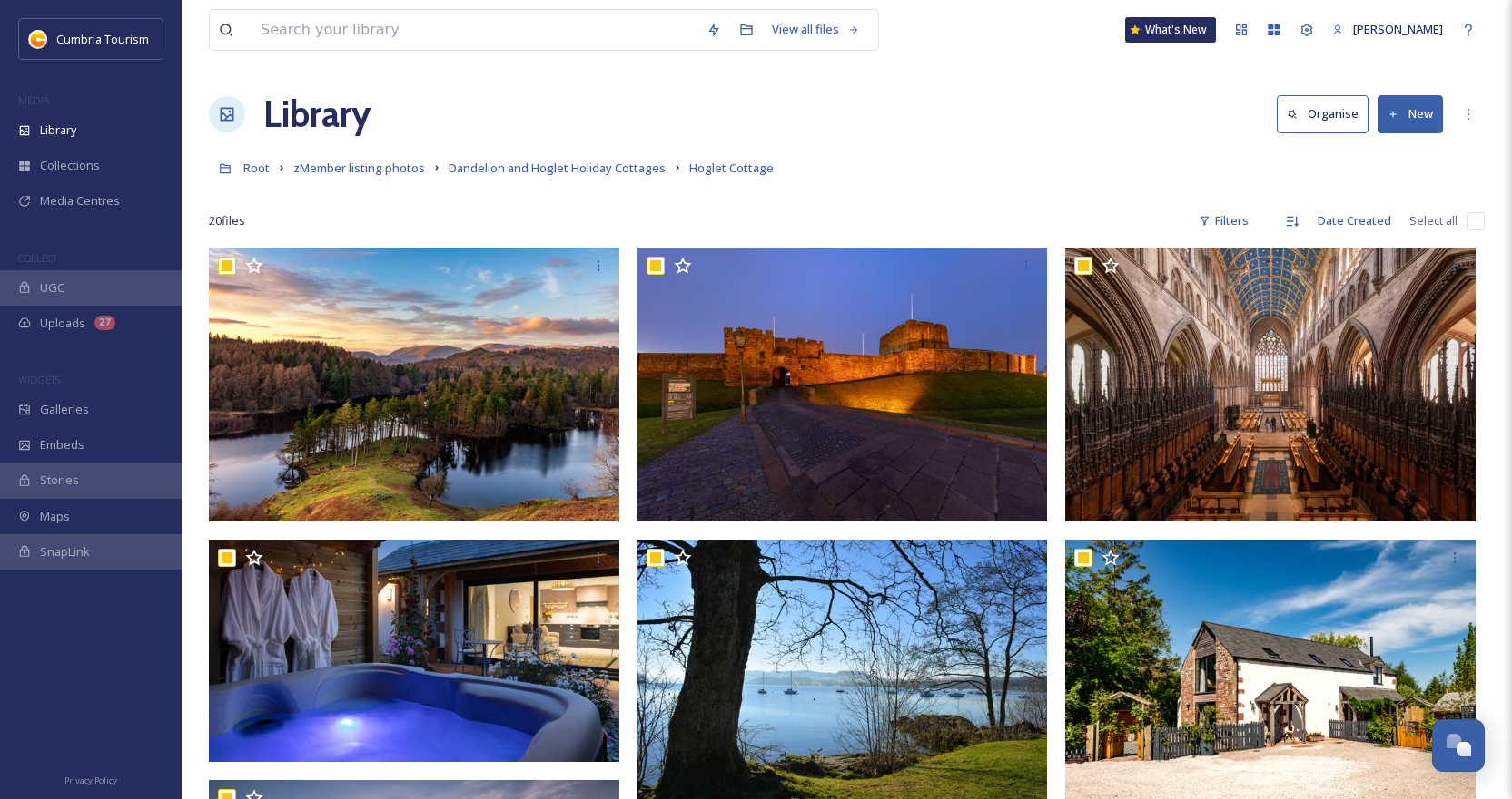
checkbox input "true"
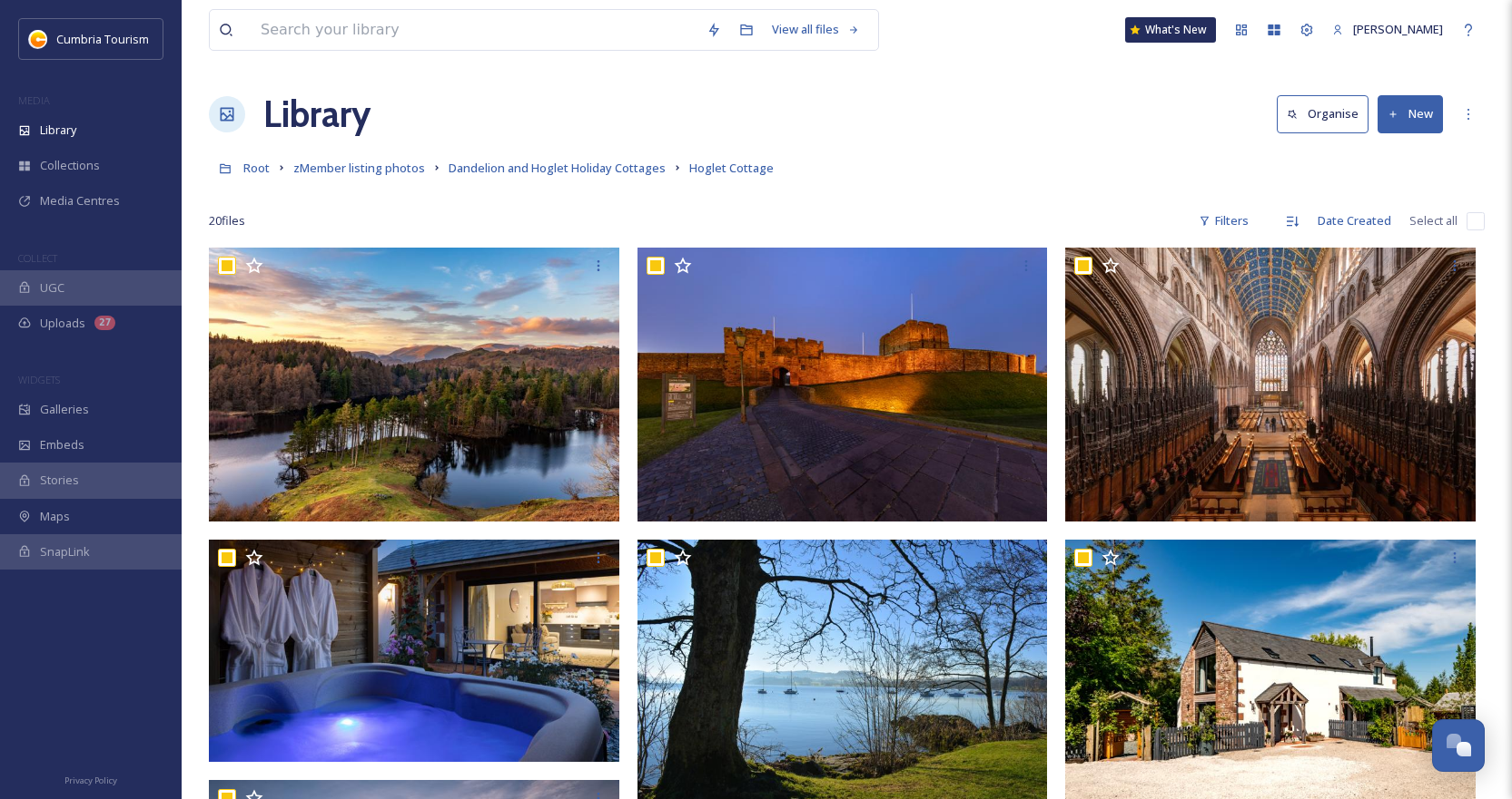
checkbox input "true"
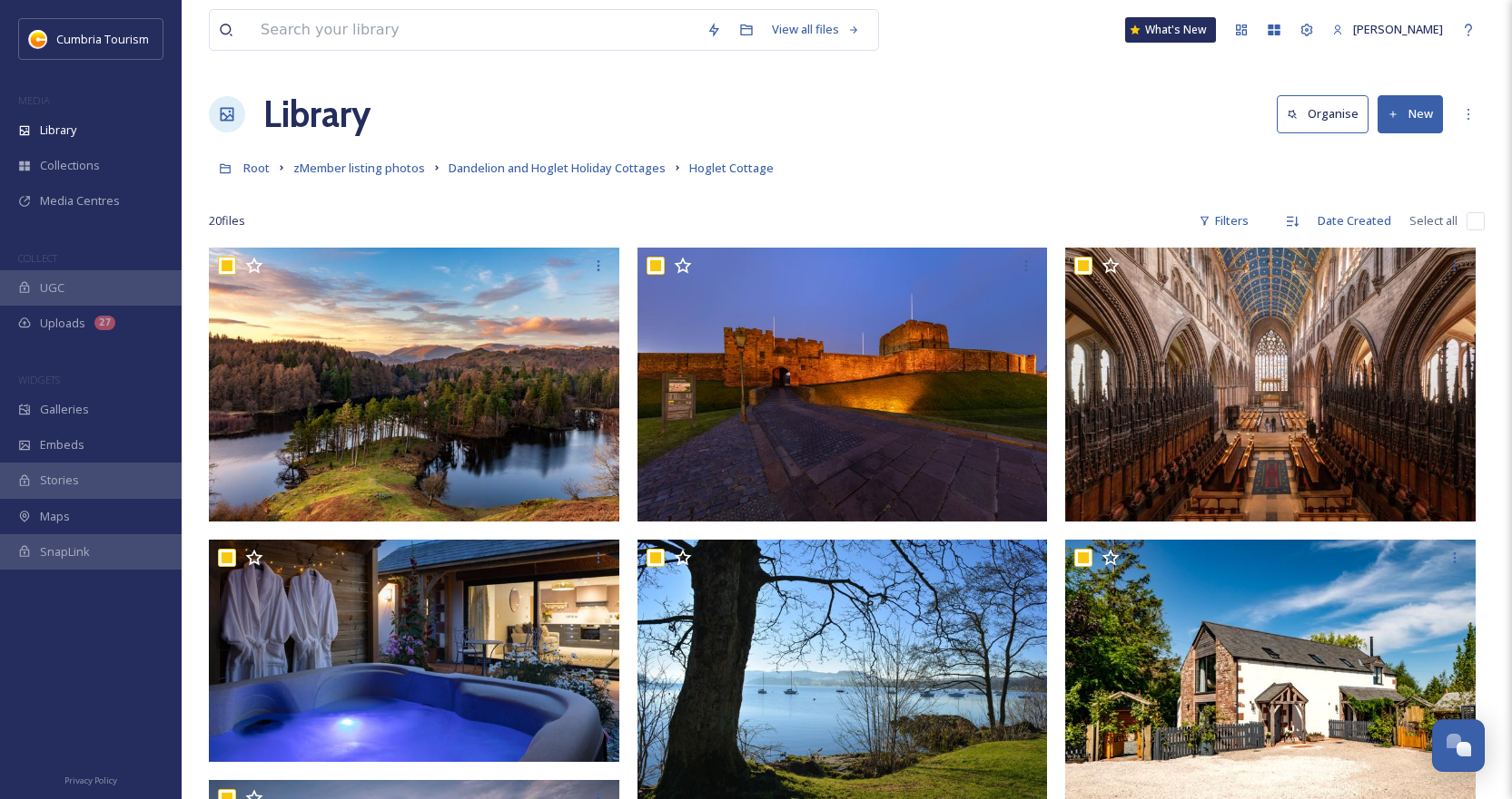
checkbox input "true"
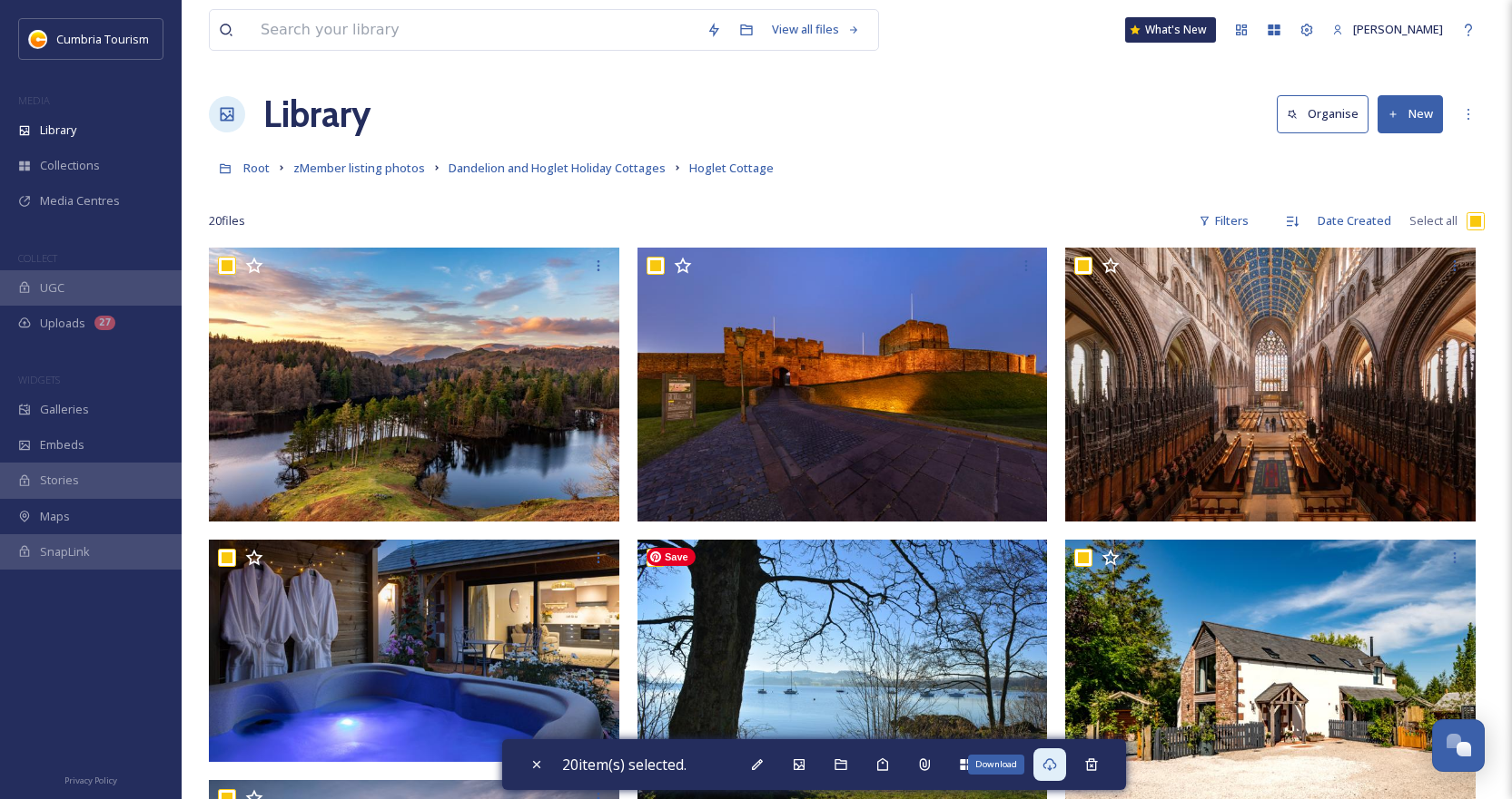
click at [1062, 768] on div "Download" at bounding box center [1049, 764] width 32 height 32
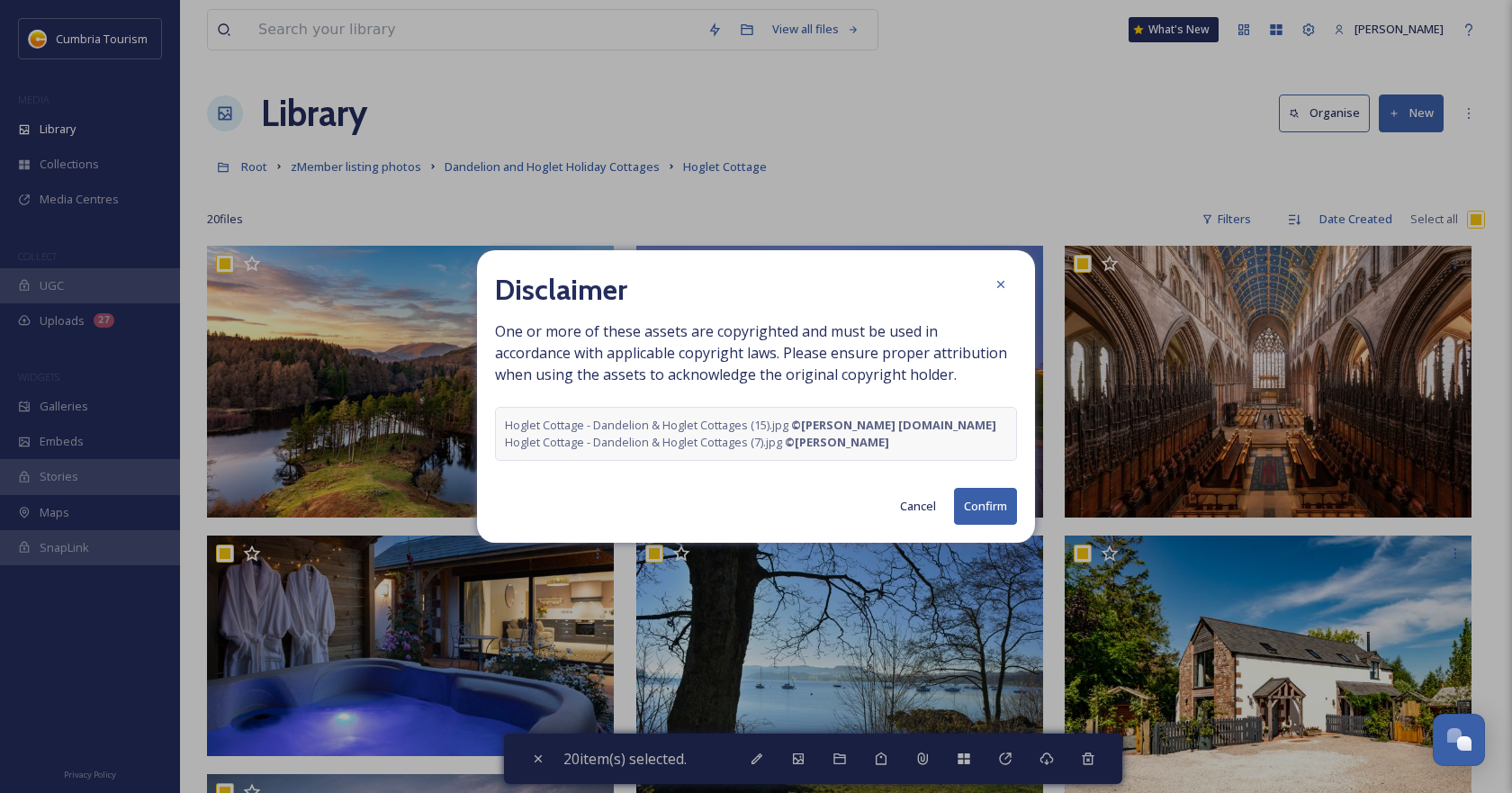
click at [995, 520] on button "Confirm" at bounding box center [985, 507] width 63 height 37
